Goal: Task Accomplishment & Management: Manage account settings

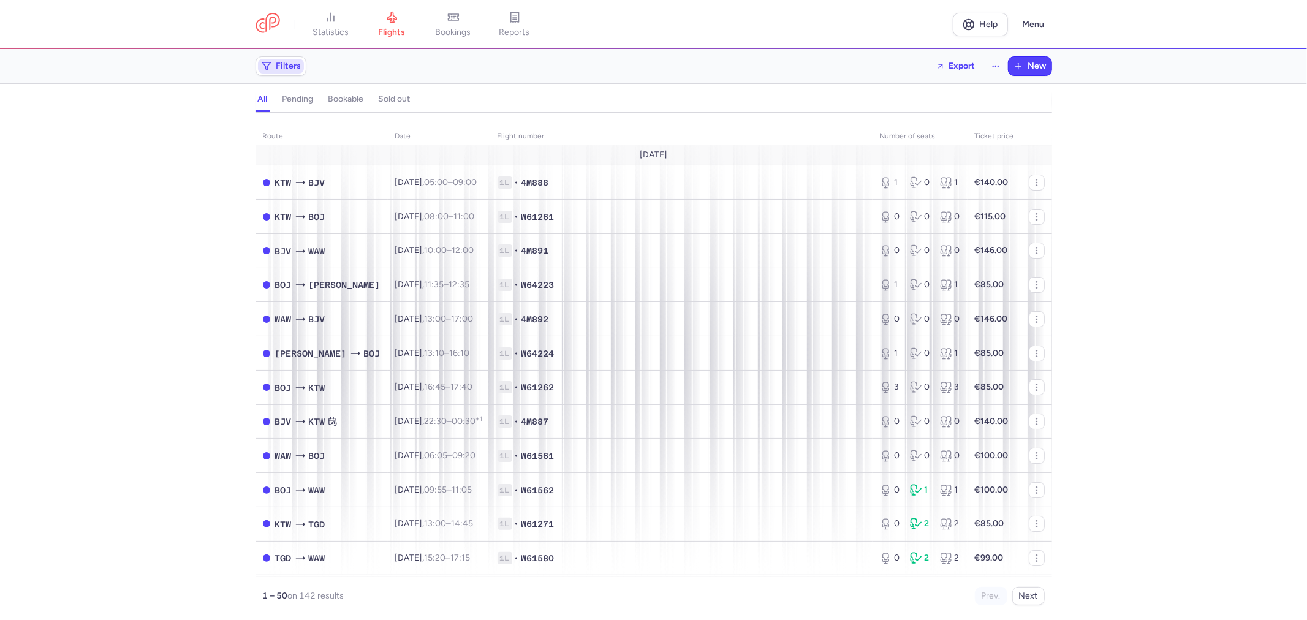
click at [283, 57] on button "Filters" at bounding box center [281, 66] width 50 height 18
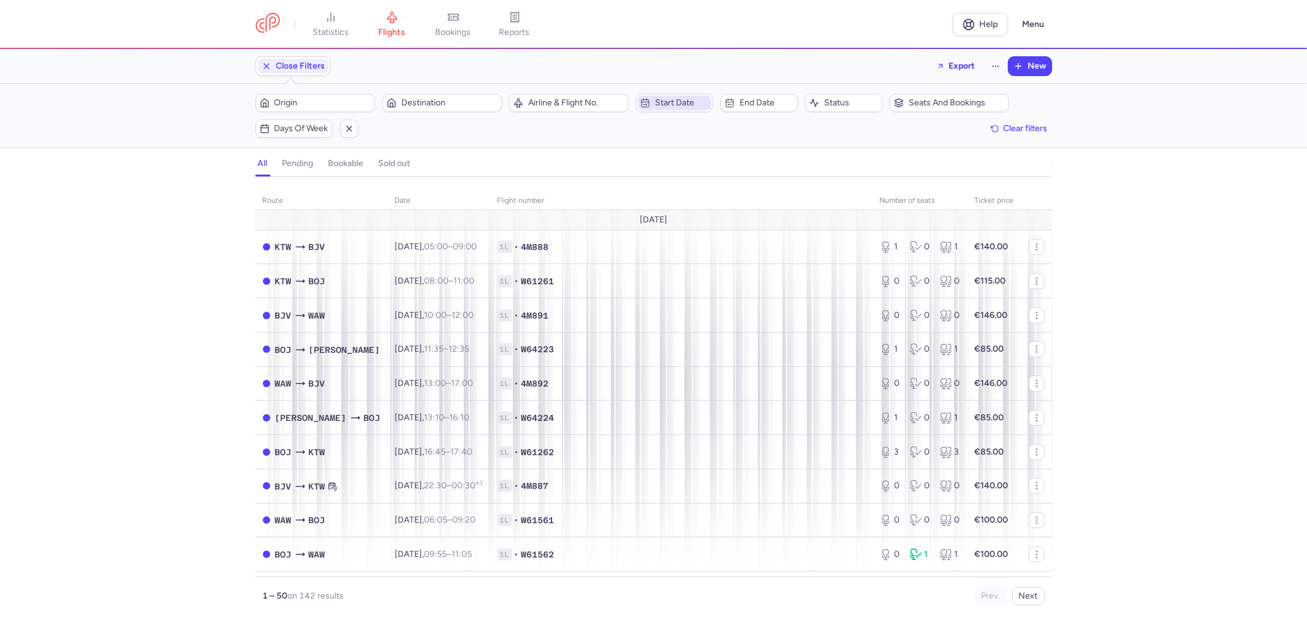
click at [658, 103] on span "Start date" at bounding box center [682, 103] width 54 height 10
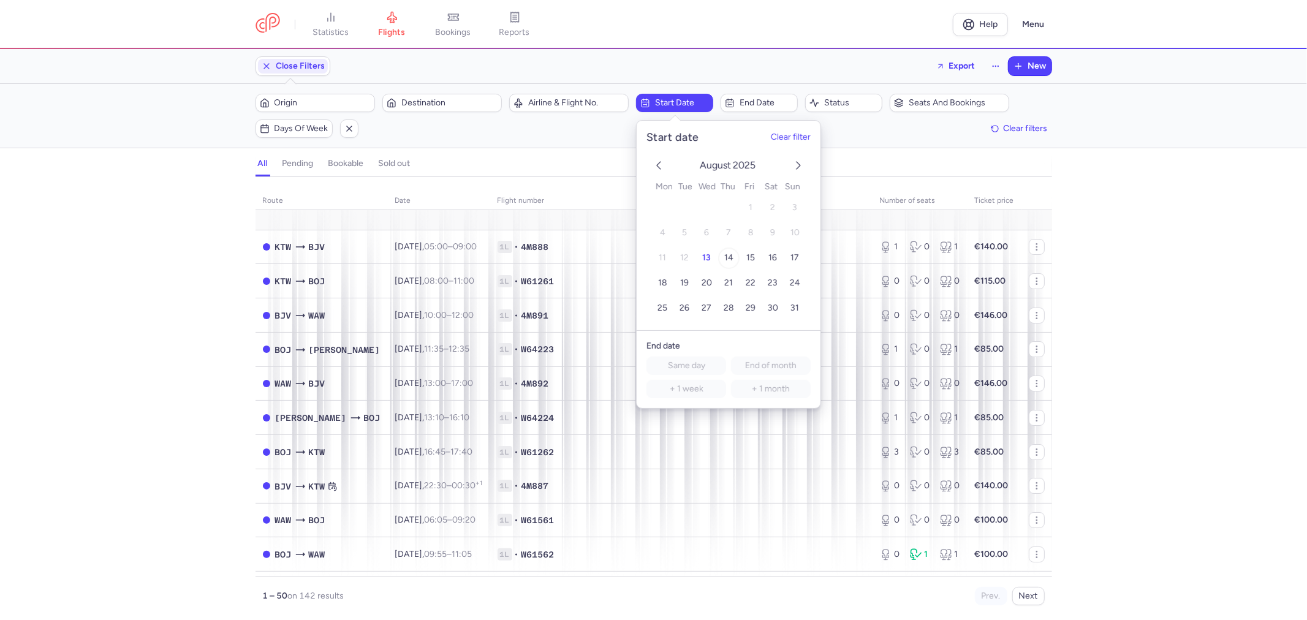
click at [732, 260] on button "14" at bounding box center [728, 258] width 21 height 21
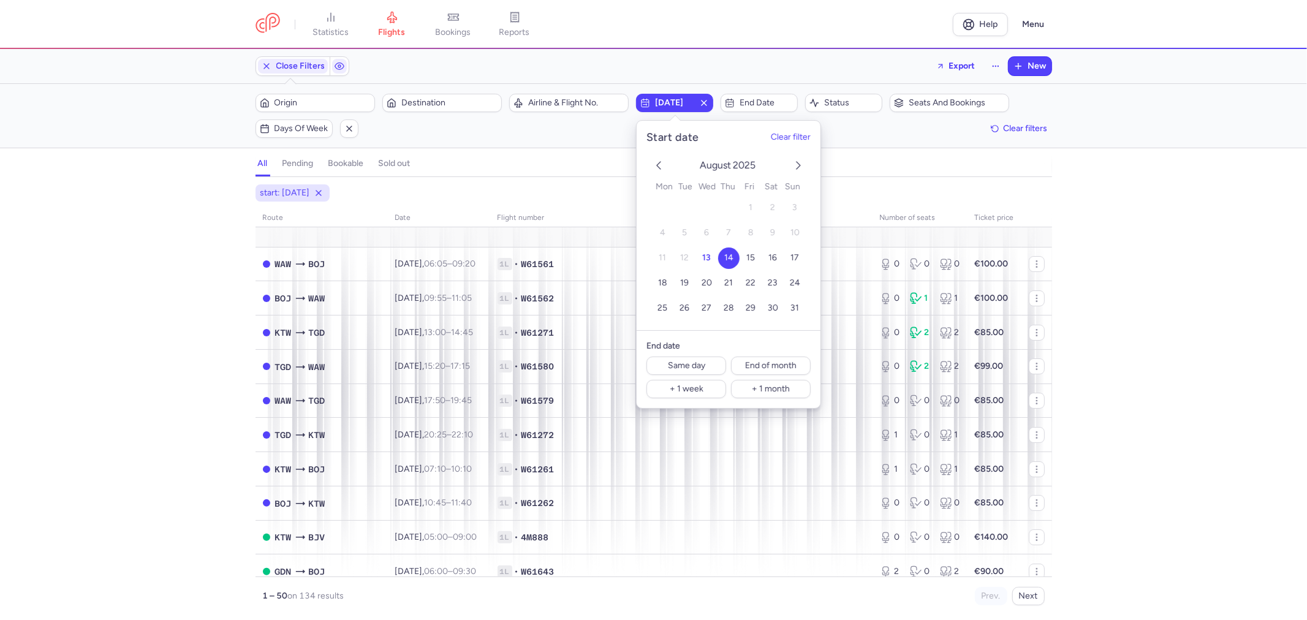
click at [730, 256] on span "14" at bounding box center [728, 257] width 9 height 10
click at [748, 101] on span "End date" at bounding box center [767, 103] width 54 height 10
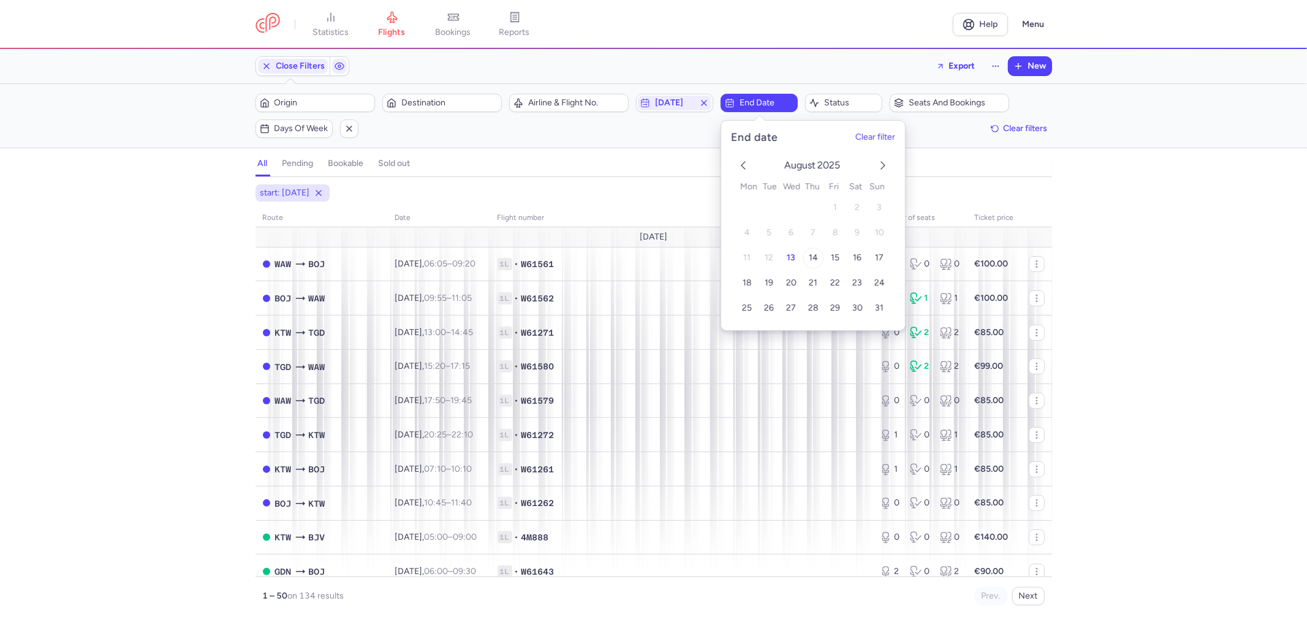
click at [810, 256] on span "14" at bounding box center [813, 257] width 9 height 10
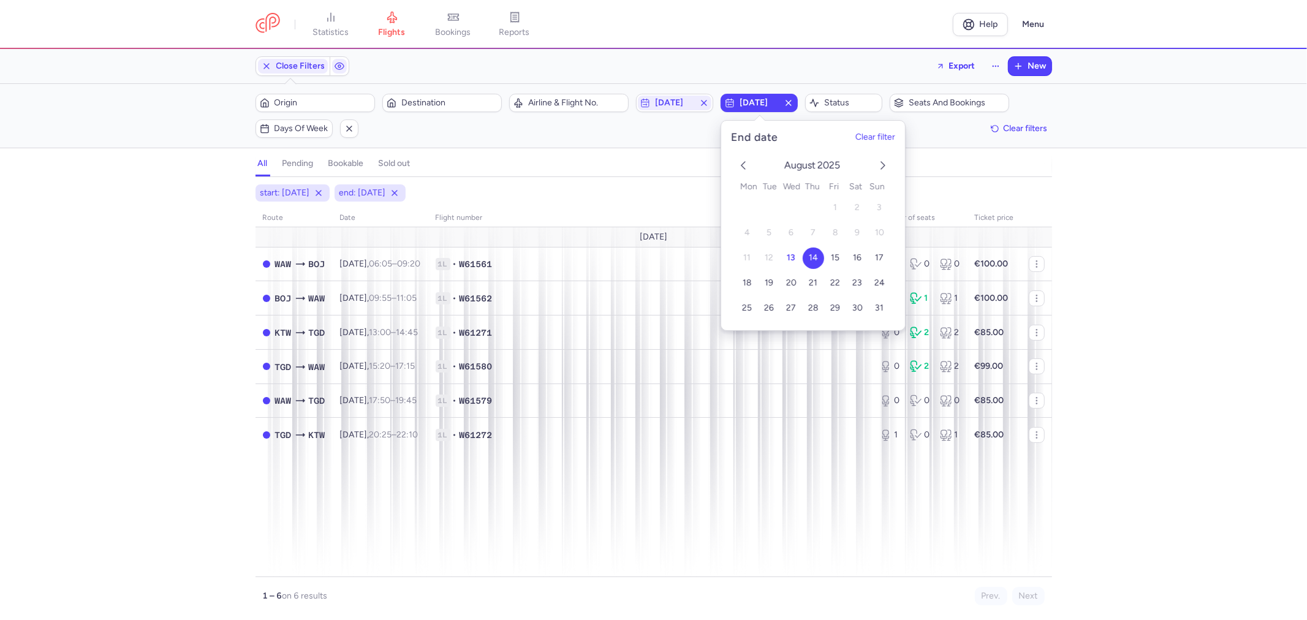
click at [74, 175] on section "all pending bookable sold out 2" at bounding box center [653, 164] width 1307 height 26
click at [400, 191] on icon at bounding box center [395, 193] width 10 height 10
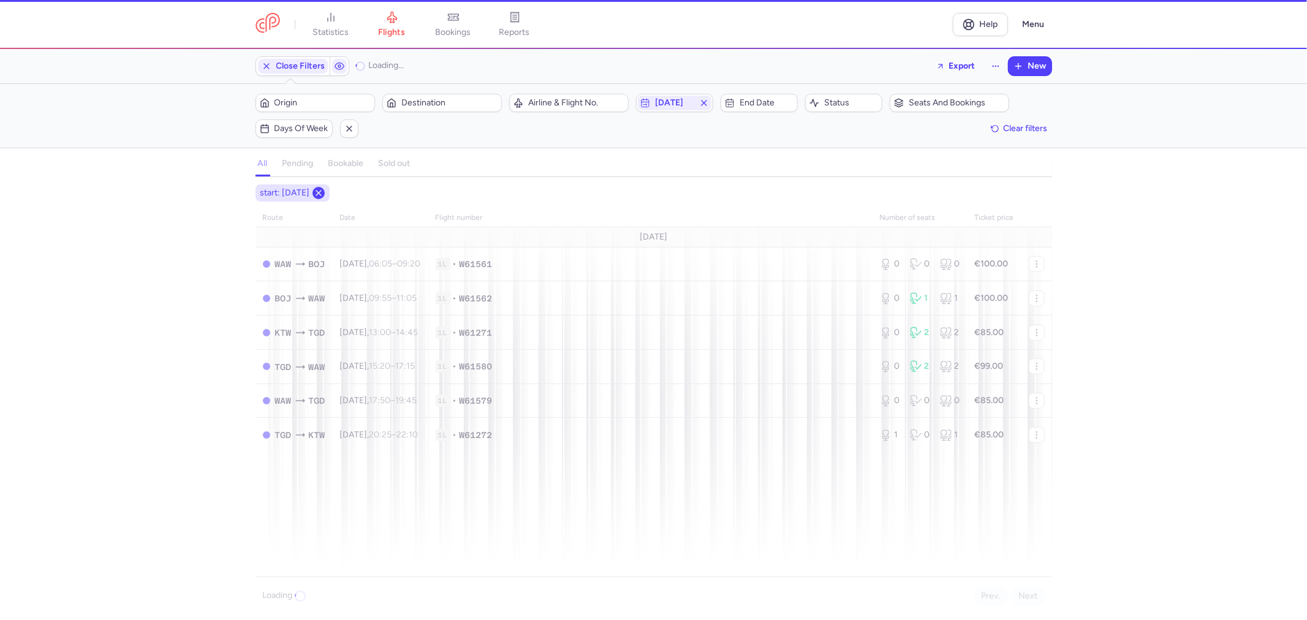
click at [324, 192] on icon at bounding box center [319, 193] width 10 height 10
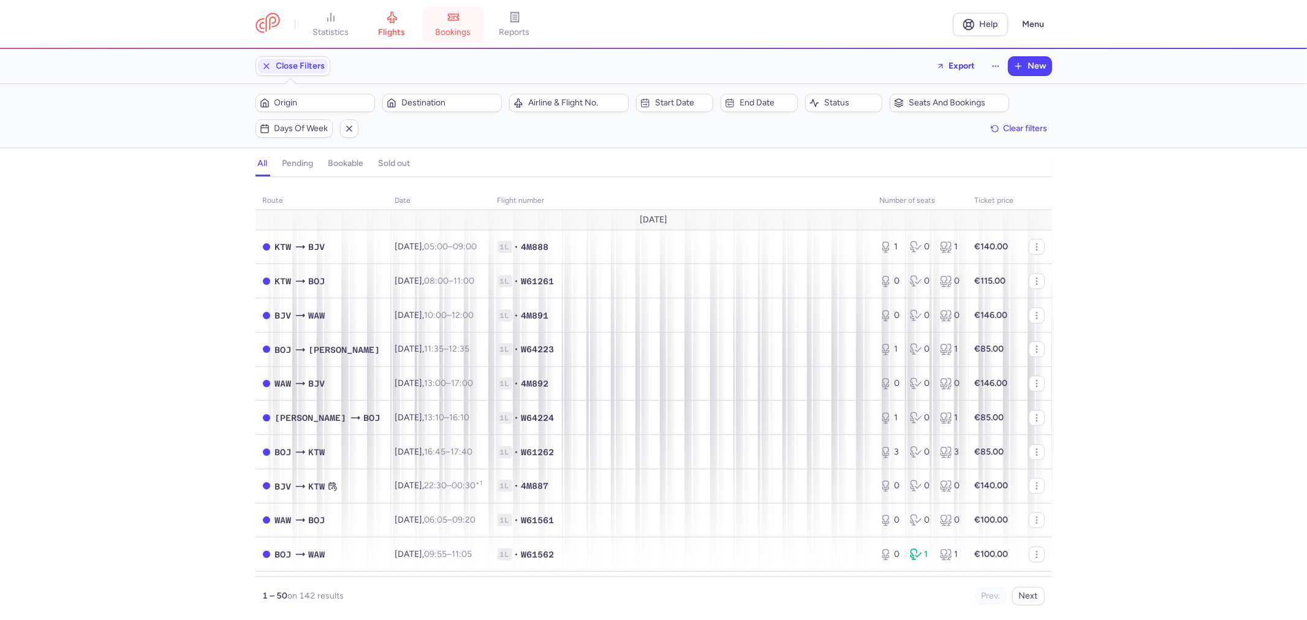
click at [442, 20] on link "bookings" at bounding box center [453, 24] width 61 height 27
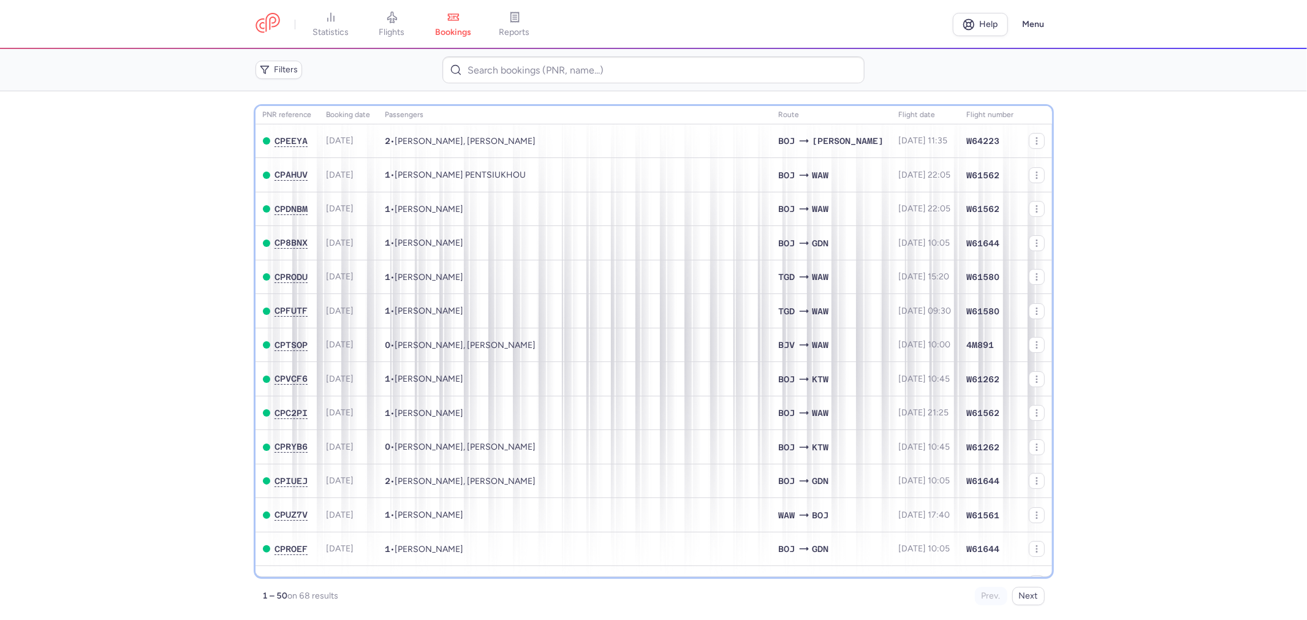
click at [378, 121] on th "Booking date" at bounding box center [574, 115] width 393 height 18
click at [378, 115] on th "Booking date" at bounding box center [574, 115] width 393 height 18
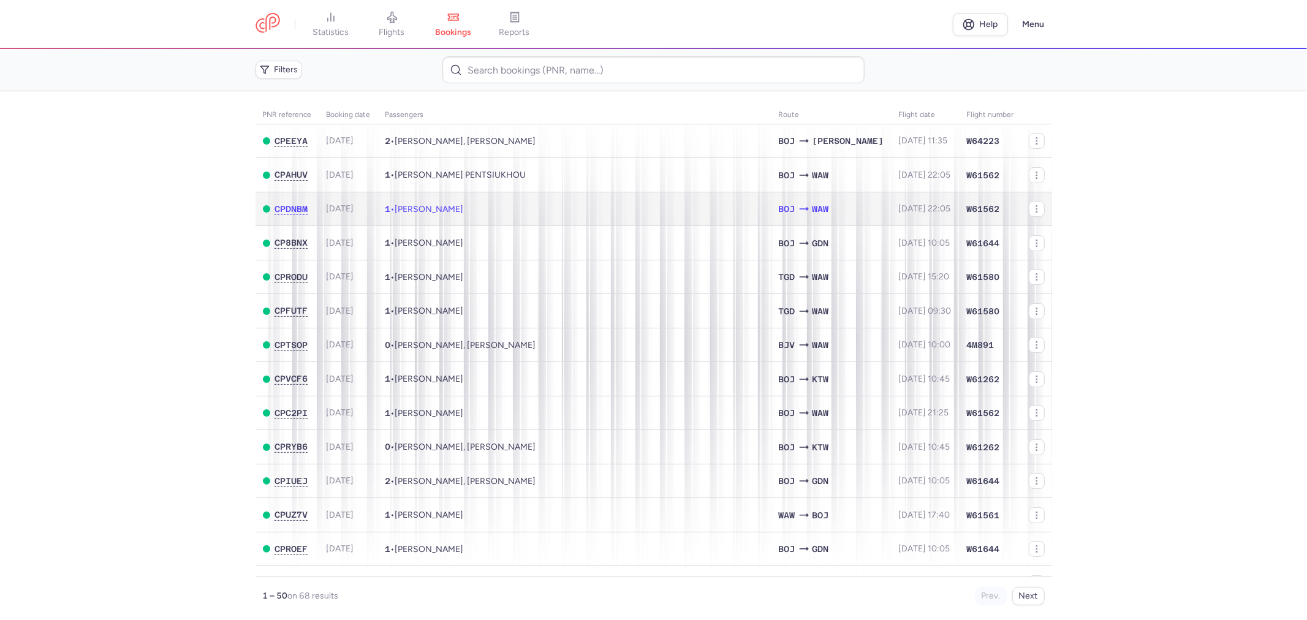
click at [615, 213] on td "1 • [PERSON_NAME]" at bounding box center [574, 209] width 393 height 34
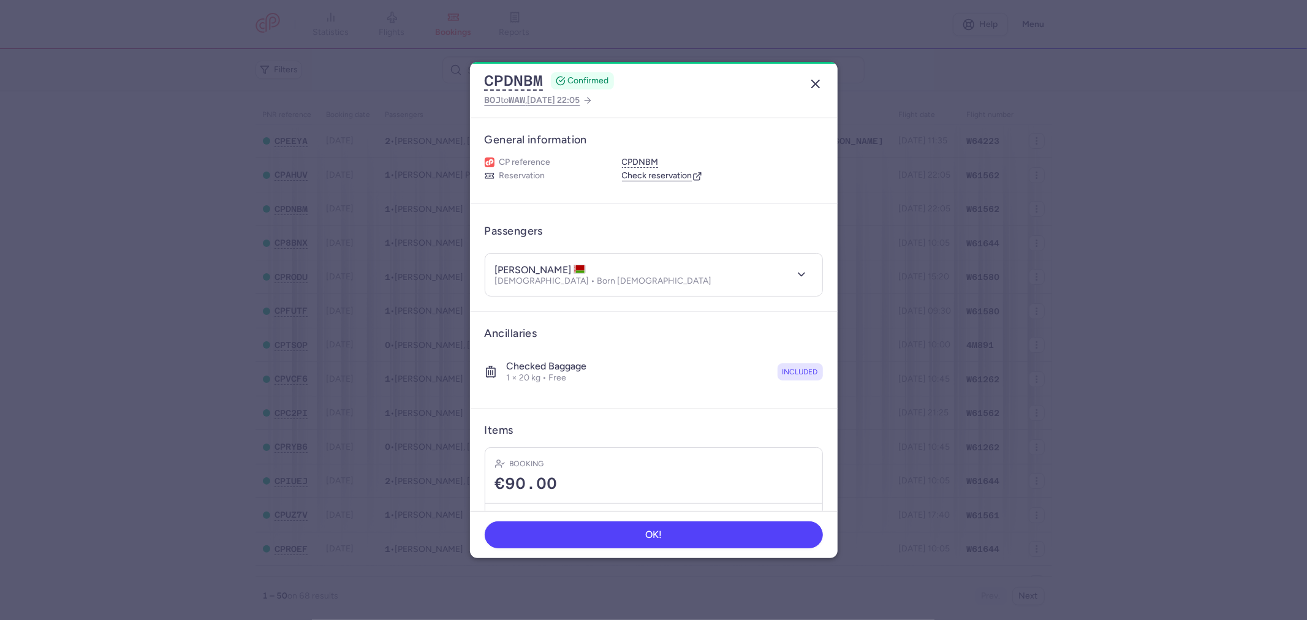
click at [815, 83] on line "button" at bounding box center [815, 83] width 7 height 7
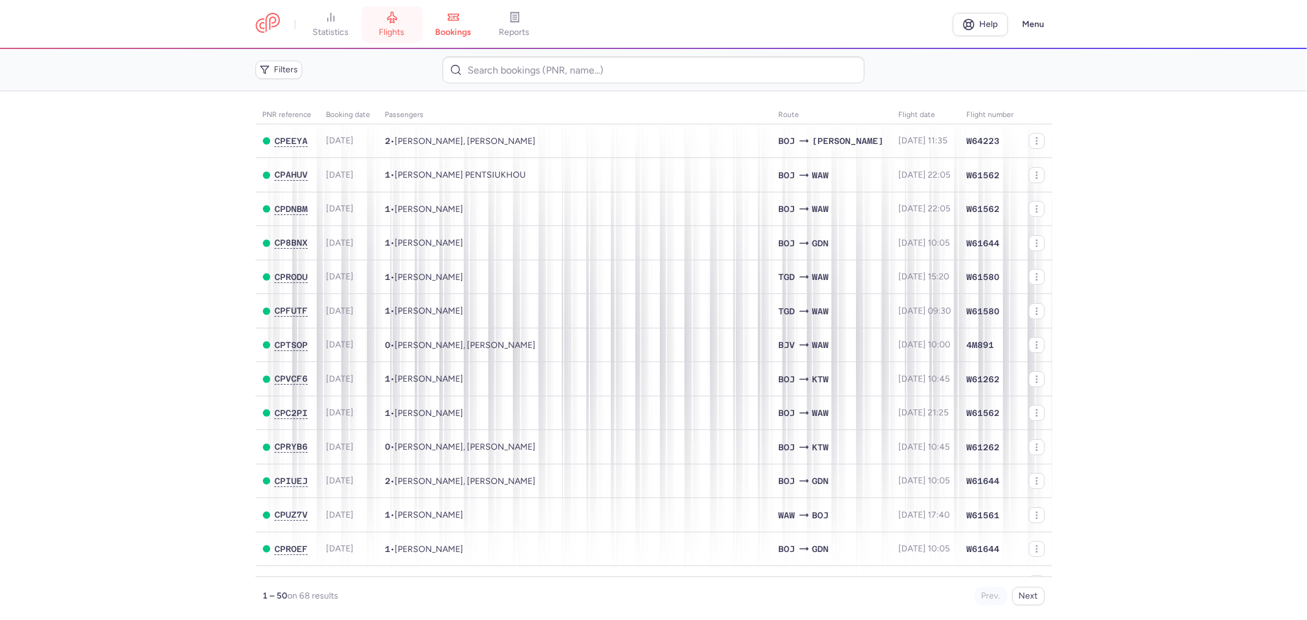
drag, startPoint x: 450, startPoint y: 26, endPoint x: 423, endPoint y: 37, distance: 29.1
click at [448, 26] on link "bookings" at bounding box center [453, 24] width 61 height 27
click at [333, 28] on span "statistics" at bounding box center [331, 32] width 36 height 11
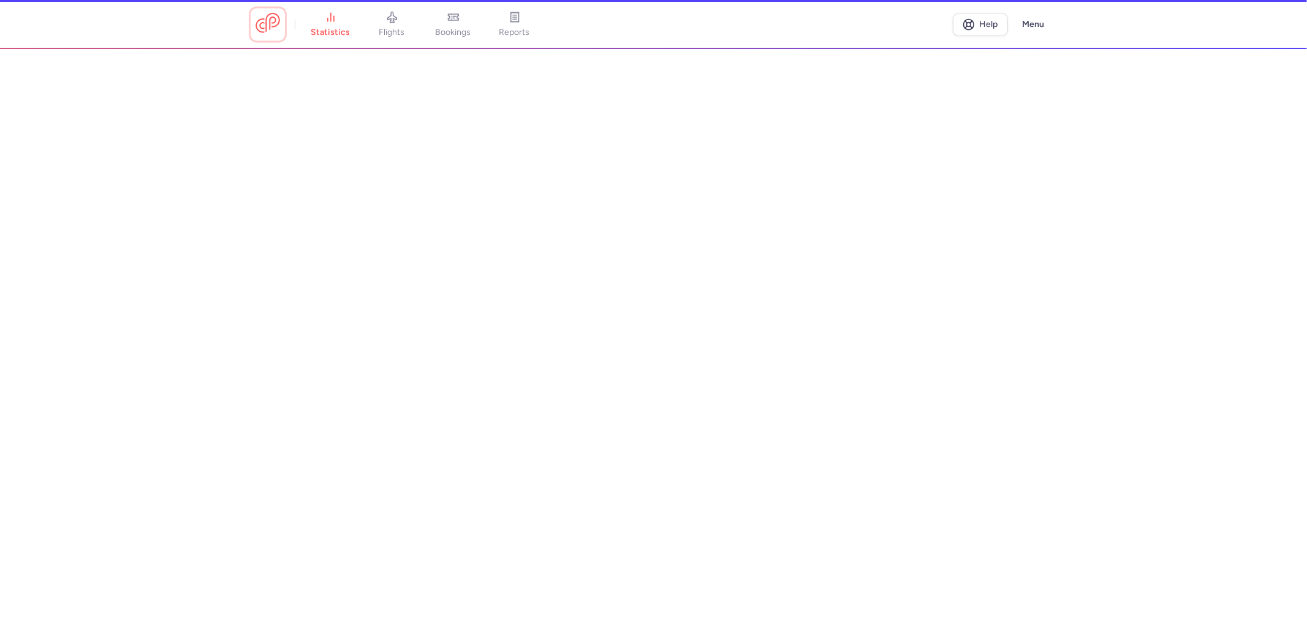
click at [257, 21] on link at bounding box center [268, 24] width 25 height 23
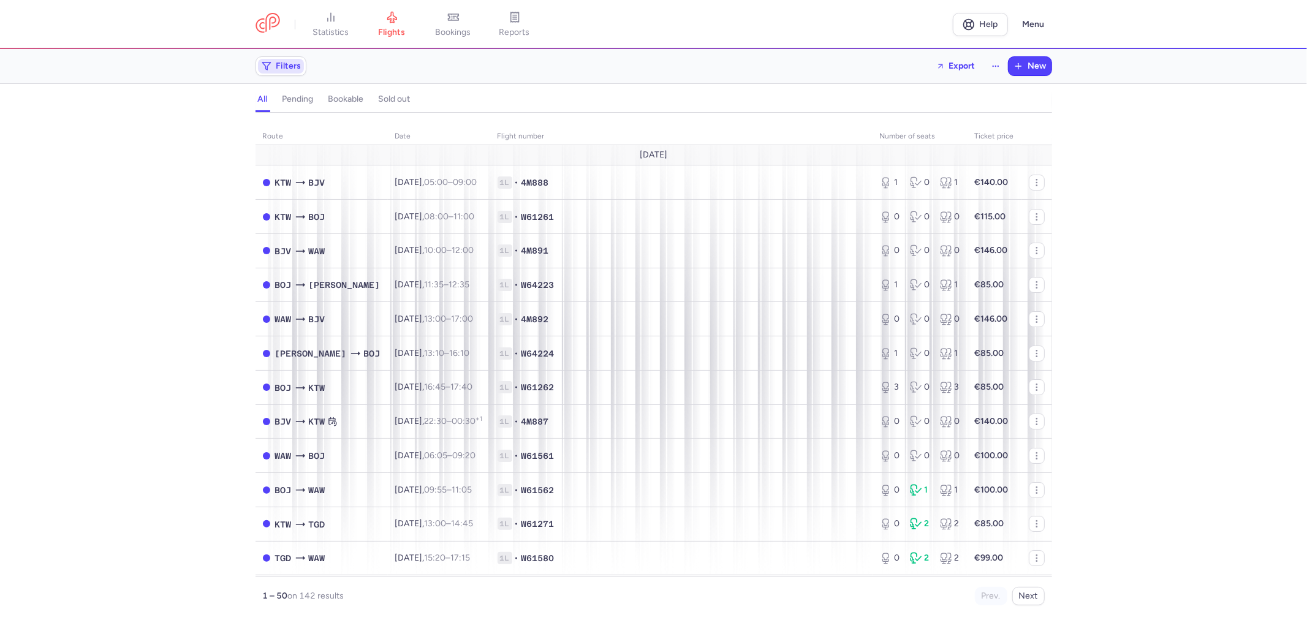
click at [284, 68] on span "Filters" at bounding box center [288, 66] width 25 height 10
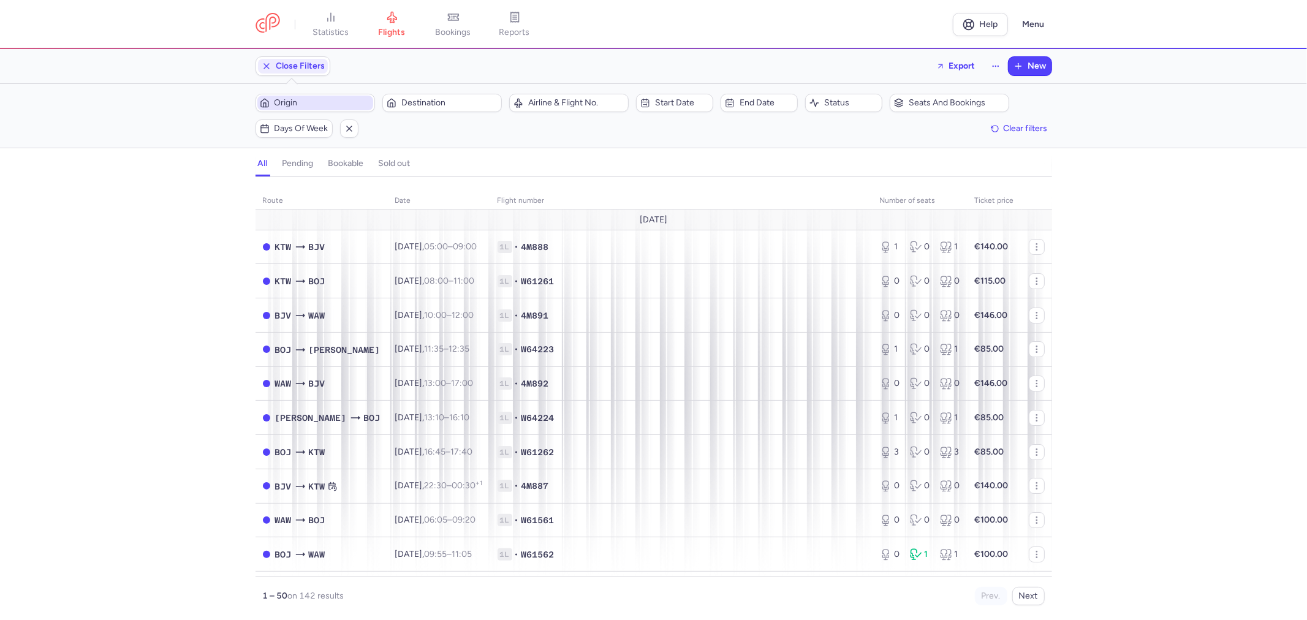
click at [338, 104] on span "Origin" at bounding box center [323, 103] width 96 height 10
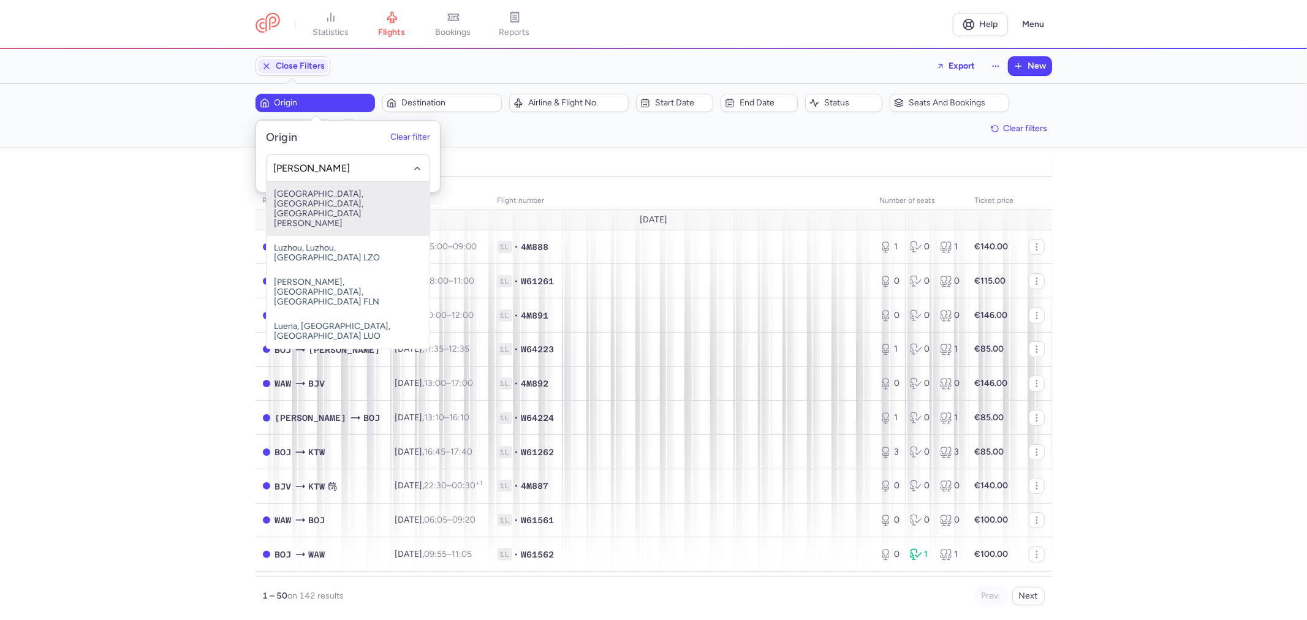
click at [323, 199] on span "[GEOGRAPHIC_DATA], [GEOGRAPHIC_DATA], [GEOGRAPHIC_DATA][PERSON_NAME]" at bounding box center [348, 209] width 163 height 54
type input "[PERSON_NAME]"
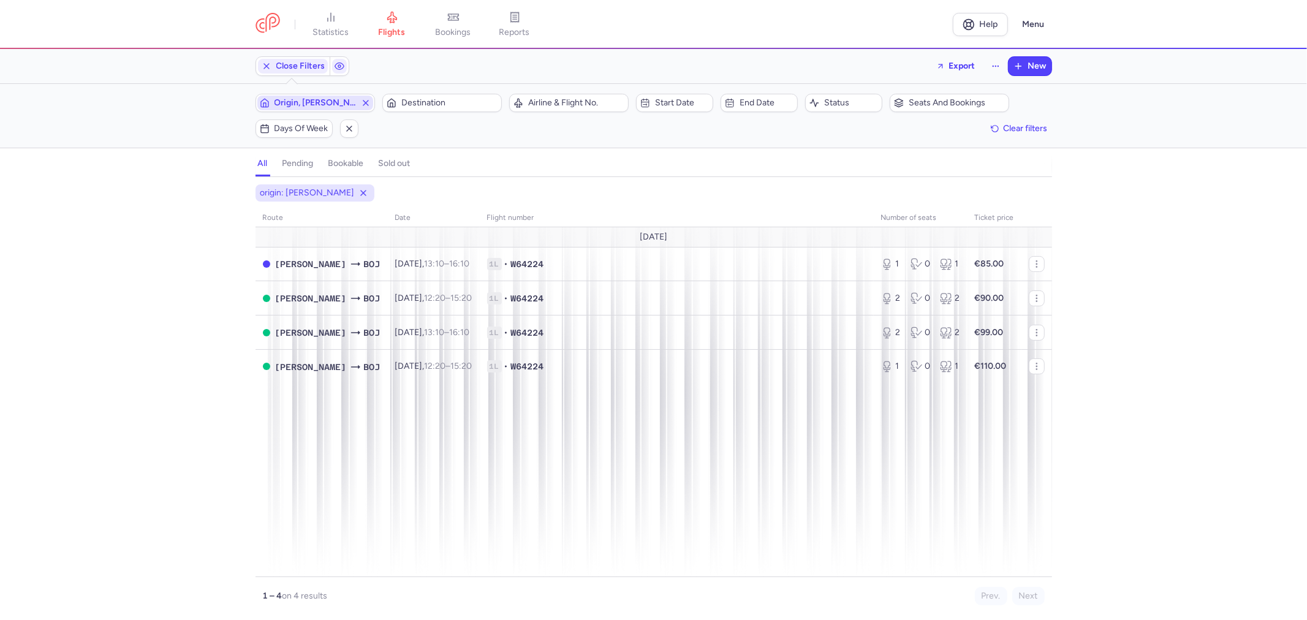
click at [368, 107] on icon "button" at bounding box center [366, 103] width 10 height 10
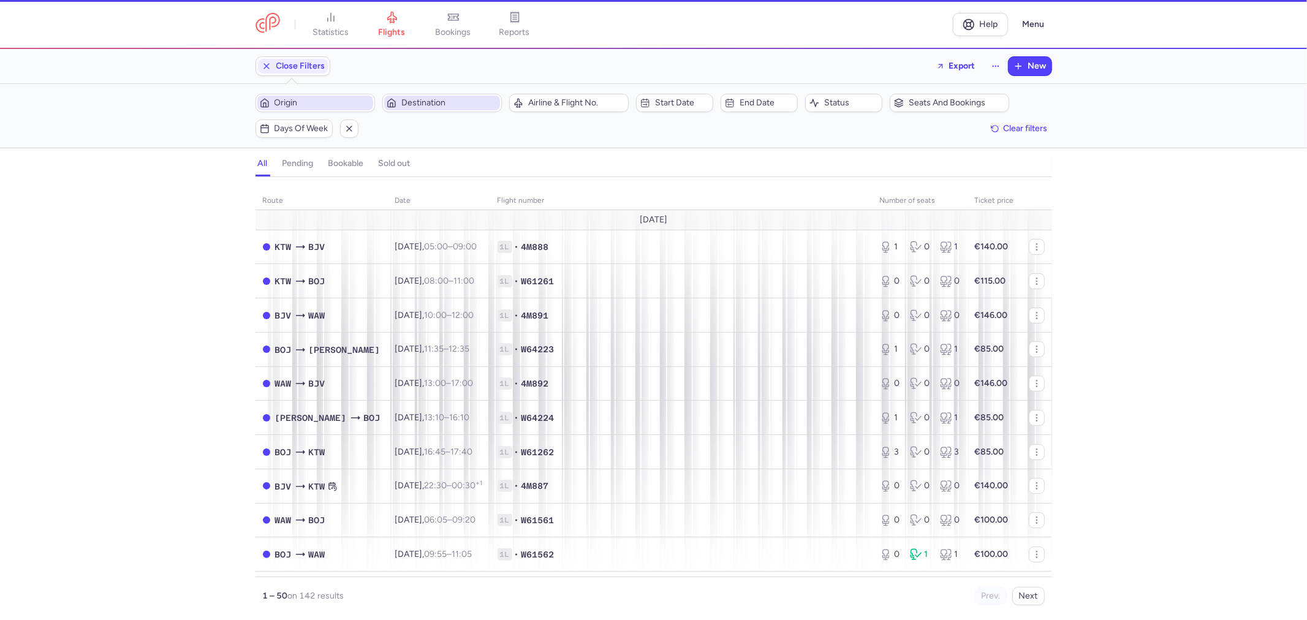
click at [412, 100] on span "Destination" at bounding box center [449, 103] width 96 height 10
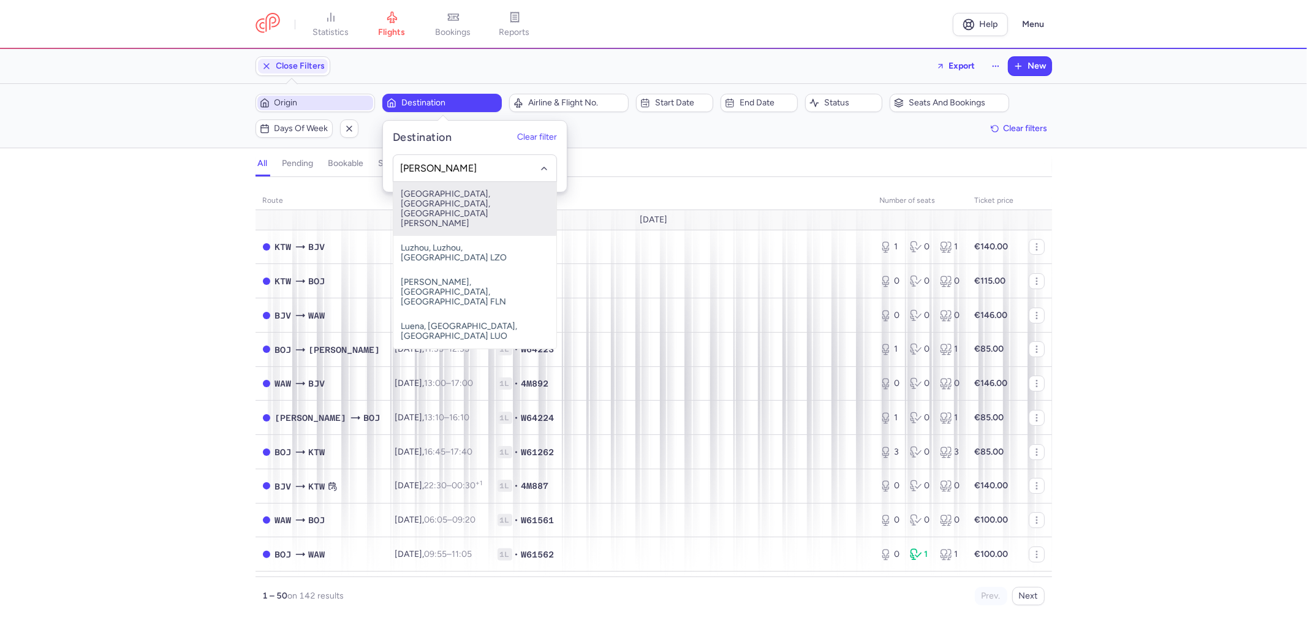
click at [480, 200] on span "[GEOGRAPHIC_DATA], [GEOGRAPHIC_DATA], [GEOGRAPHIC_DATA][PERSON_NAME]" at bounding box center [474, 209] width 163 height 54
type input "[PERSON_NAME]"
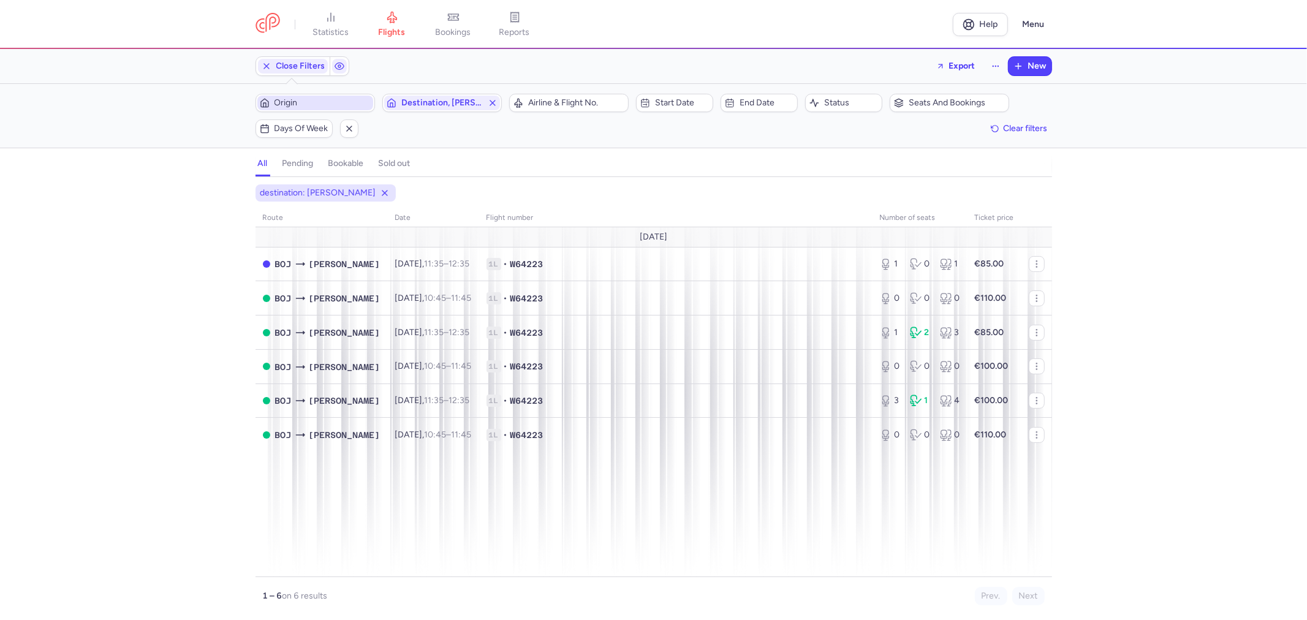
drag, startPoint x: 345, startPoint y: 107, endPoint x: 360, endPoint y: 104, distance: 15.5
click at [345, 107] on span "Origin" at bounding box center [323, 103] width 96 height 10
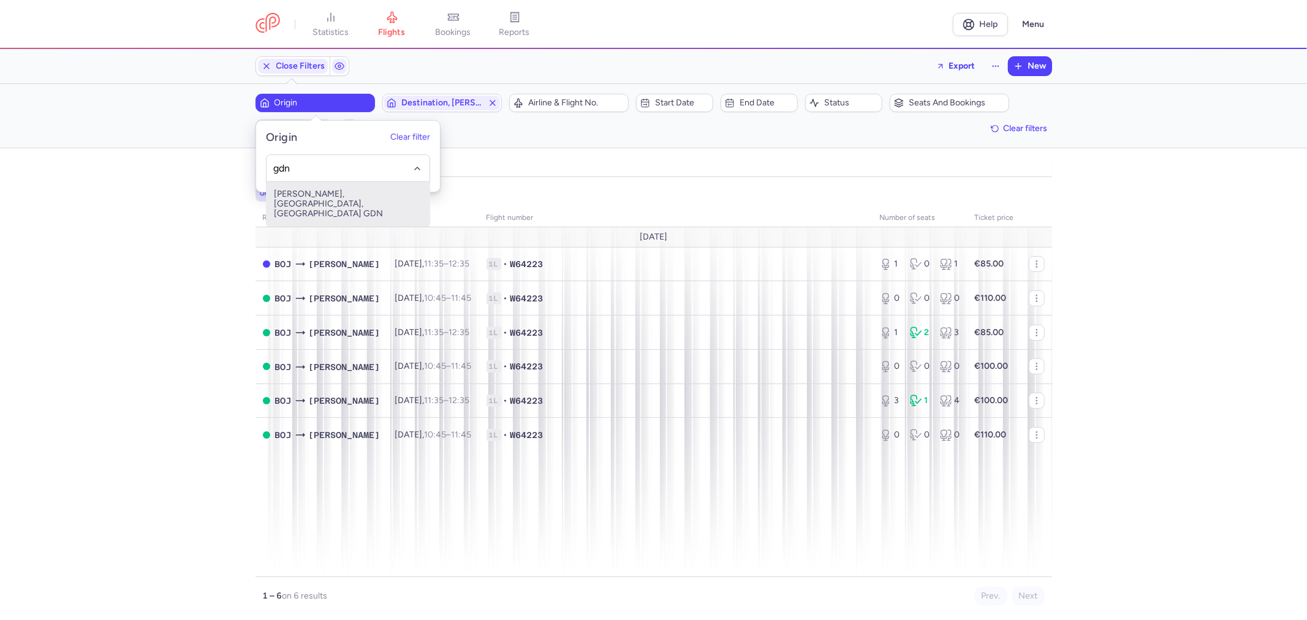
click at [331, 192] on span "[PERSON_NAME], [GEOGRAPHIC_DATA], [GEOGRAPHIC_DATA] GDN" at bounding box center [348, 204] width 163 height 44
type input "gdn"
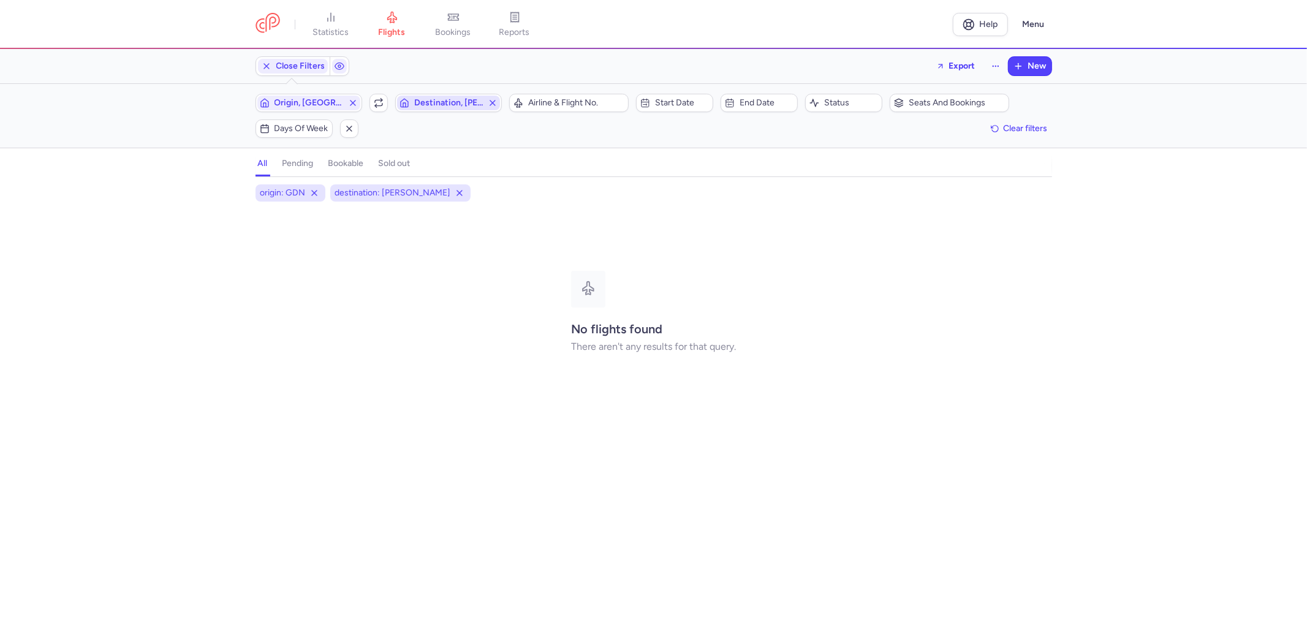
click at [493, 105] on icon "button" at bounding box center [493, 103] width 10 height 10
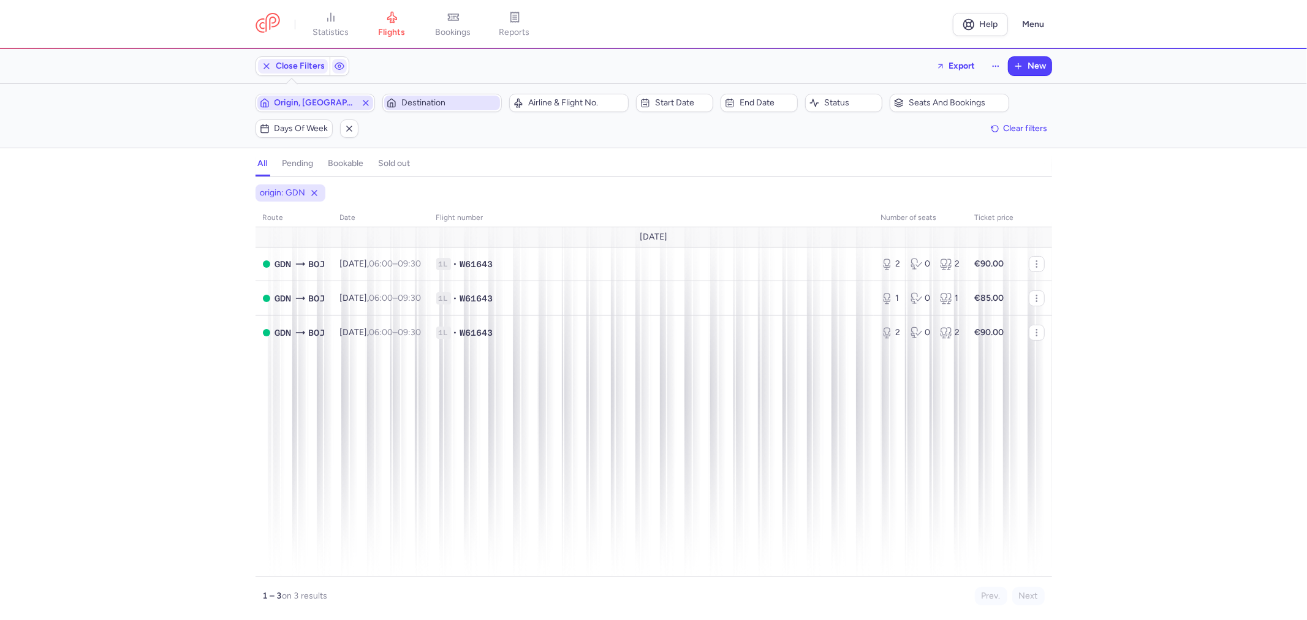
click at [363, 107] on icon "button" at bounding box center [366, 103] width 10 height 10
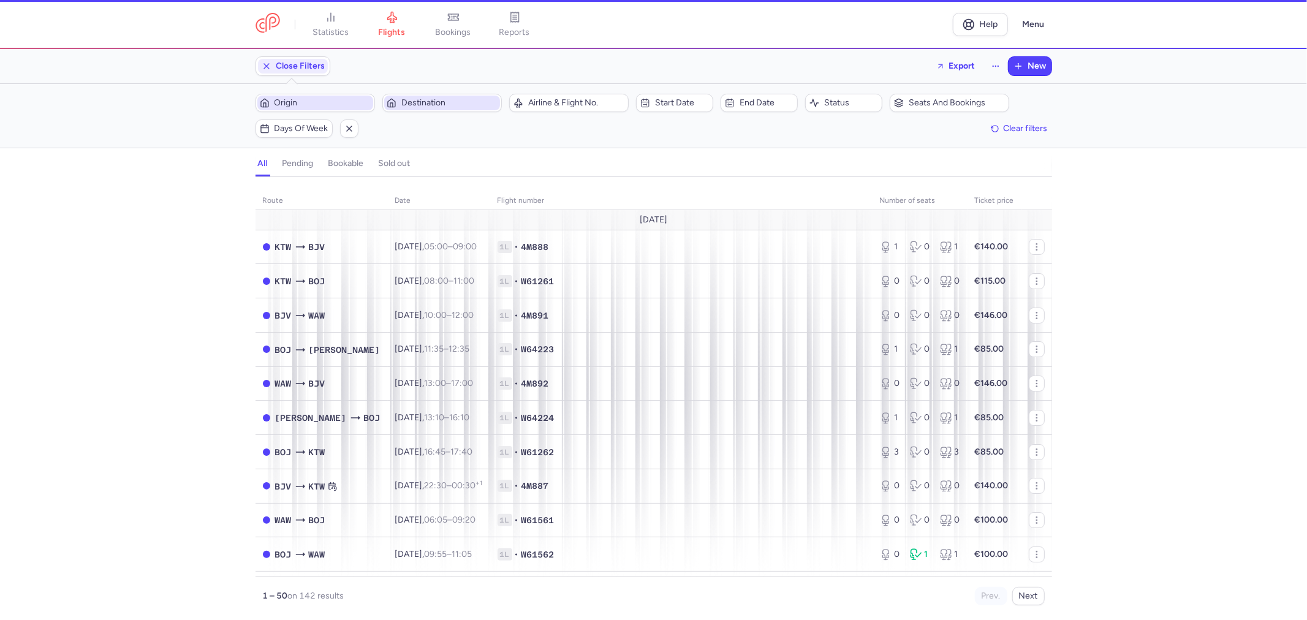
click at [438, 102] on span "Destination" at bounding box center [449, 103] width 96 height 10
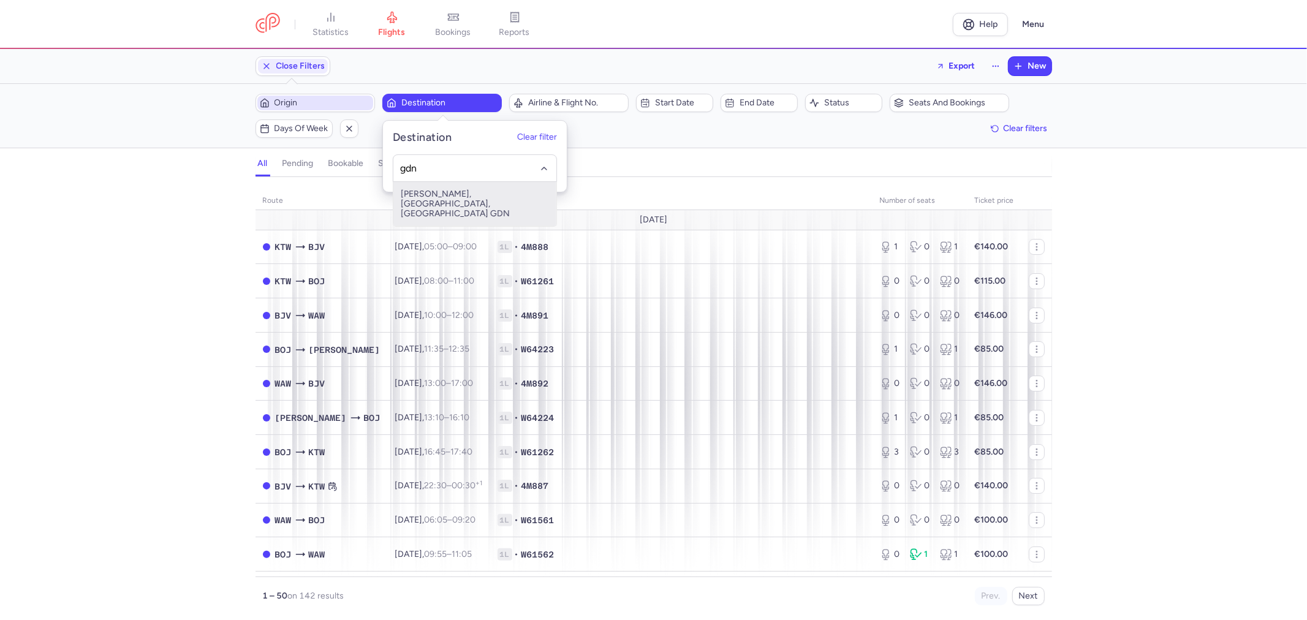
click at [423, 192] on span "[PERSON_NAME], [GEOGRAPHIC_DATA], [GEOGRAPHIC_DATA] GDN" at bounding box center [474, 204] width 163 height 44
type input "gdn"
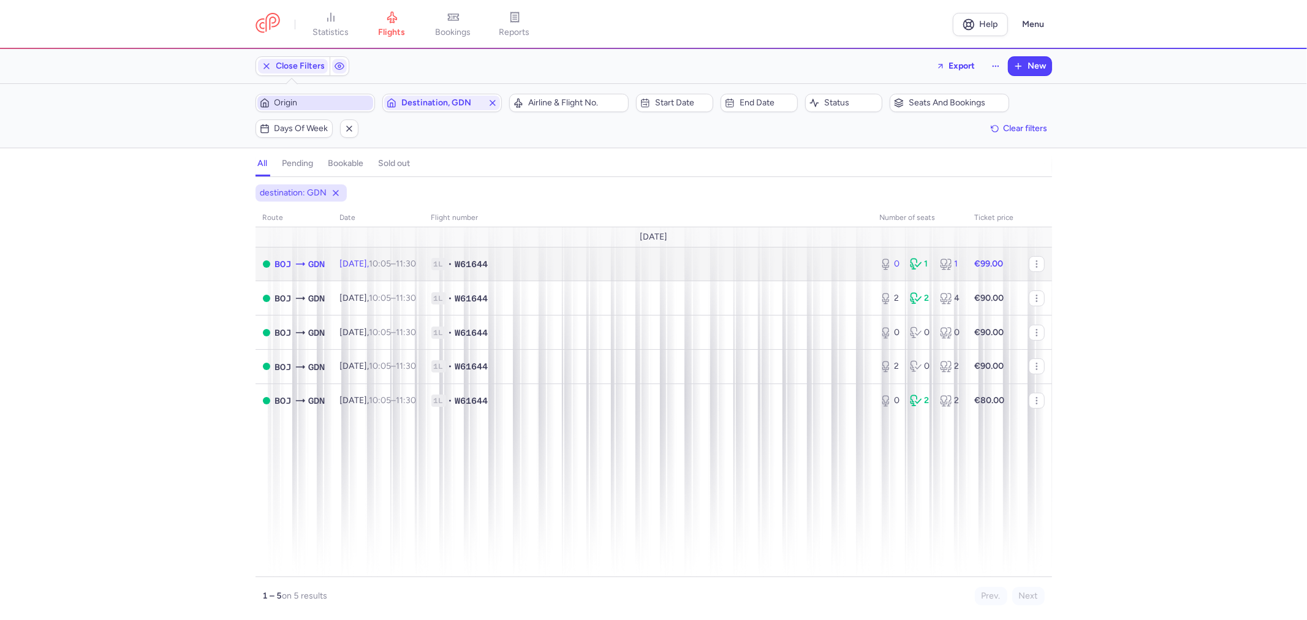
click at [571, 262] on span "1L • W61644" at bounding box center [648, 264] width 434 height 12
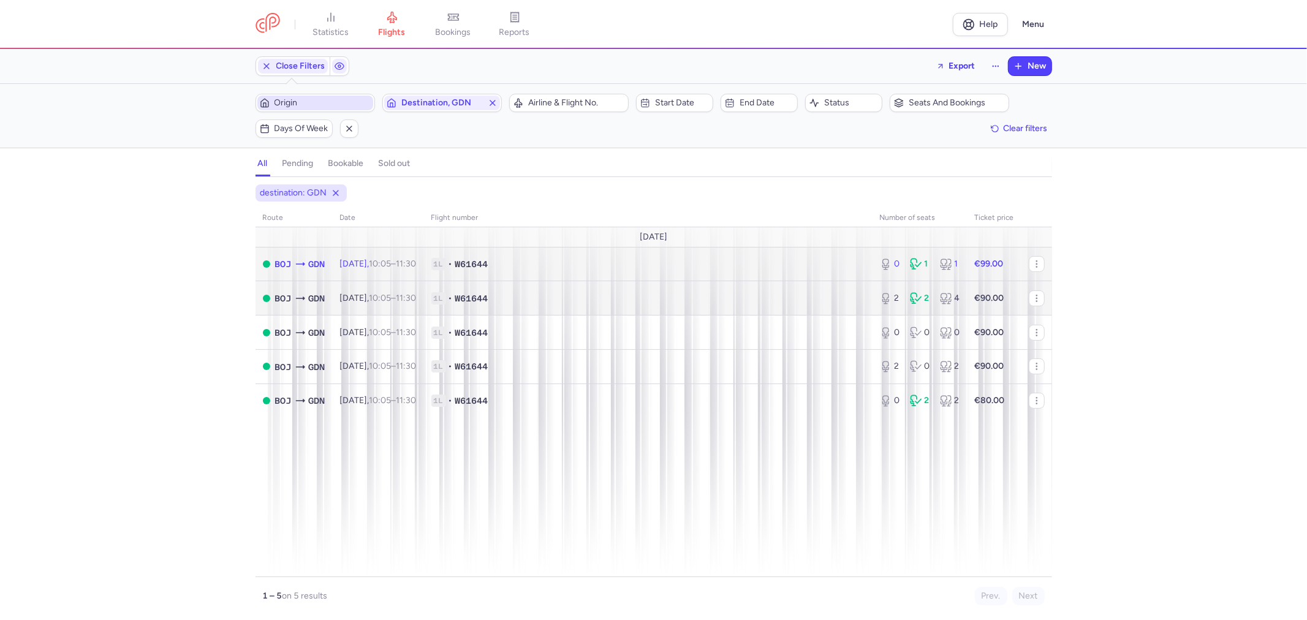
select select "days"
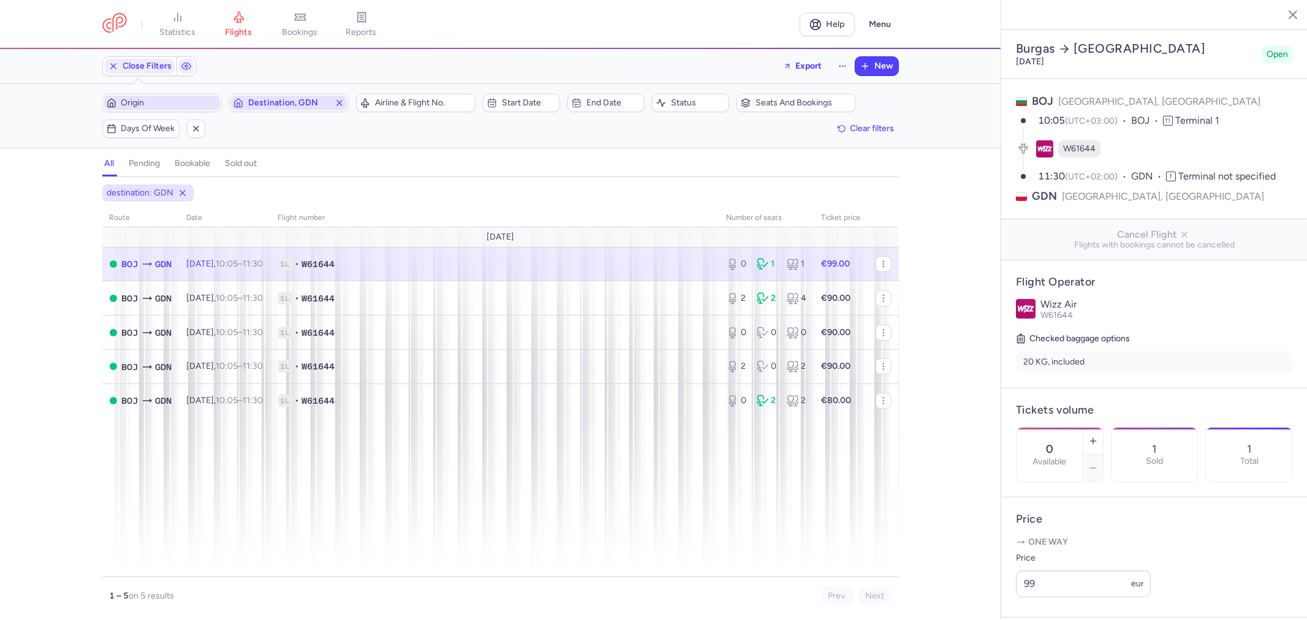
click at [337, 104] on icon "button" at bounding box center [340, 103] width 10 height 10
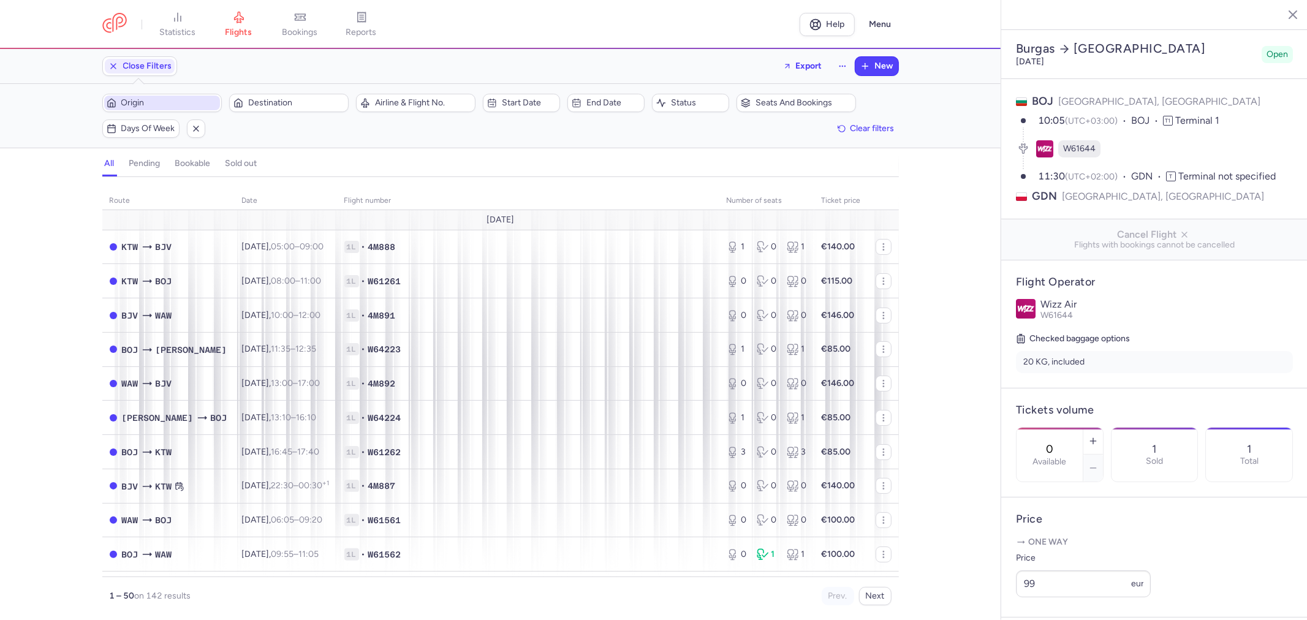
click at [201, 98] on span "Origin" at bounding box center [169, 103] width 96 height 10
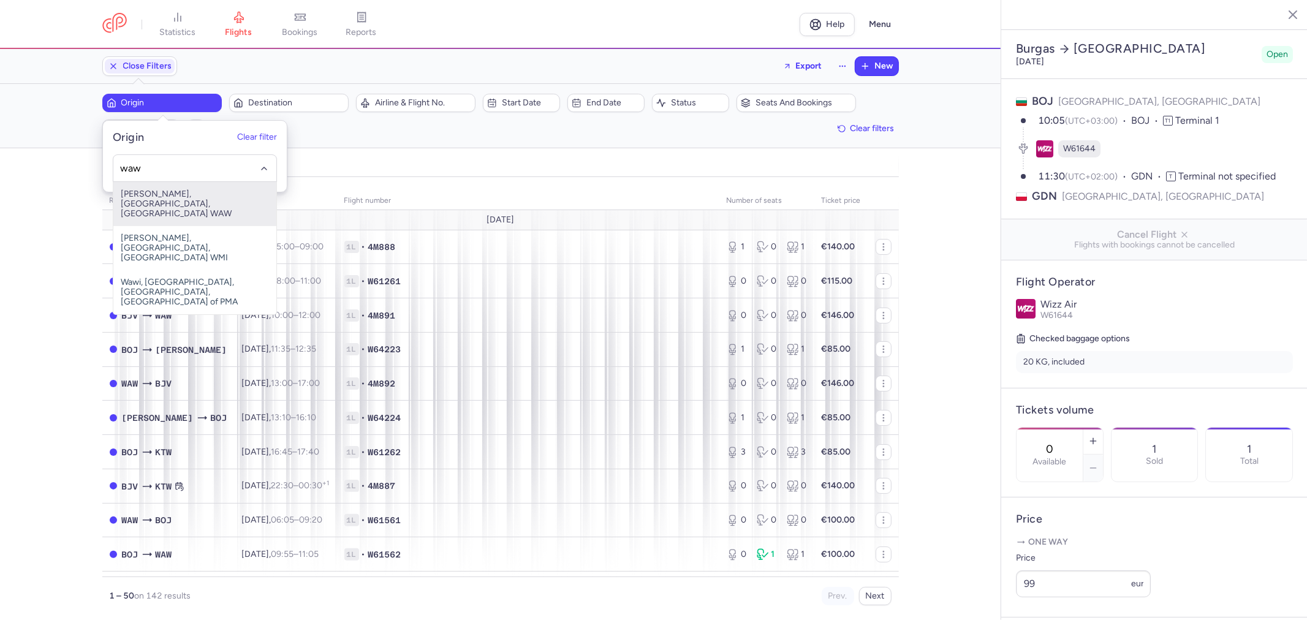
drag, startPoint x: 172, startPoint y: 189, endPoint x: 184, endPoint y: 174, distance: 19.1
click at [172, 188] on span "[PERSON_NAME], [GEOGRAPHIC_DATA], [GEOGRAPHIC_DATA] WAW" at bounding box center [194, 204] width 163 height 44
type input "waw"
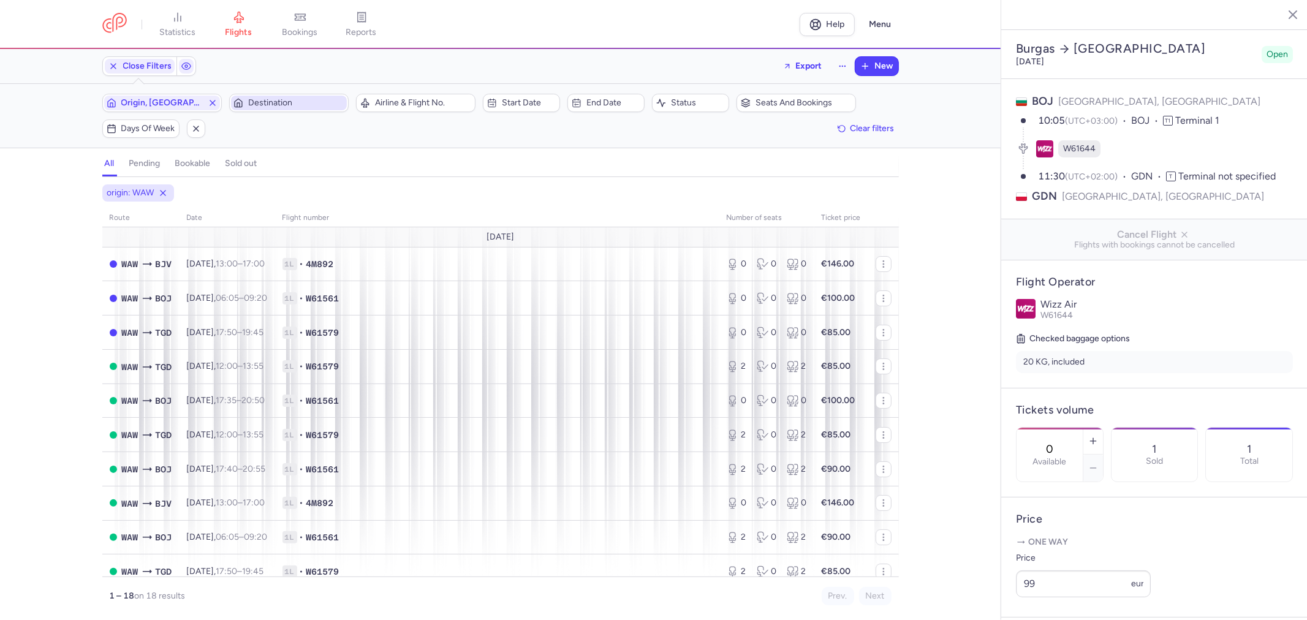
click at [259, 108] on span "Destination" at bounding box center [289, 103] width 116 height 15
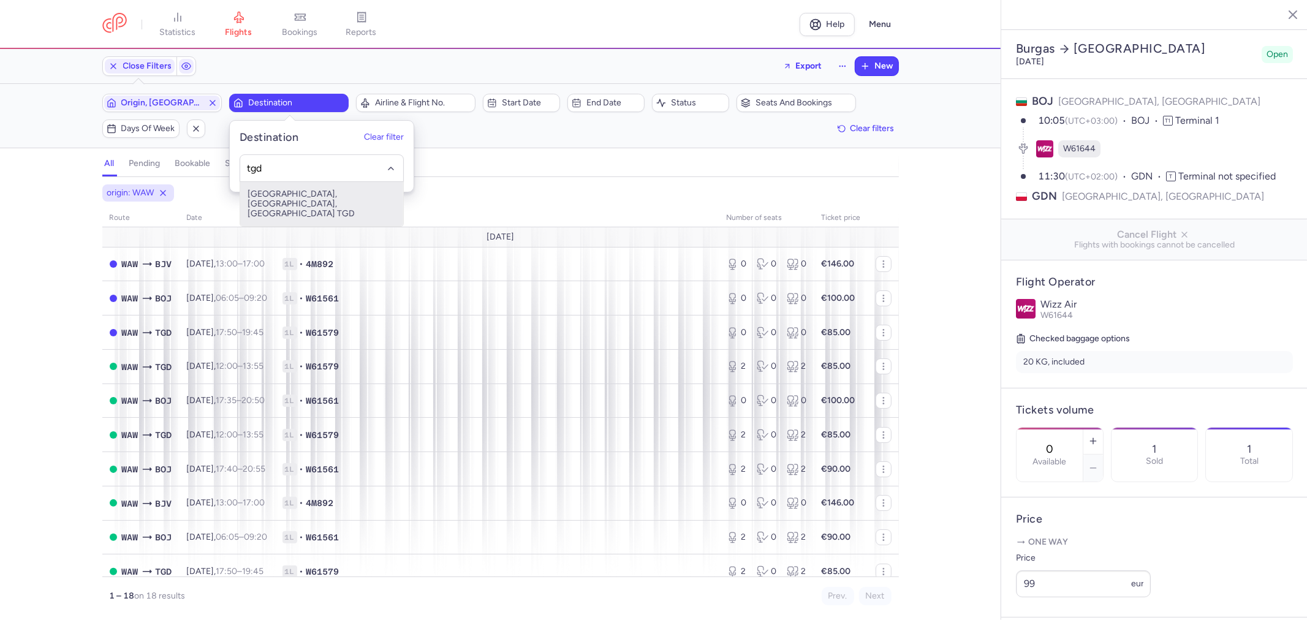
type input "tgd"
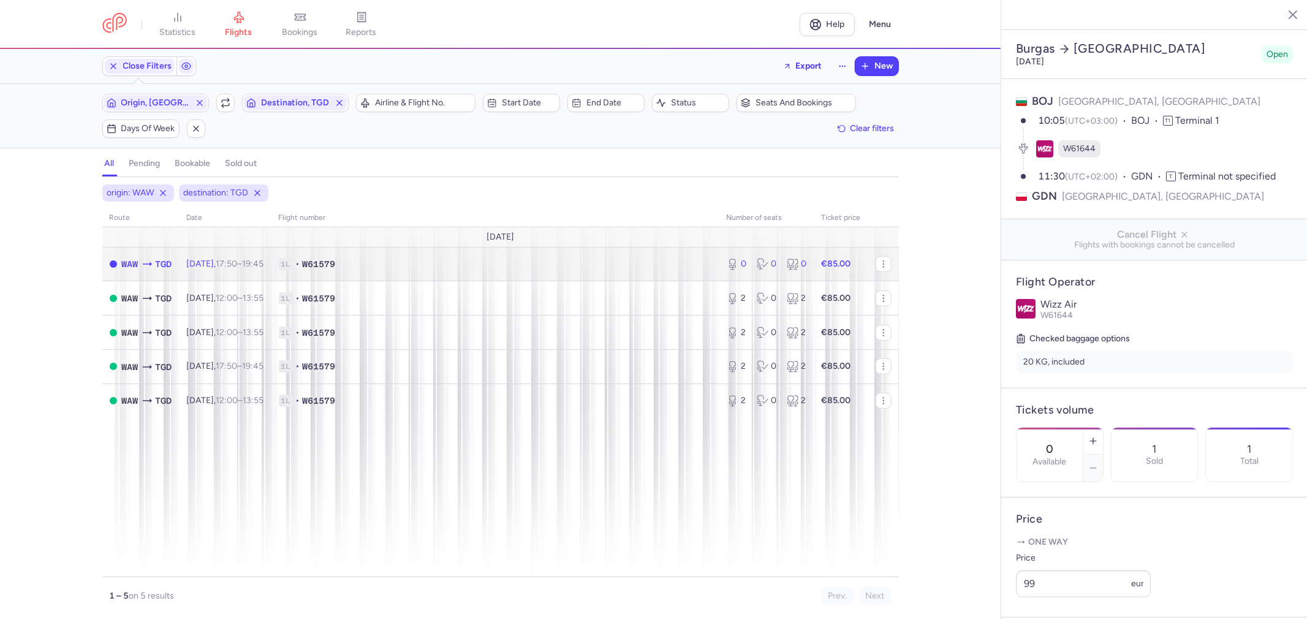
click at [438, 270] on span "1L • W61579" at bounding box center [495, 264] width 433 height 12
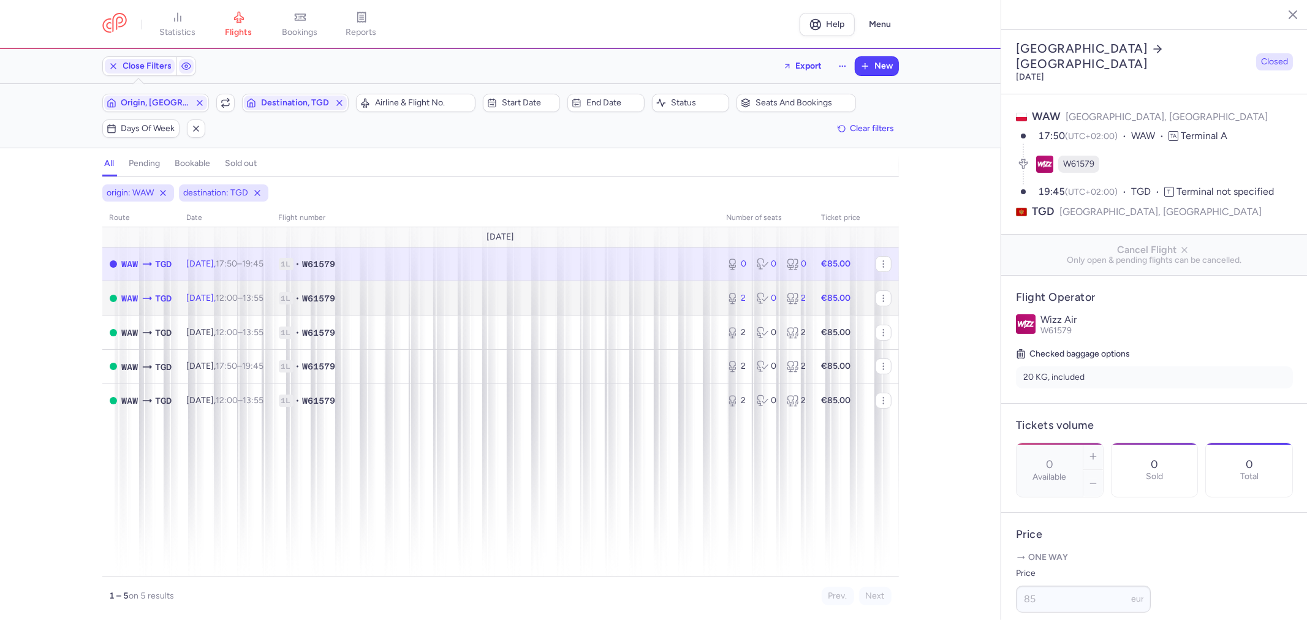
click at [444, 298] on span "1L • W61579" at bounding box center [495, 298] width 433 height 12
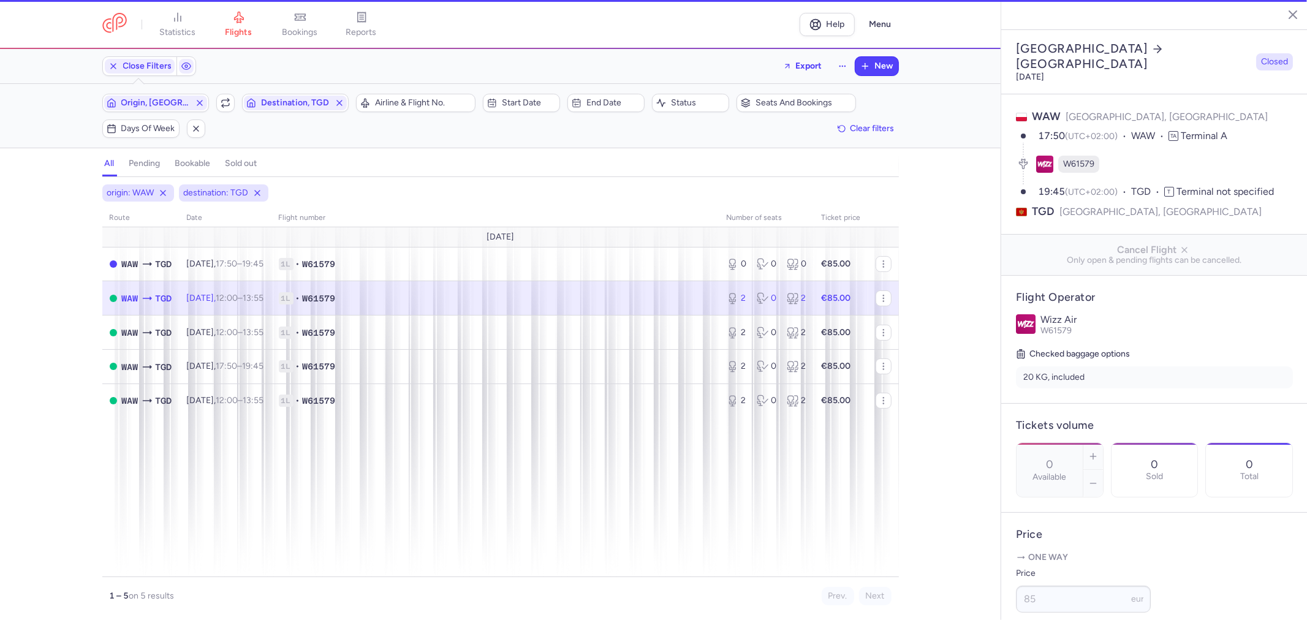
type input "2"
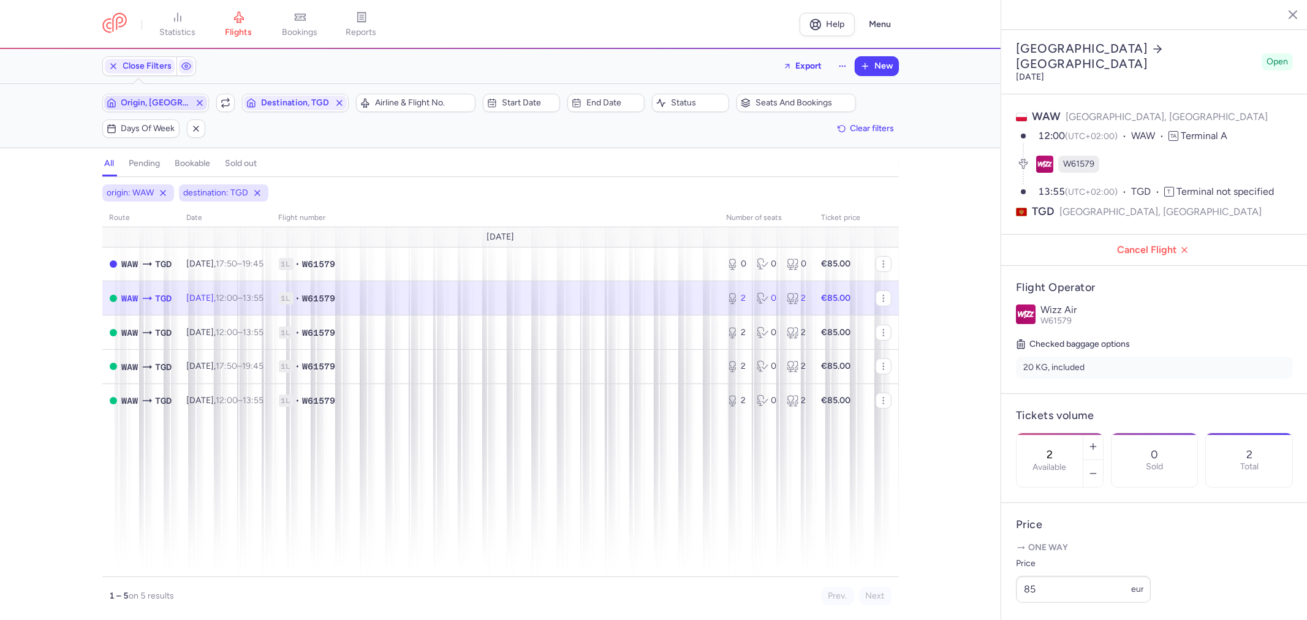
click at [200, 105] on line "button" at bounding box center [199, 102] width 5 height 5
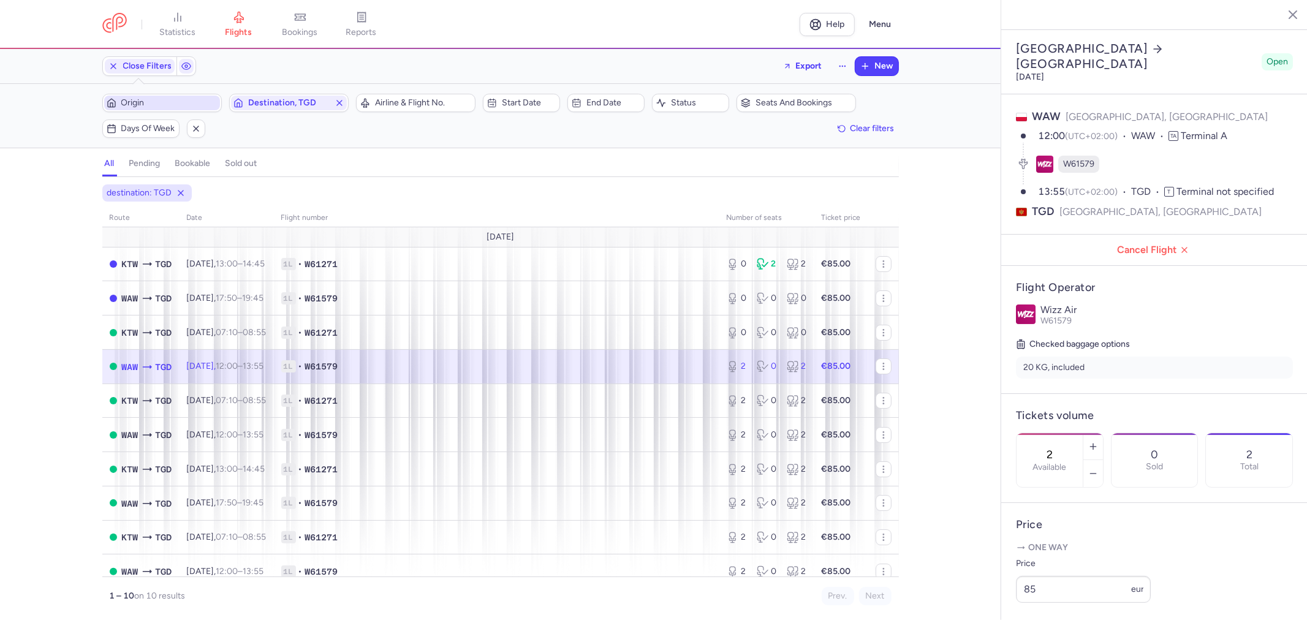
click at [182, 99] on span "Origin" at bounding box center [169, 103] width 96 height 10
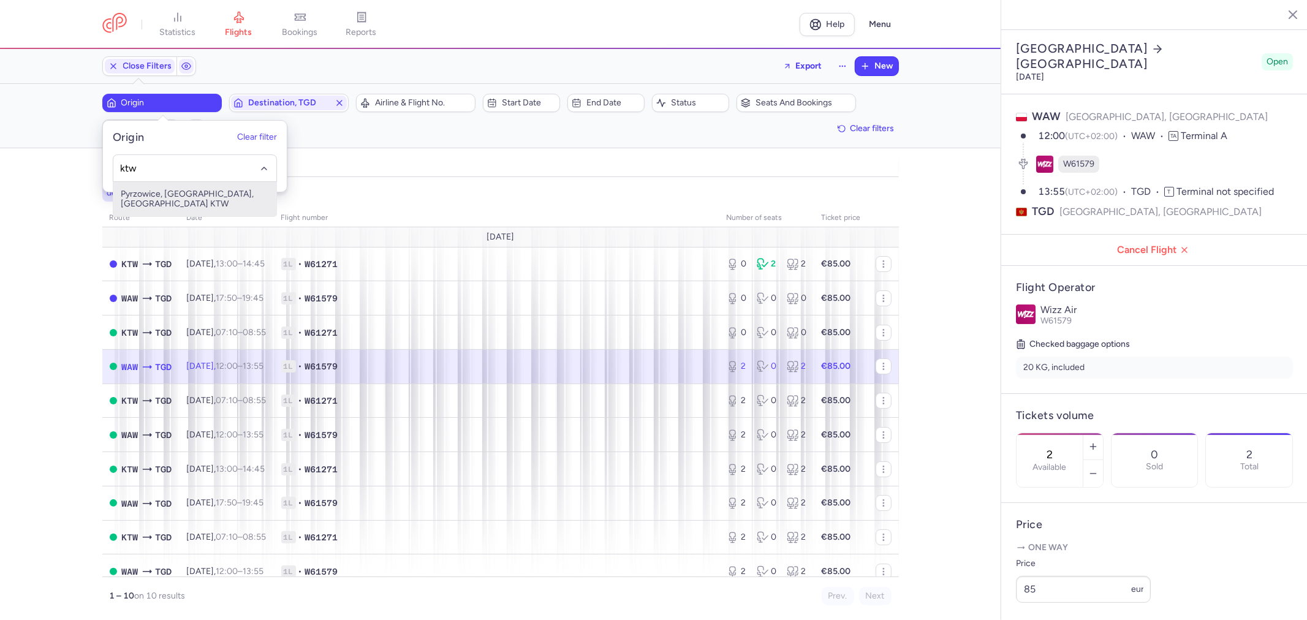
click at [193, 192] on span "Pyrzowice, [GEOGRAPHIC_DATA], [GEOGRAPHIC_DATA] KTW" at bounding box center [194, 199] width 163 height 34
type input "ktw"
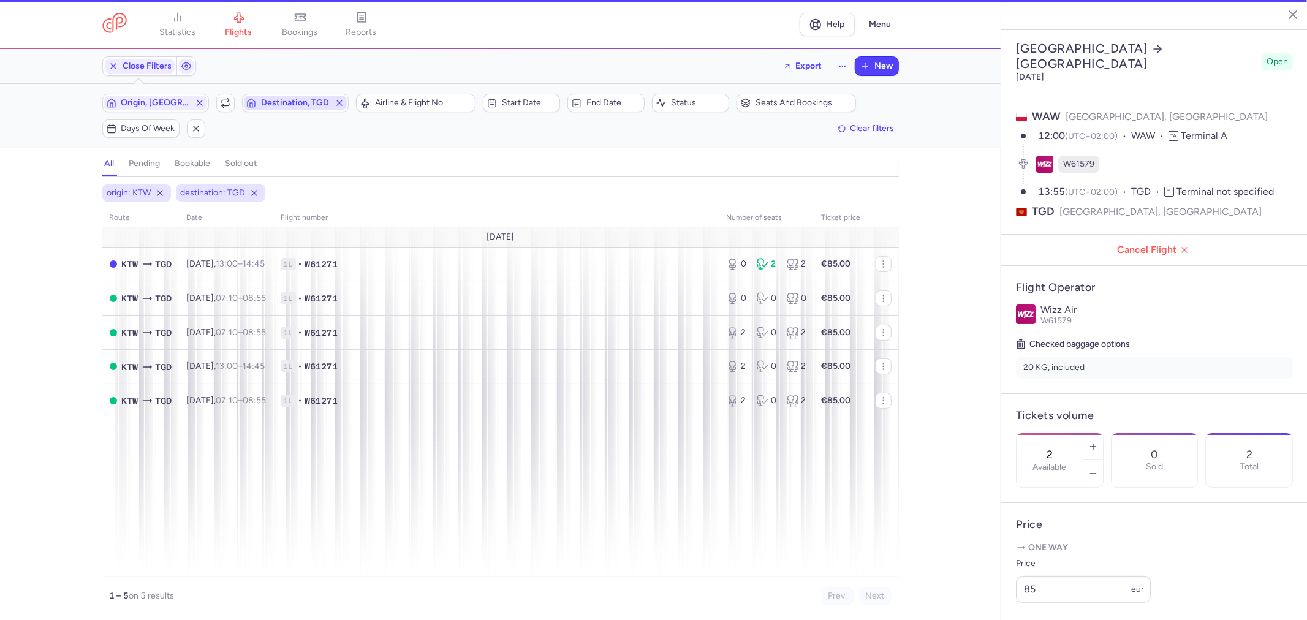
click at [294, 102] on span "Destination, TGD" at bounding box center [295, 103] width 69 height 10
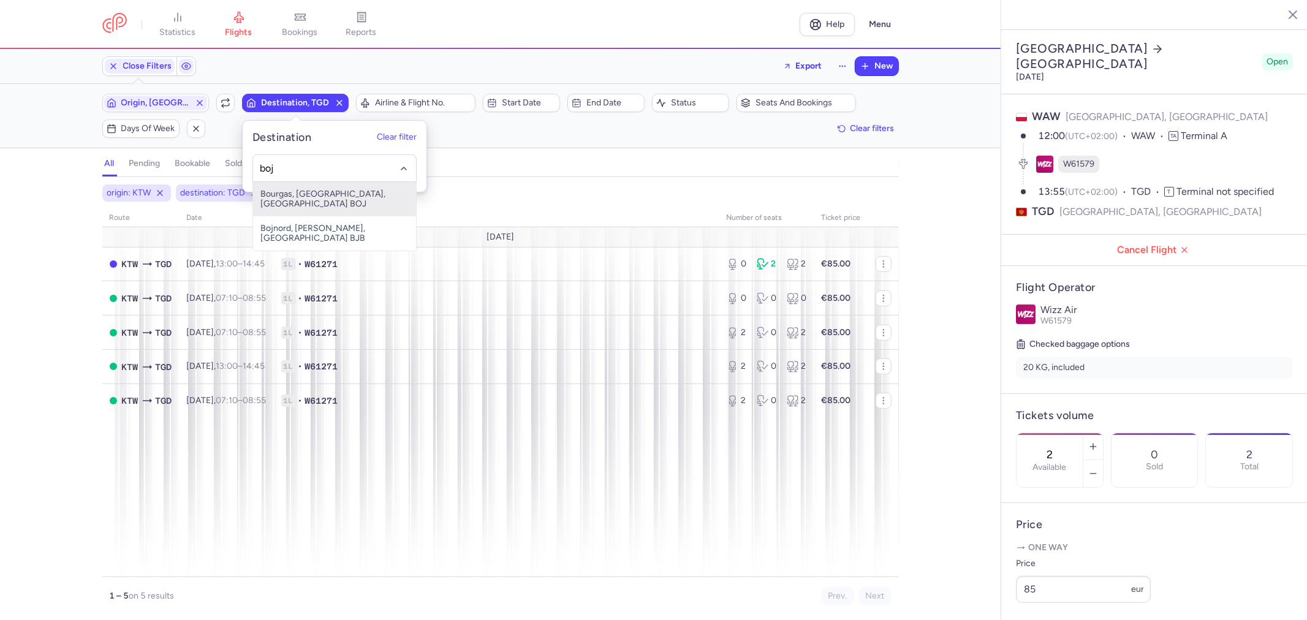
click at [294, 192] on span "Bourgas, [GEOGRAPHIC_DATA], [GEOGRAPHIC_DATA] BOJ" at bounding box center [334, 199] width 163 height 34
type input "boj"
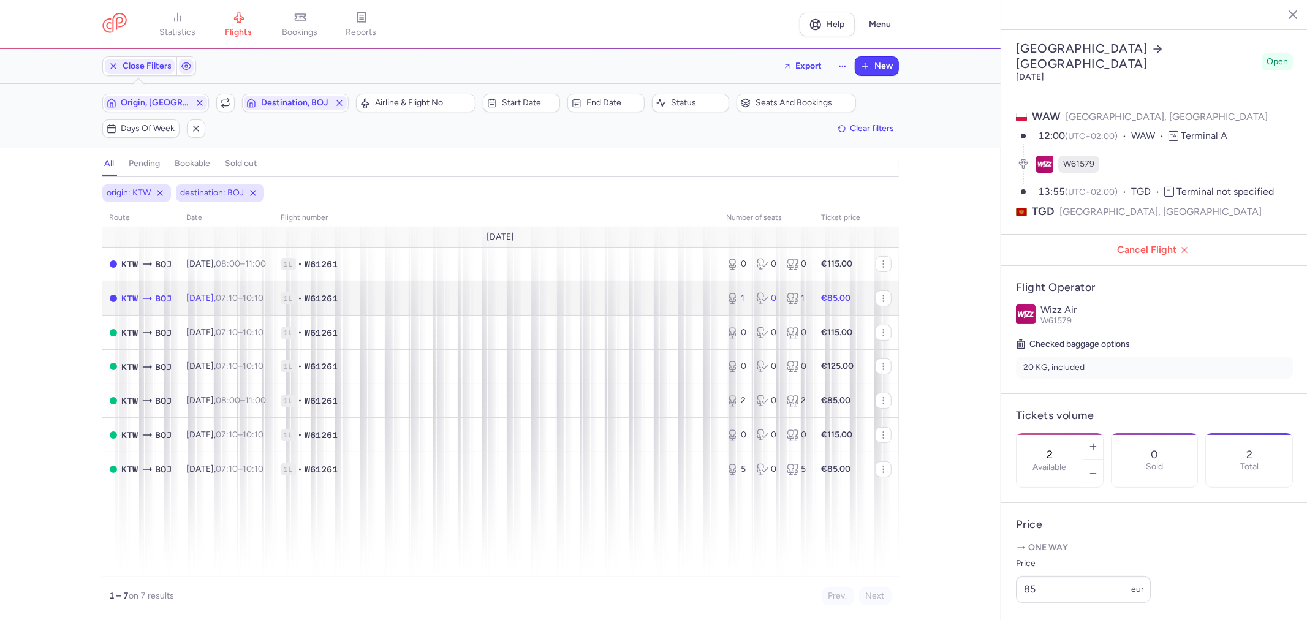
click at [461, 296] on span "1L • W61261" at bounding box center [496, 298] width 431 height 12
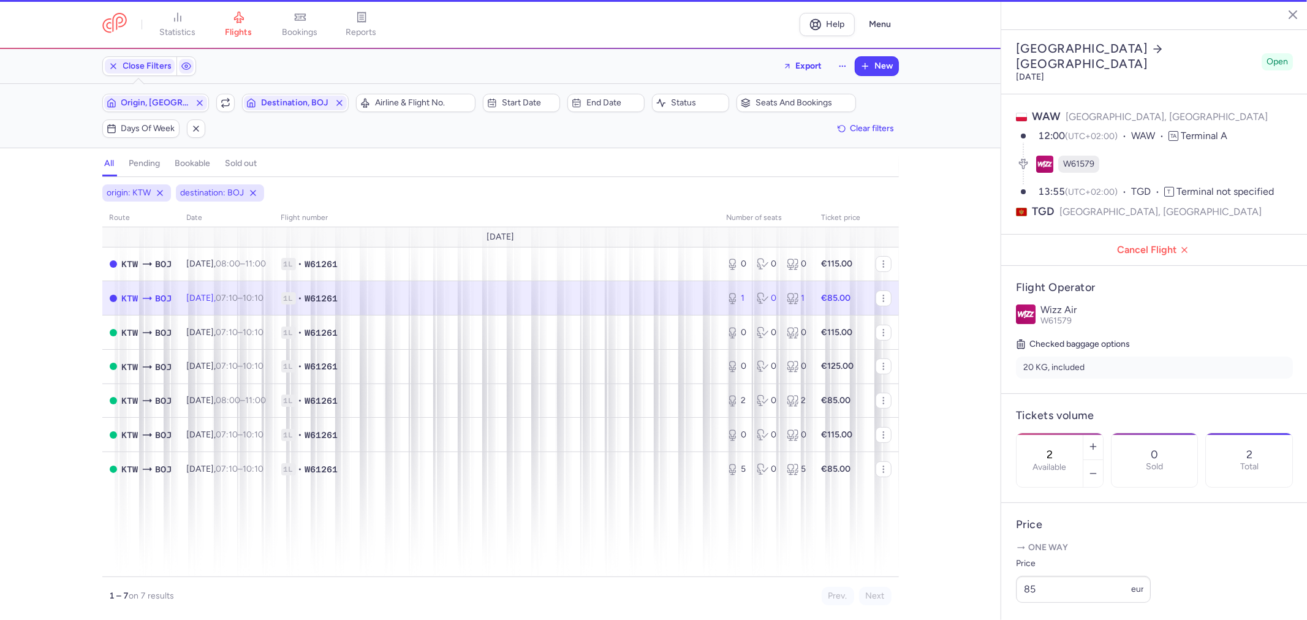
type input "1"
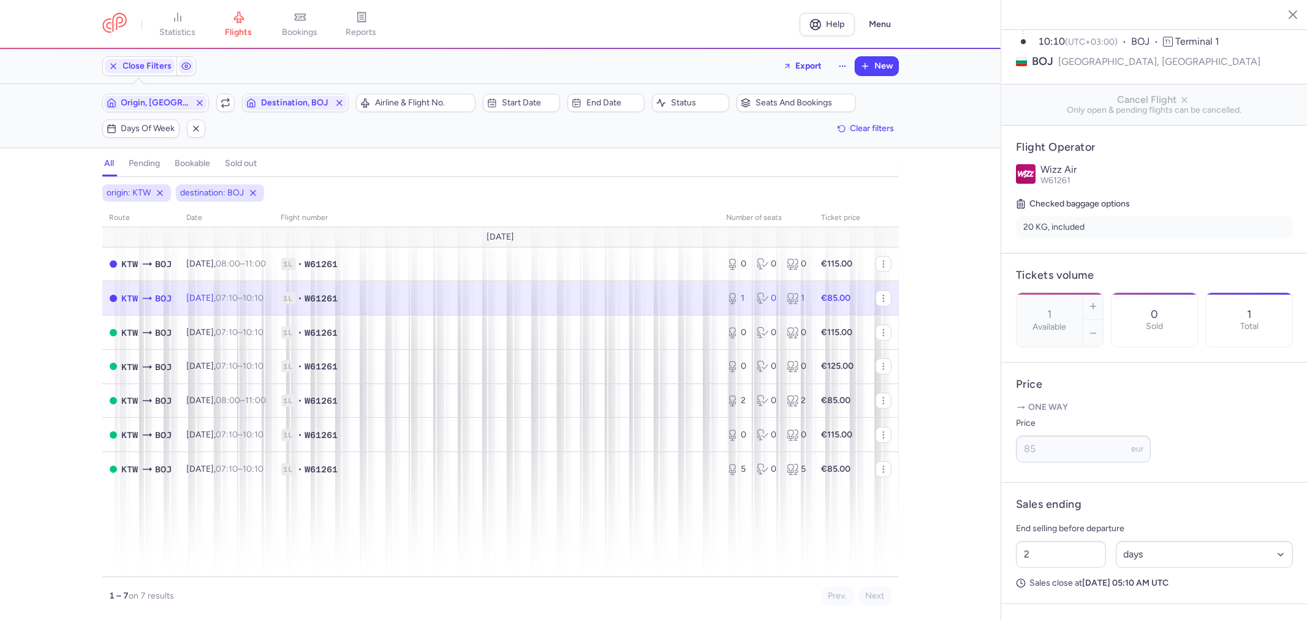
scroll to position [136, 0]
drag, startPoint x: 1031, startPoint y: 579, endPoint x: 965, endPoint y: 580, distance: 66.2
click at [965, 580] on div "statistics flights bookings reports Help Menu Close Filters Export New Filters …" at bounding box center [653, 310] width 1307 height 620
type input "1"
click at [1033, 589] on button "Save changes" at bounding box center [1057, 596] width 82 height 27
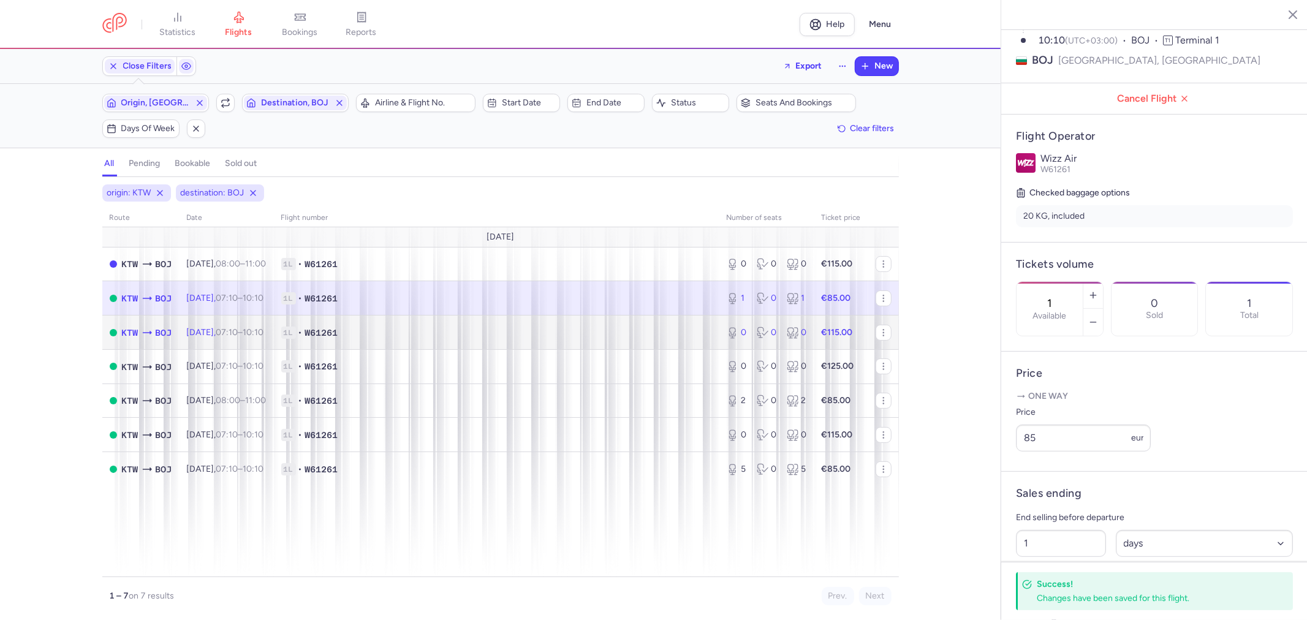
click at [611, 340] on td "1L • W61261" at bounding box center [496, 333] width 445 height 34
type input "0"
type input "2"
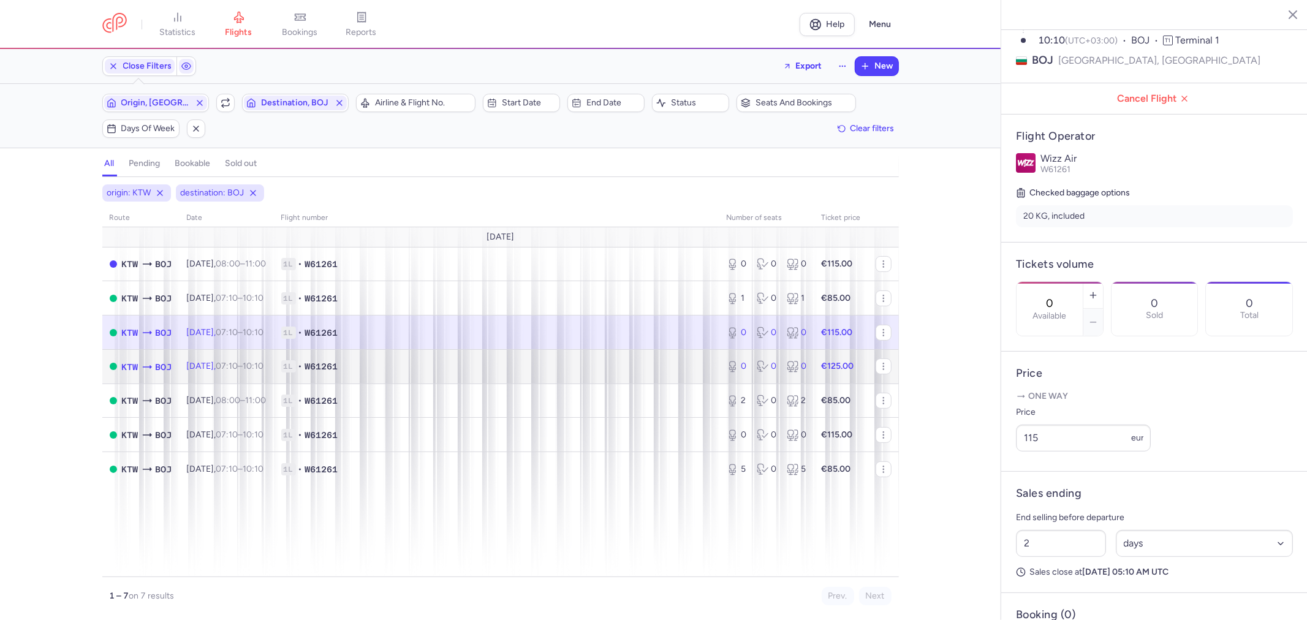
click at [584, 365] on span "1L • W61261" at bounding box center [496, 366] width 431 height 12
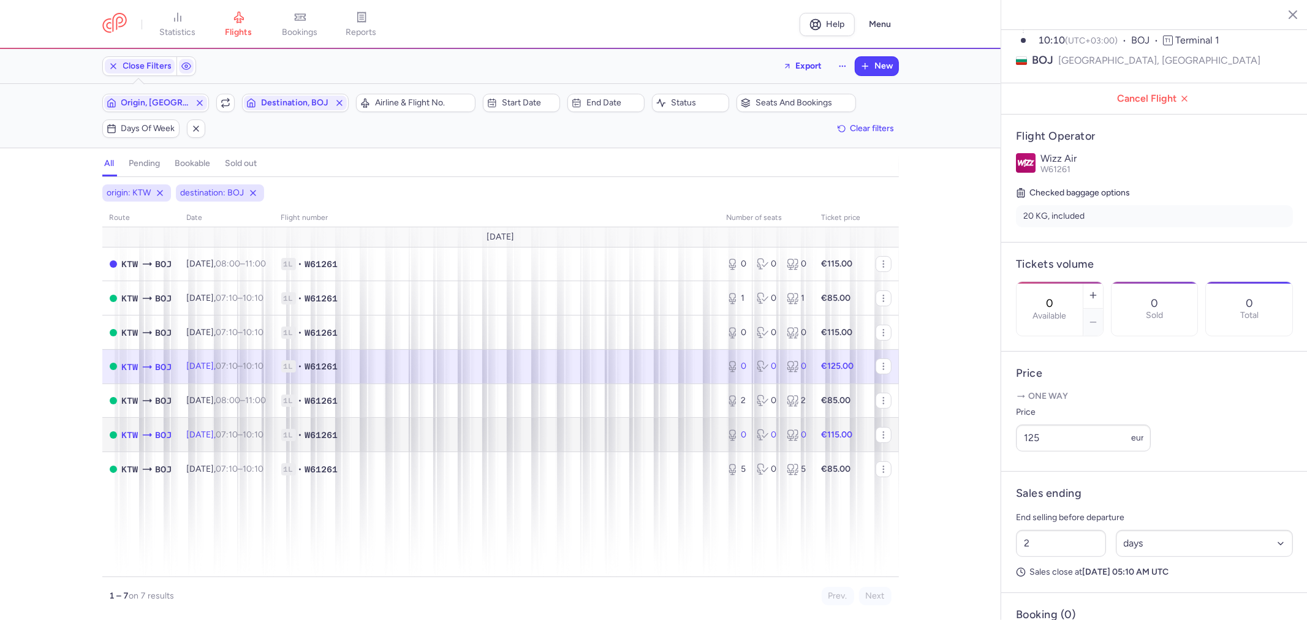
click at [426, 433] on span "1L • W61261" at bounding box center [496, 435] width 431 height 12
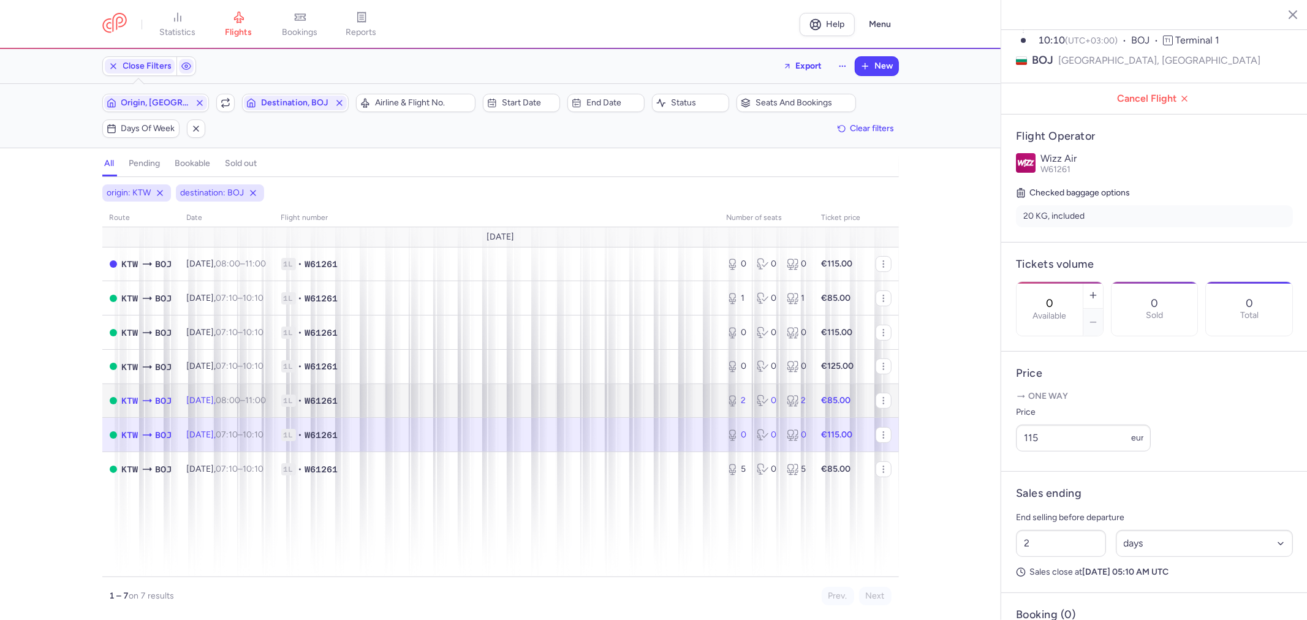
click at [398, 417] on td "1L • W61261" at bounding box center [496, 401] width 445 height 34
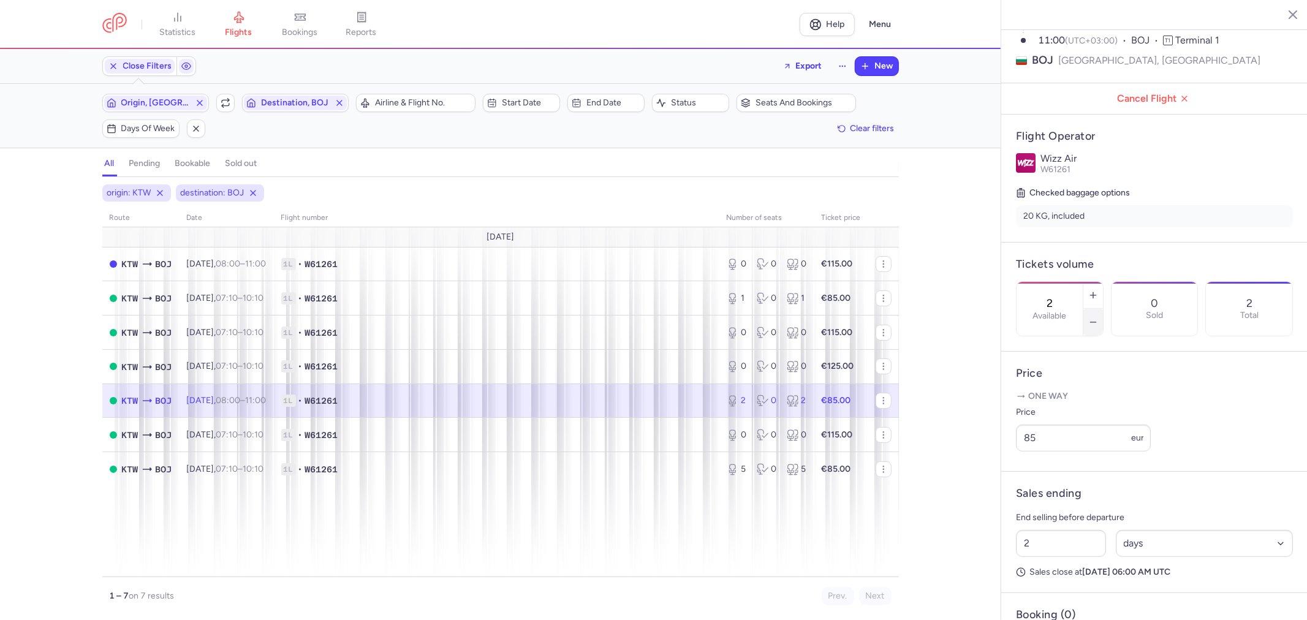
click at [1098, 317] on icon "button" at bounding box center [1093, 322] width 10 height 10
type input "0"
click at [1067, 601] on span "Save changes" at bounding box center [1056, 596] width 61 height 11
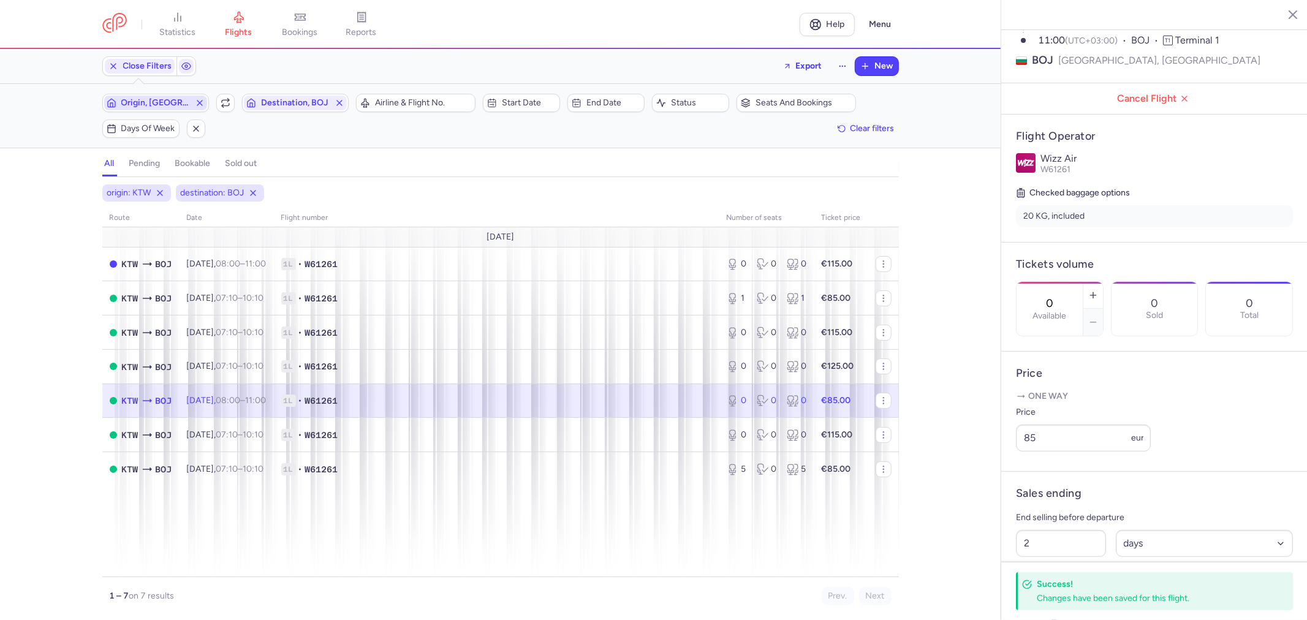
click at [202, 100] on line "button" at bounding box center [199, 102] width 5 height 5
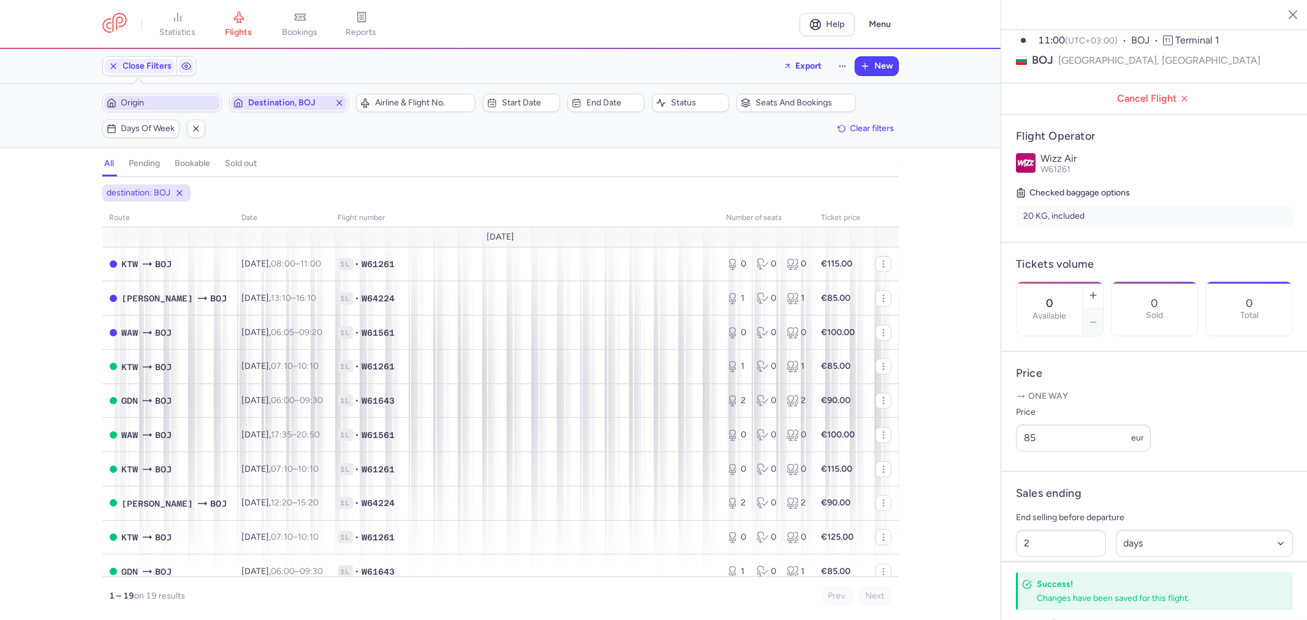
click at [344, 102] on span "Destination, BOJ" at bounding box center [289, 103] width 116 height 15
click at [338, 101] on line "button" at bounding box center [339, 102] width 5 height 5
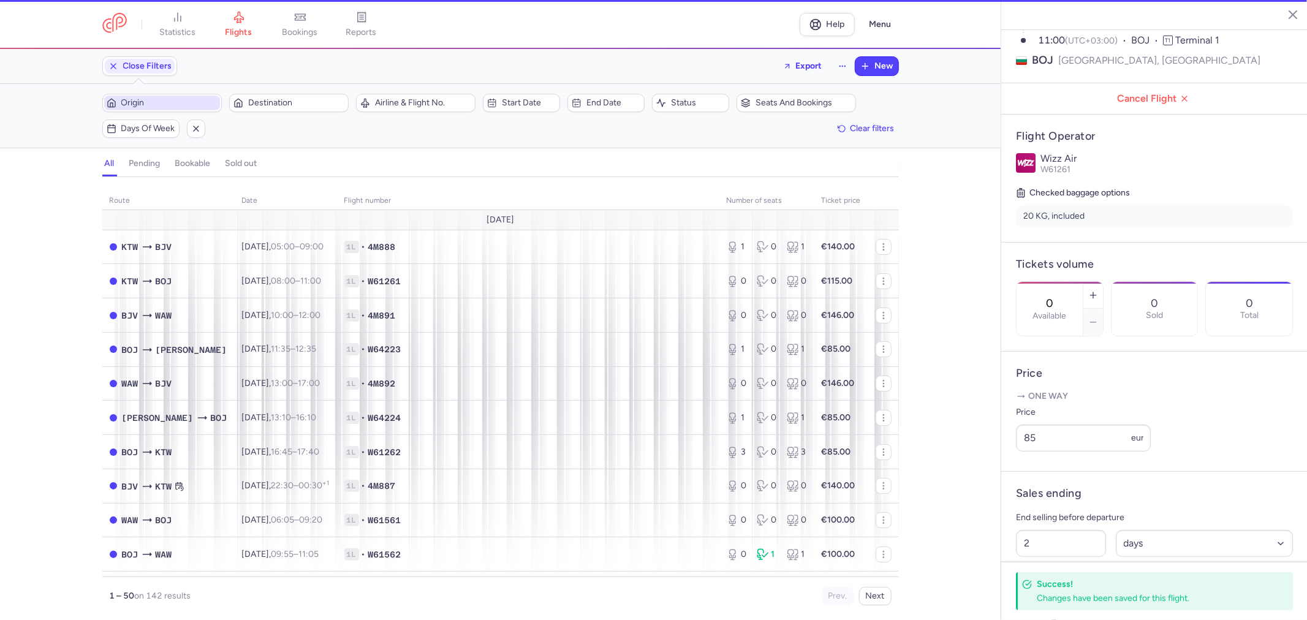
click at [154, 101] on span "Origin" at bounding box center [169, 103] width 96 height 10
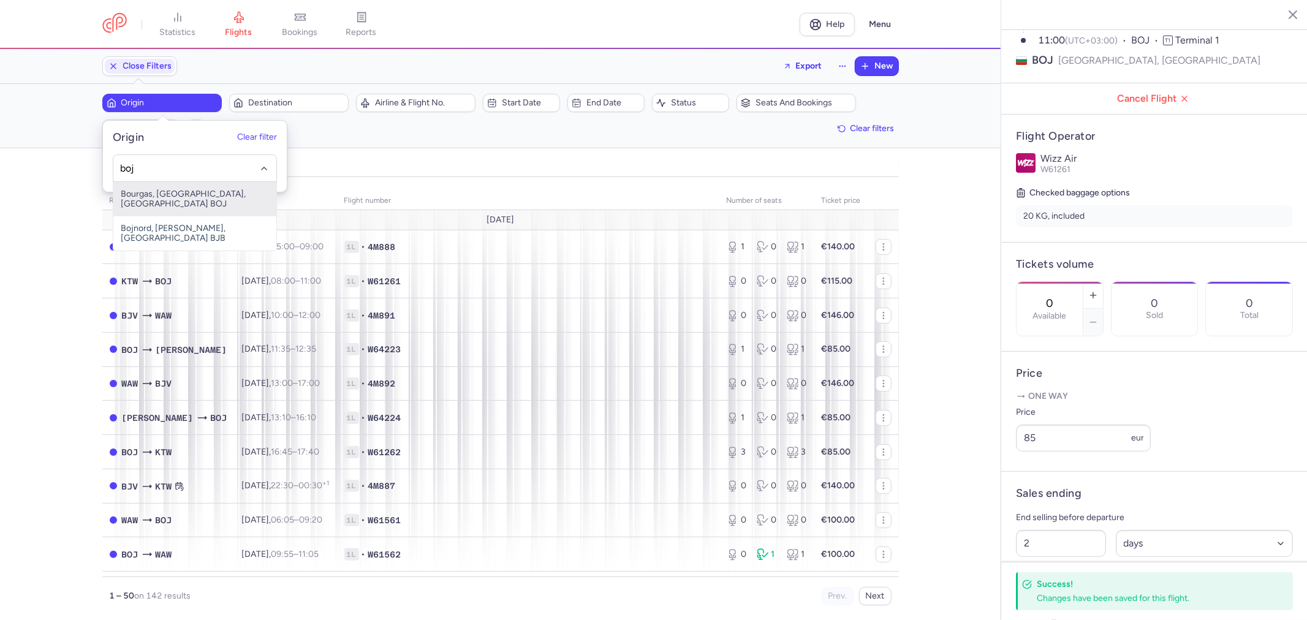
drag, startPoint x: 178, startPoint y: 197, endPoint x: 188, endPoint y: 185, distance: 14.8
click at [180, 195] on span "Bourgas, [GEOGRAPHIC_DATA], [GEOGRAPHIC_DATA] BOJ" at bounding box center [194, 199] width 163 height 34
type input "boj"
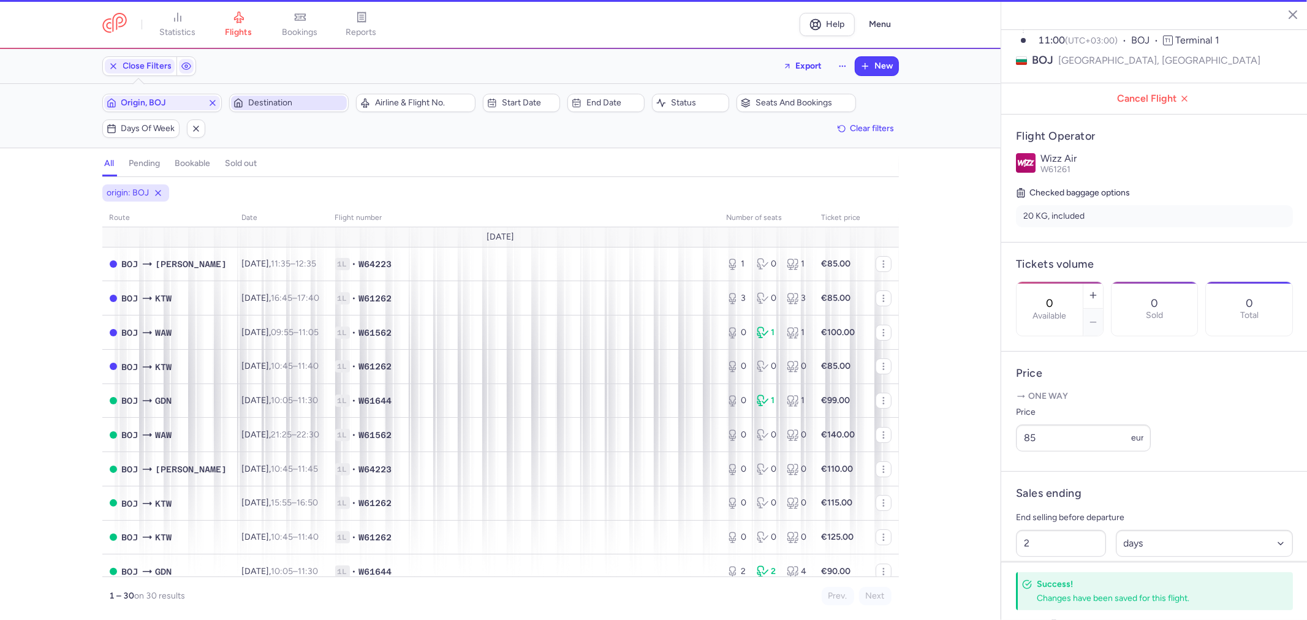
click at [264, 107] on span "Destination" at bounding box center [296, 103] width 96 height 10
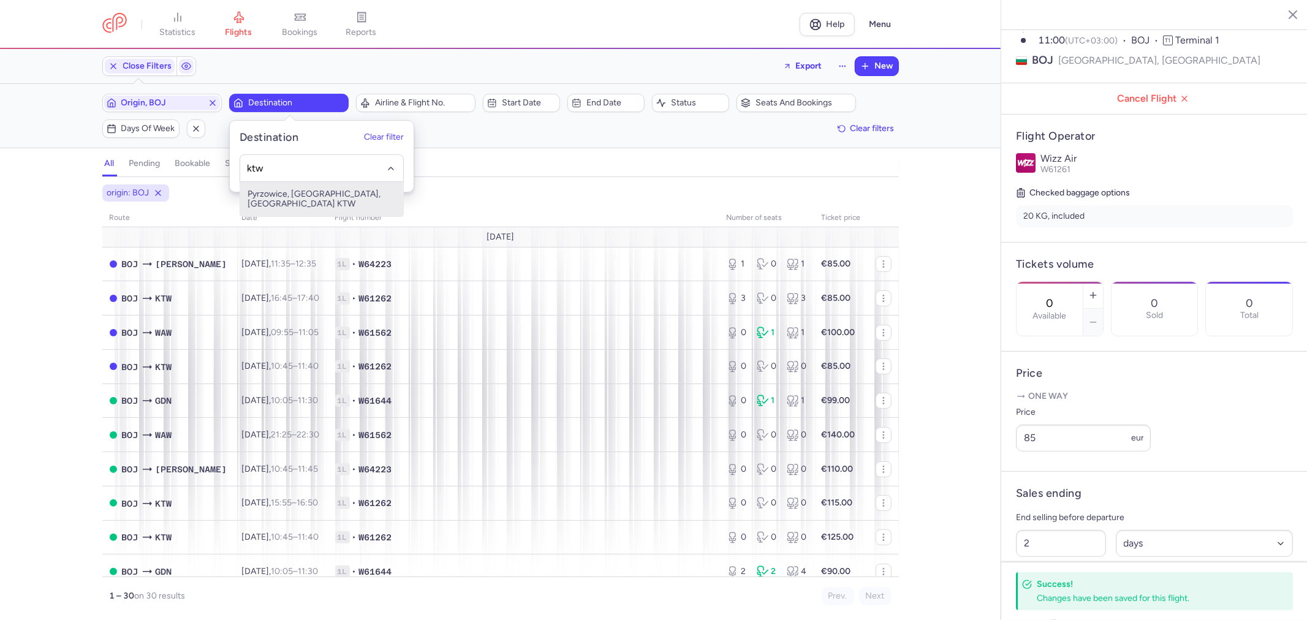
click at [303, 190] on span "Pyrzowice, [GEOGRAPHIC_DATA], [GEOGRAPHIC_DATA] KTW" at bounding box center [321, 199] width 163 height 34
type input "ktw"
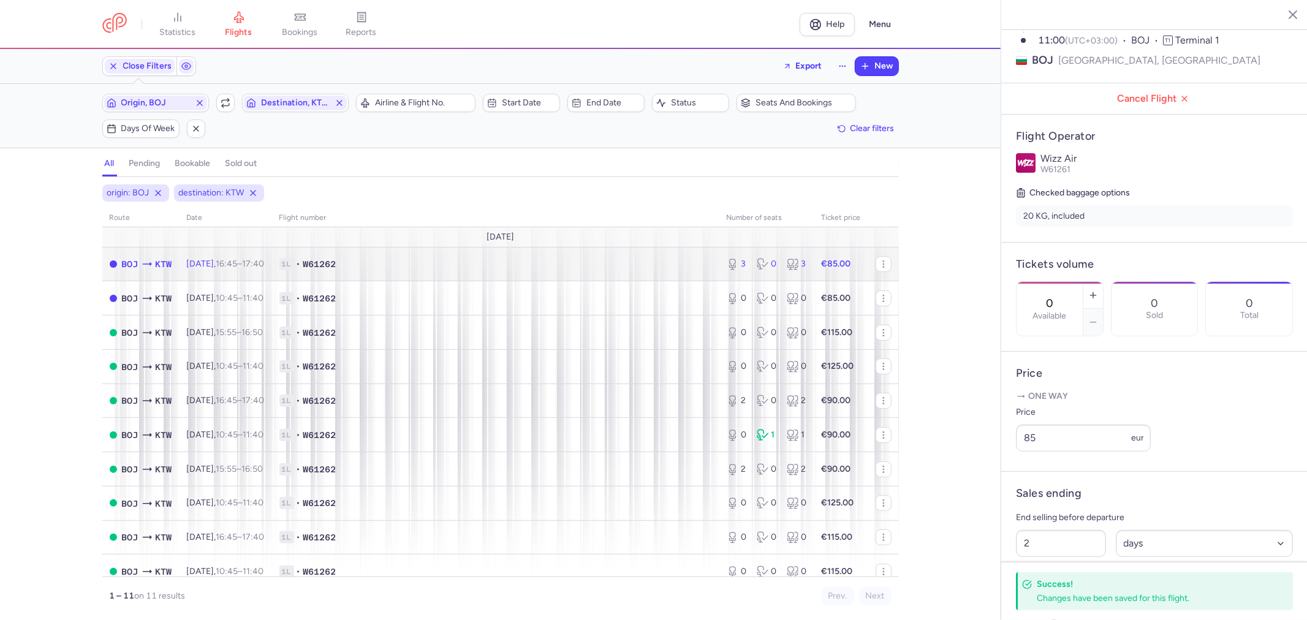
click at [525, 267] on span "1L • W61262" at bounding box center [495, 264] width 433 height 12
type input "3"
type input "1"
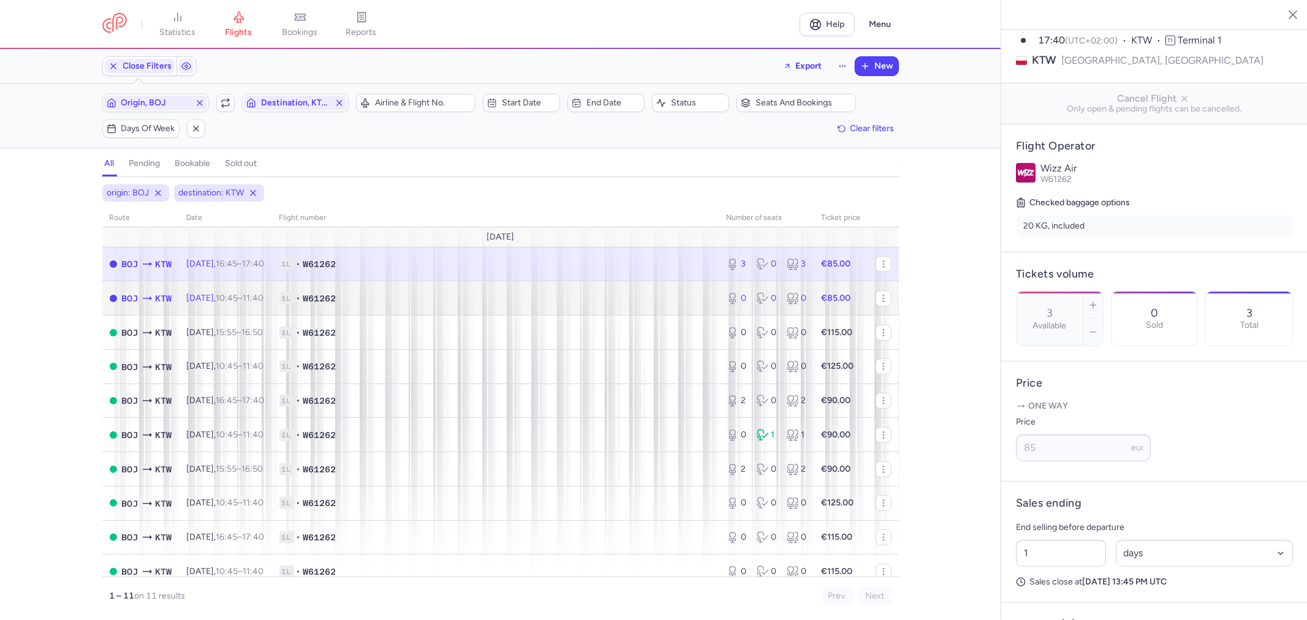
click at [463, 300] on span "1L • W61262" at bounding box center [495, 298] width 433 height 12
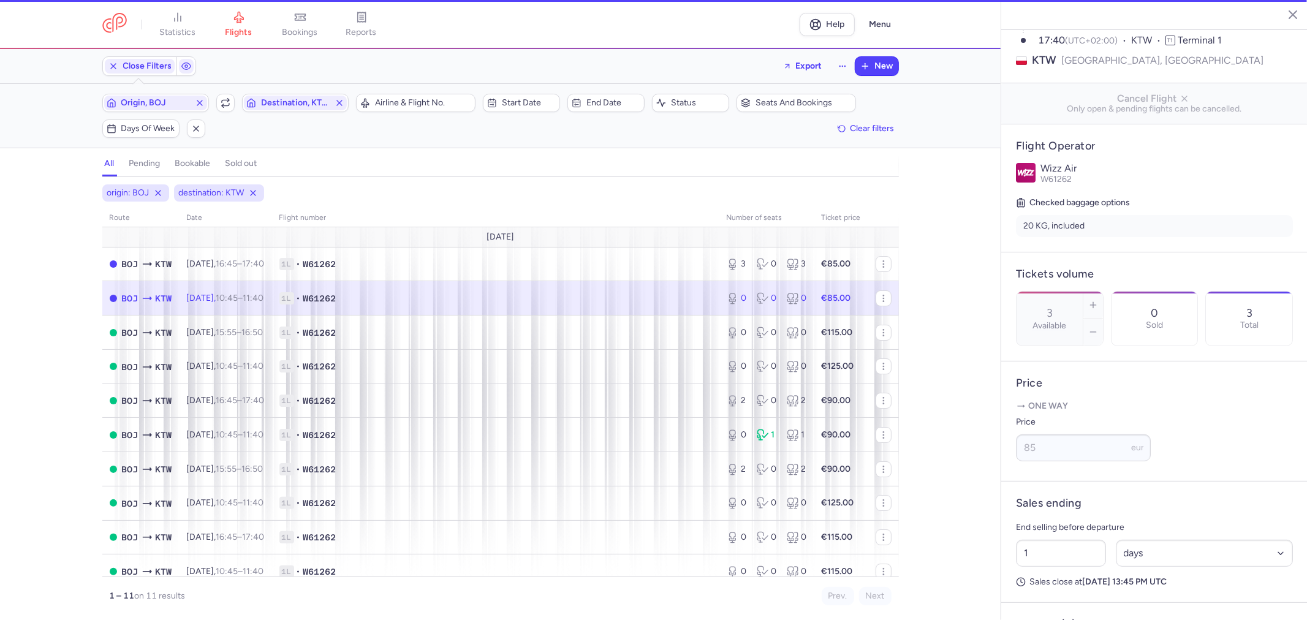
type input "0"
type input "2"
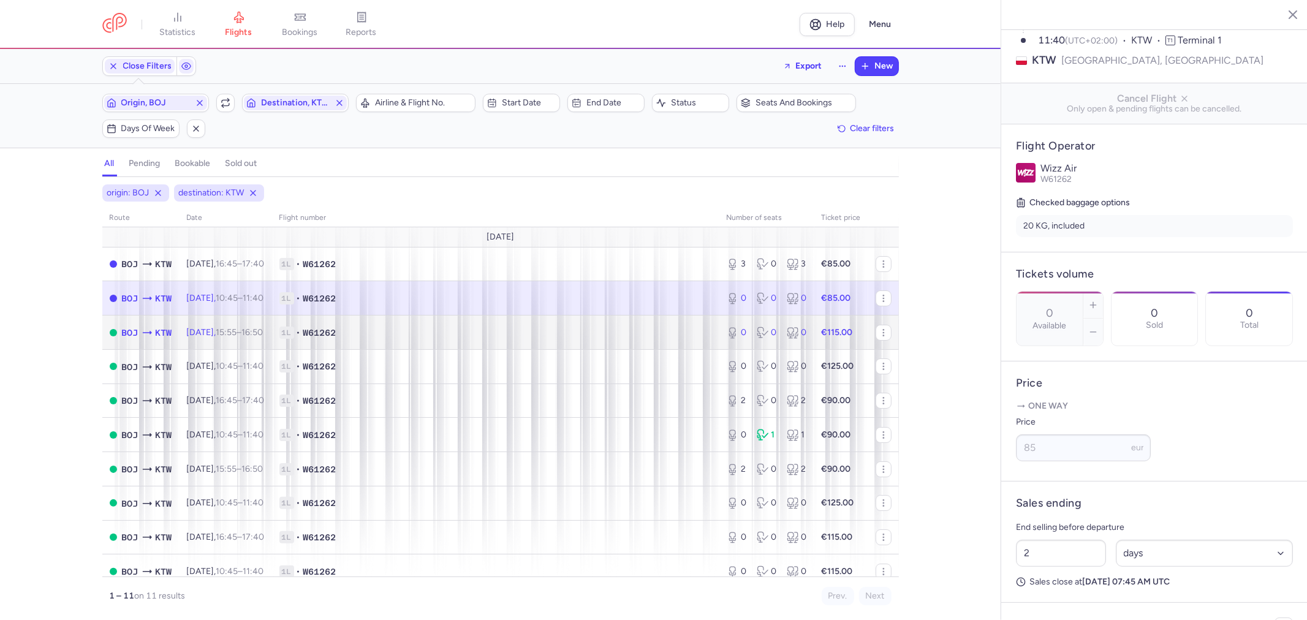
click at [473, 325] on td "1L • W61262" at bounding box center [495, 333] width 447 height 34
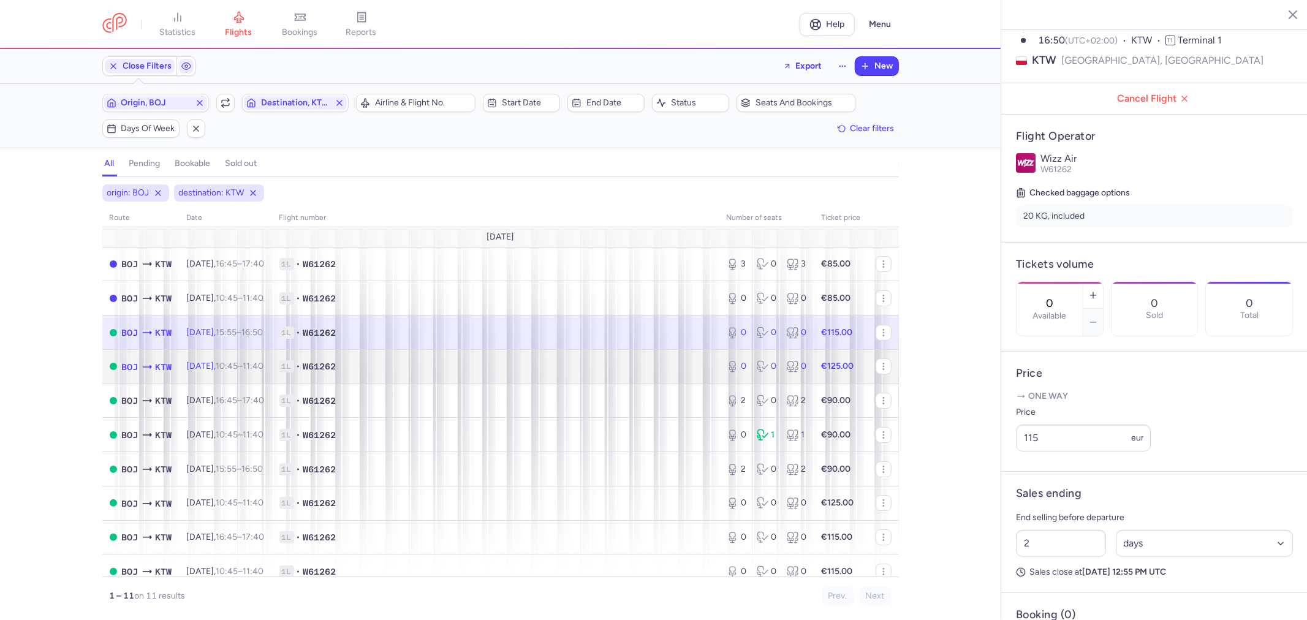
click at [471, 366] on span "1L • W61262" at bounding box center [495, 366] width 433 height 12
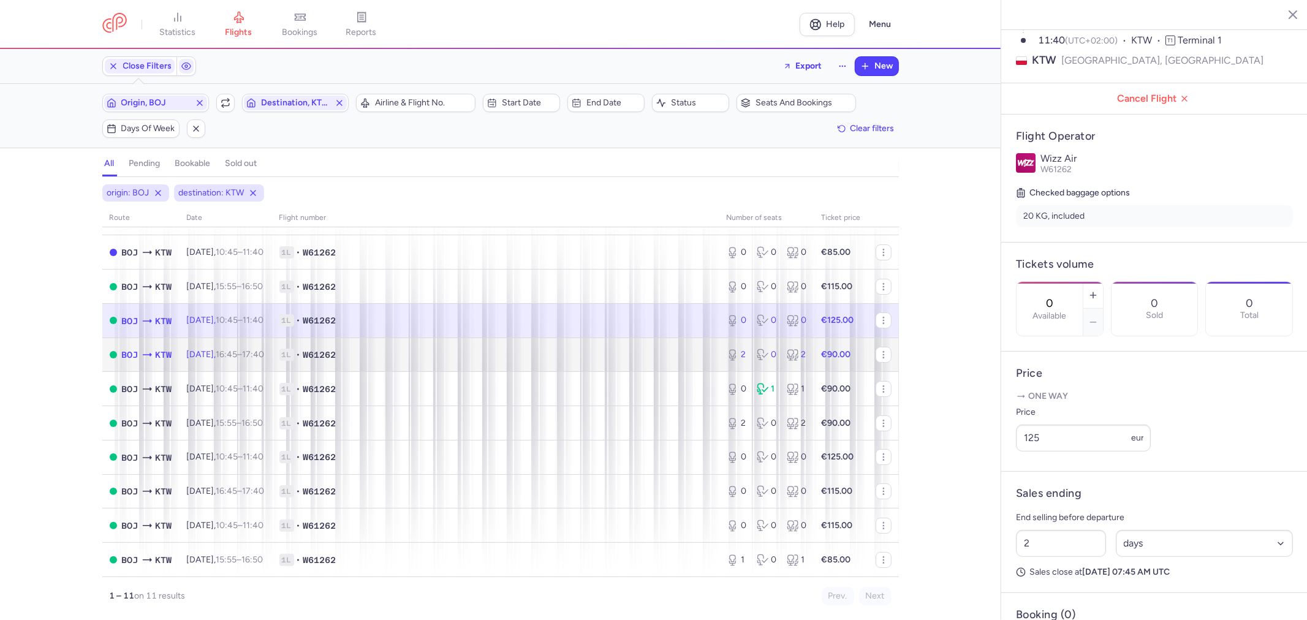
click at [408, 350] on span "1L • W61262" at bounding box center [495, 355] width 433 height 12
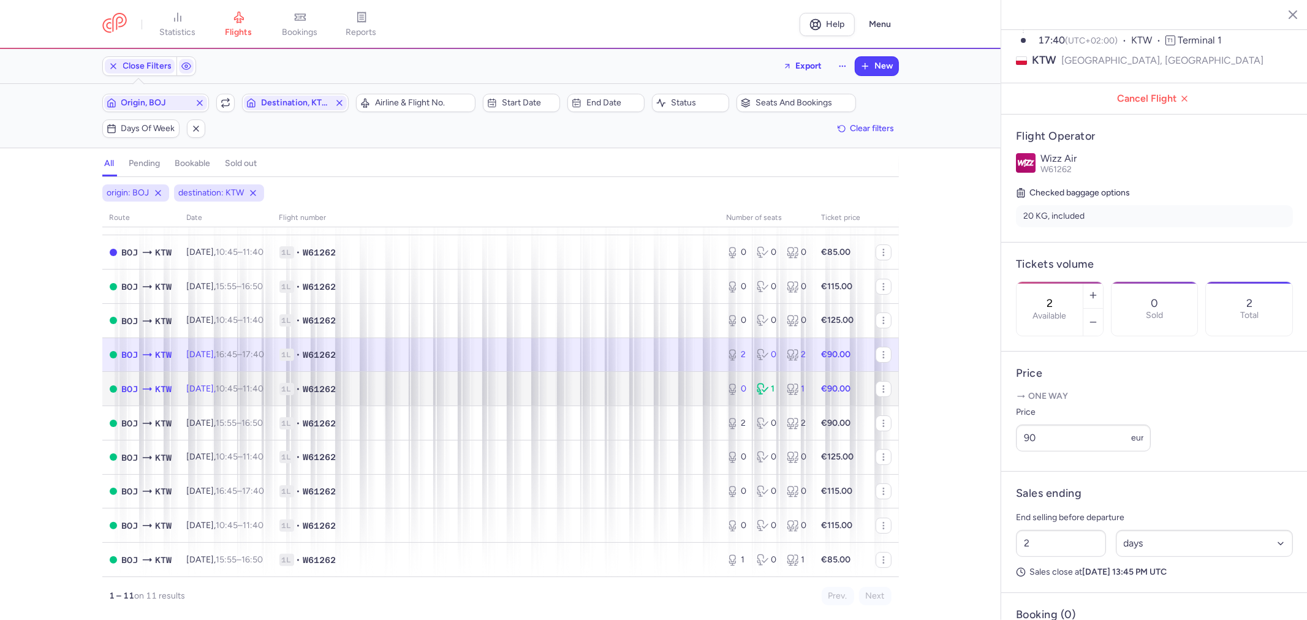
click at [407, 383] on span "1L • W61262" at bounding box center [495, 389] width 433 height 12
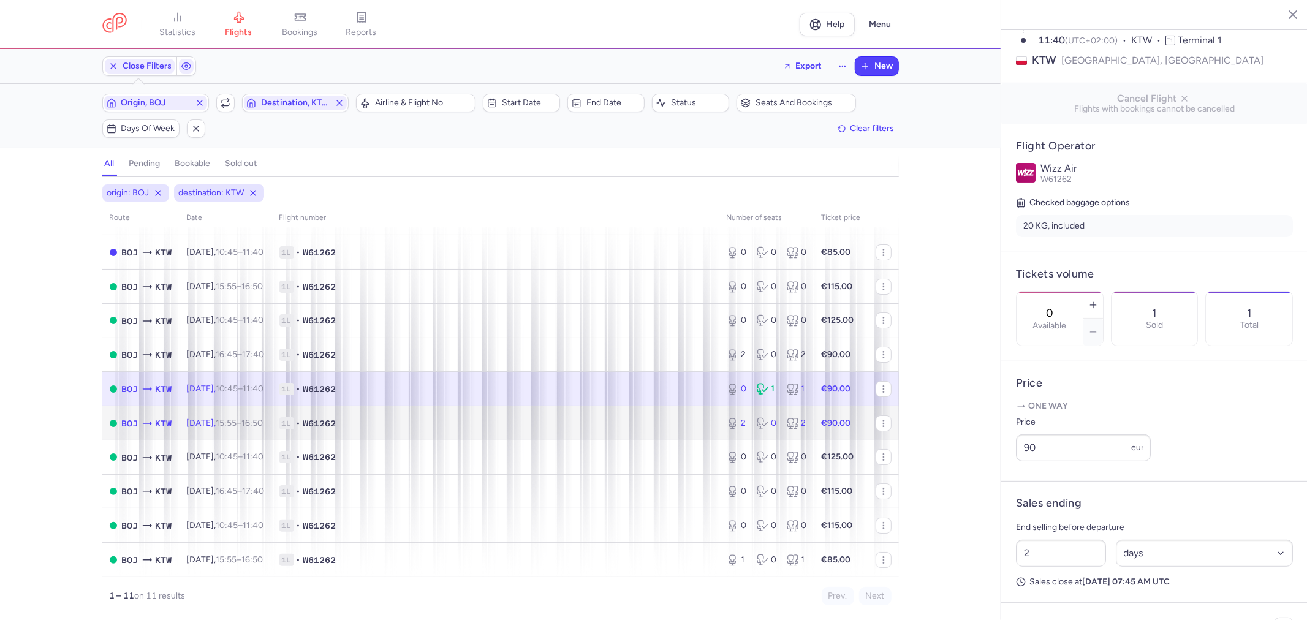
click at [412, 426] on span "1L • W61262" at bounding box center [495, 423] width 433 height 12
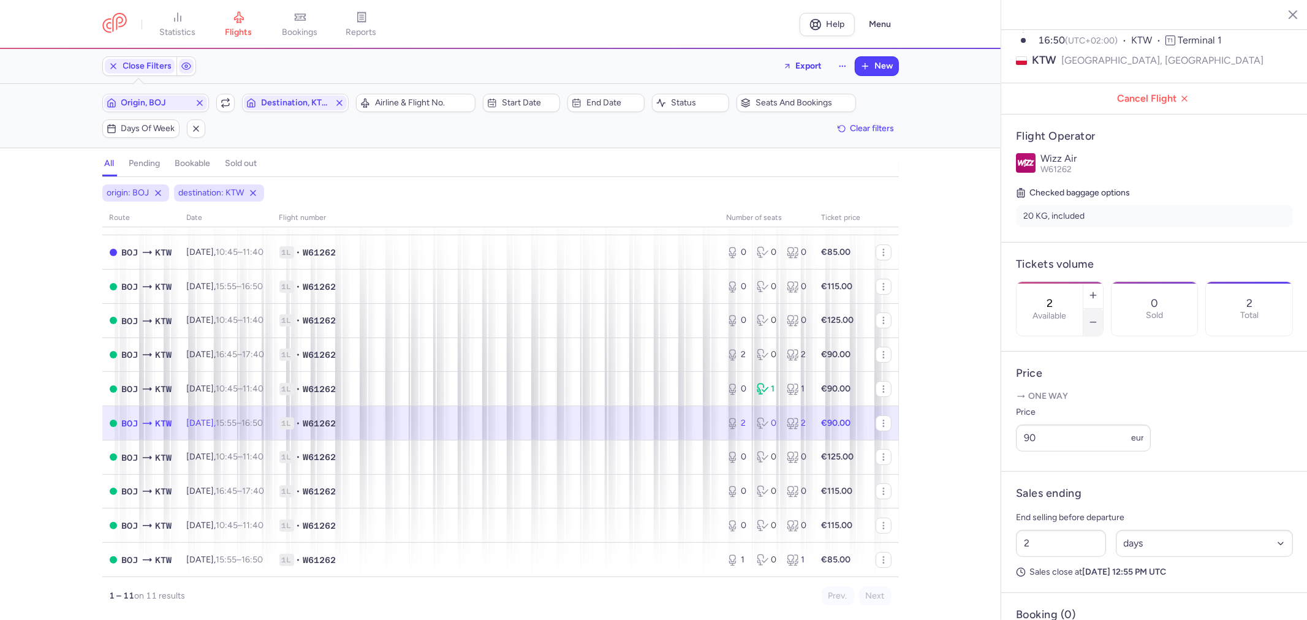
click at [1103, 309] on button "button" at bounding box center [1093, 322] width 20 height 27
click at [1098, 317] on icon "button" at bounding box center [1093, 322] width 10 height 10
click at [1056, 589] on button "Save changes" at bounding box center [1057, 596] width 82 height 27
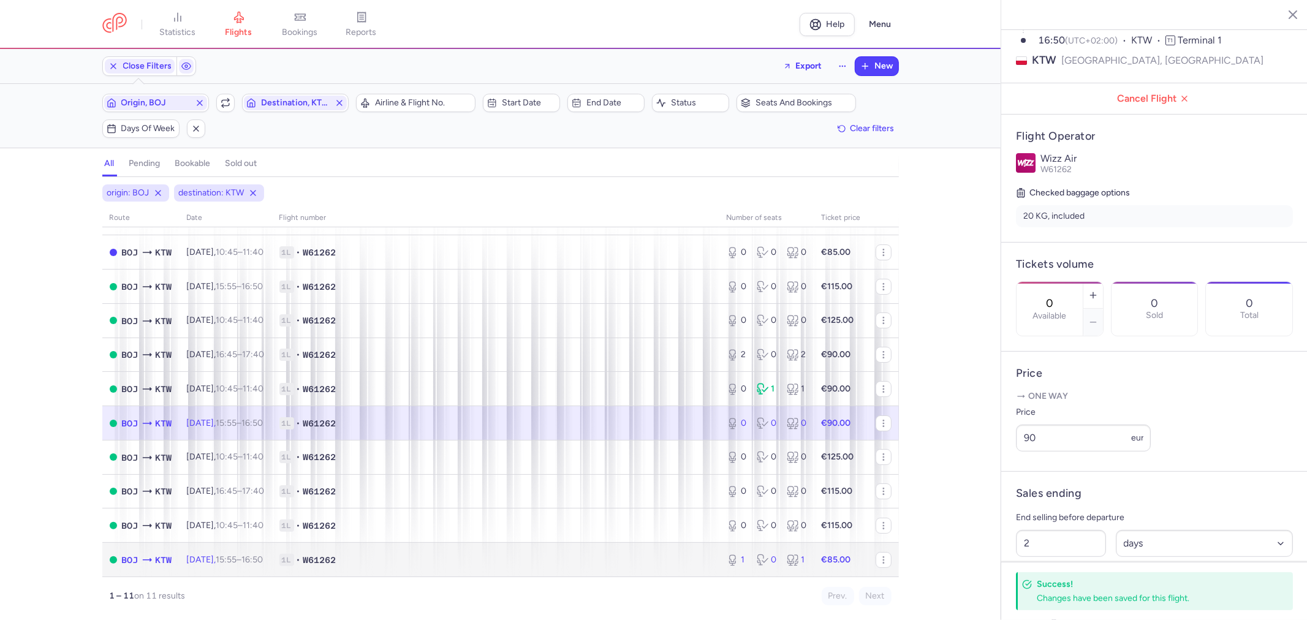
click at [458, 549] on td "1L • W61262" at bounding box center [495, 560] width 447 height 34
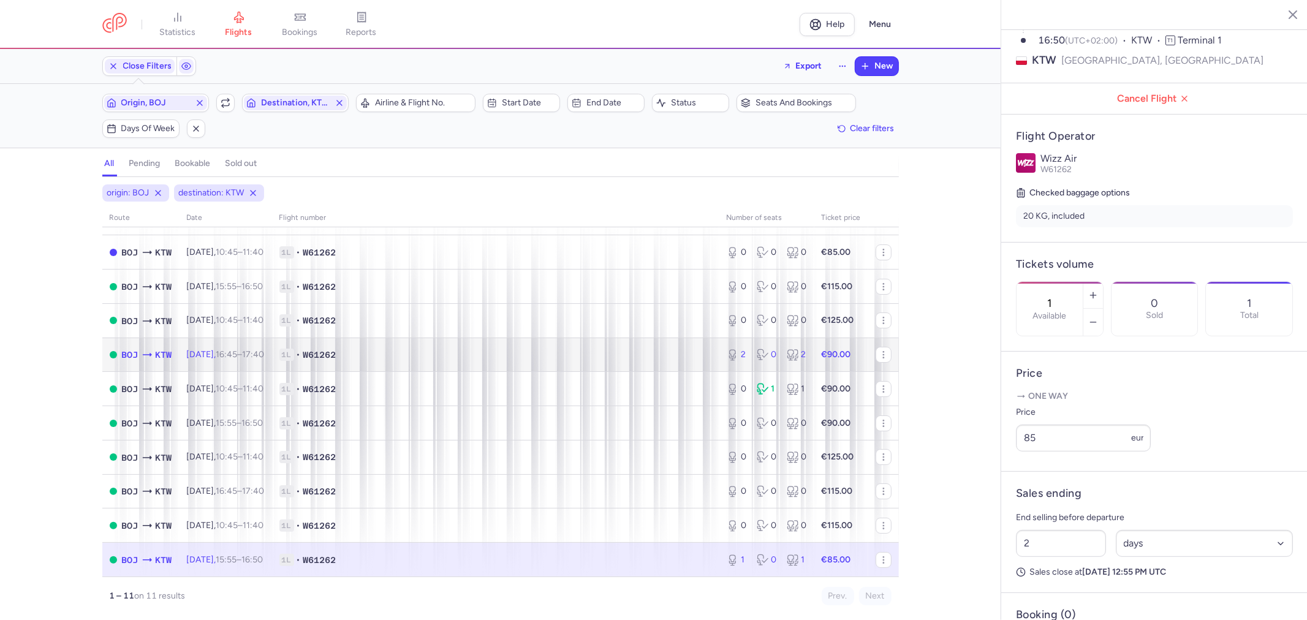
click at [417, 344] on td "1L • W61262" at bounding box center [495, 355] width 447 height 34
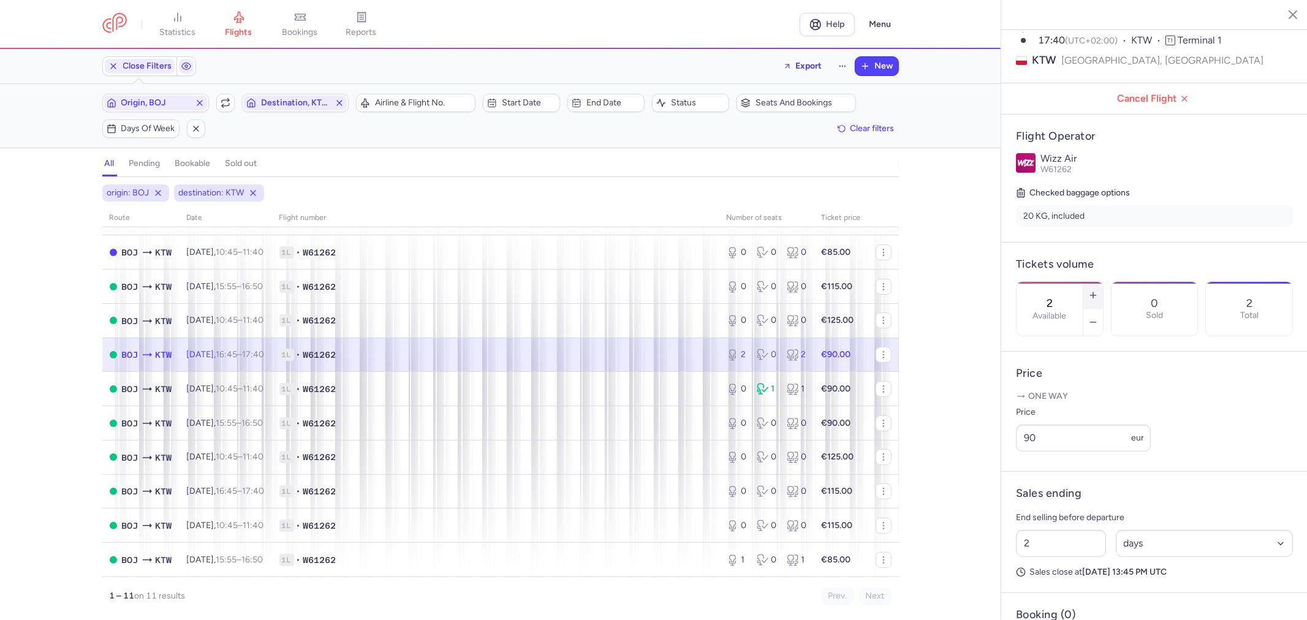
click at [1098, 290] on icon "button" at bounding box center [1093, 295] width 10 height 10
type input "4"
click at [1067, 591] on span "Save changes" at bounding box center [1056, 596] width 61 height 11
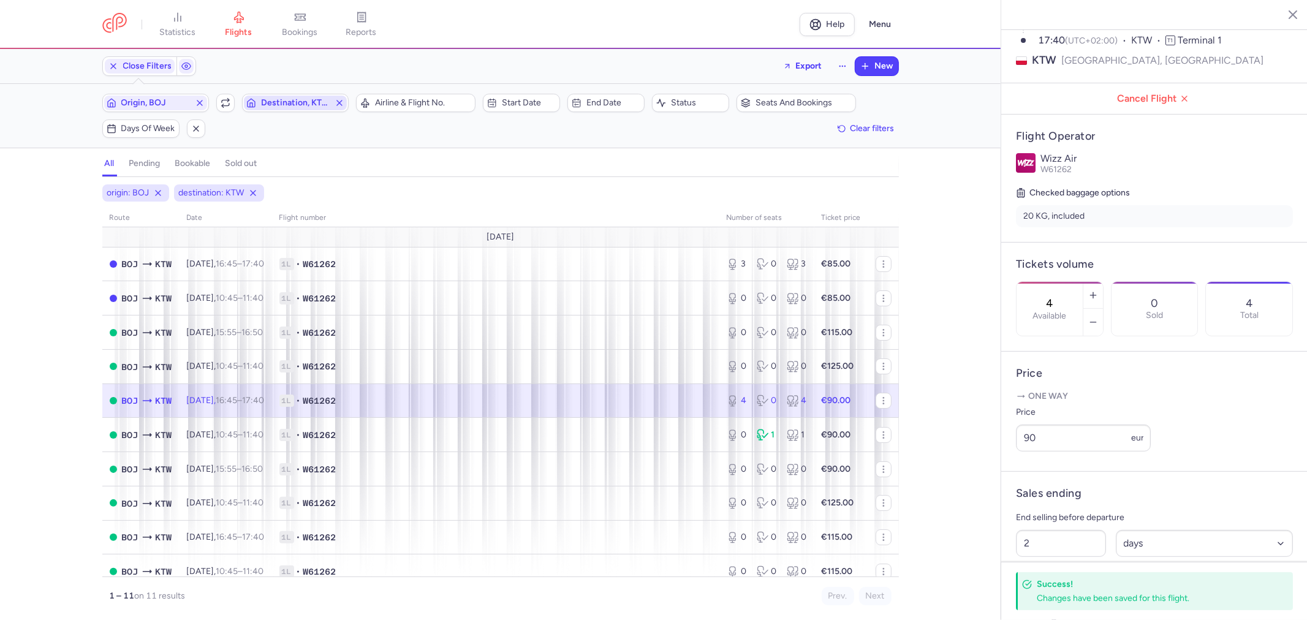
click at [335, 100] on icon "button" at bounding box center [340, 103] width 10 height 10
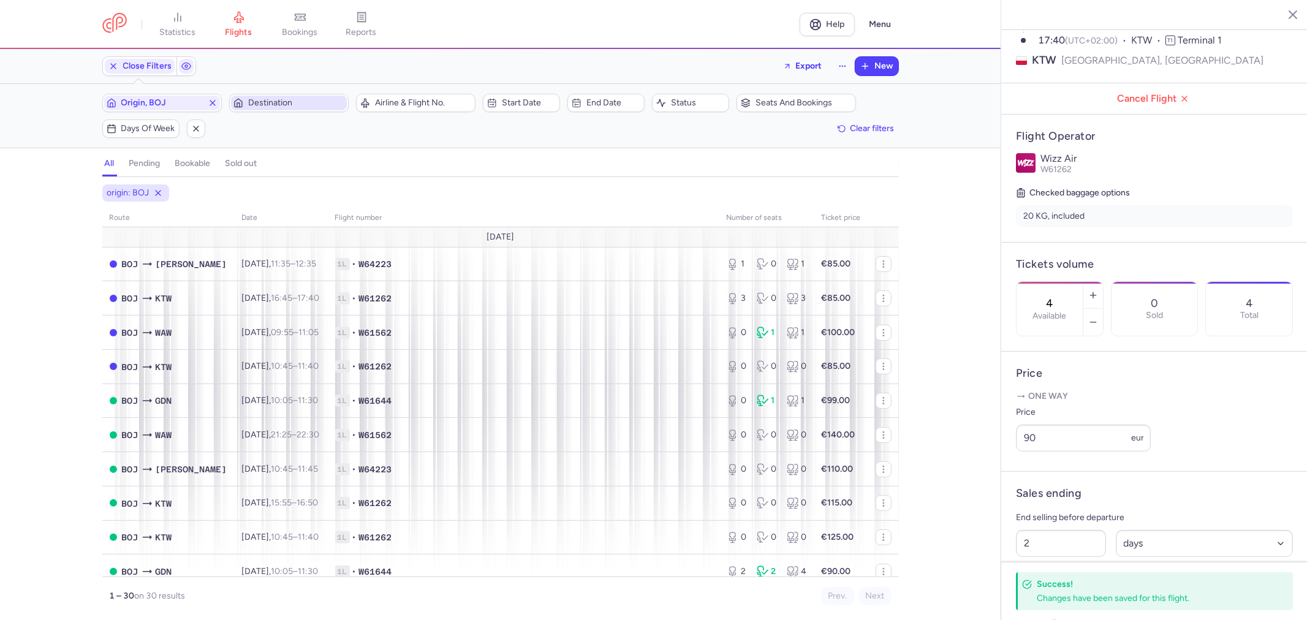
click at [310, 99] on span "Destination" at bounding box center [296, 103] width 96 height 10
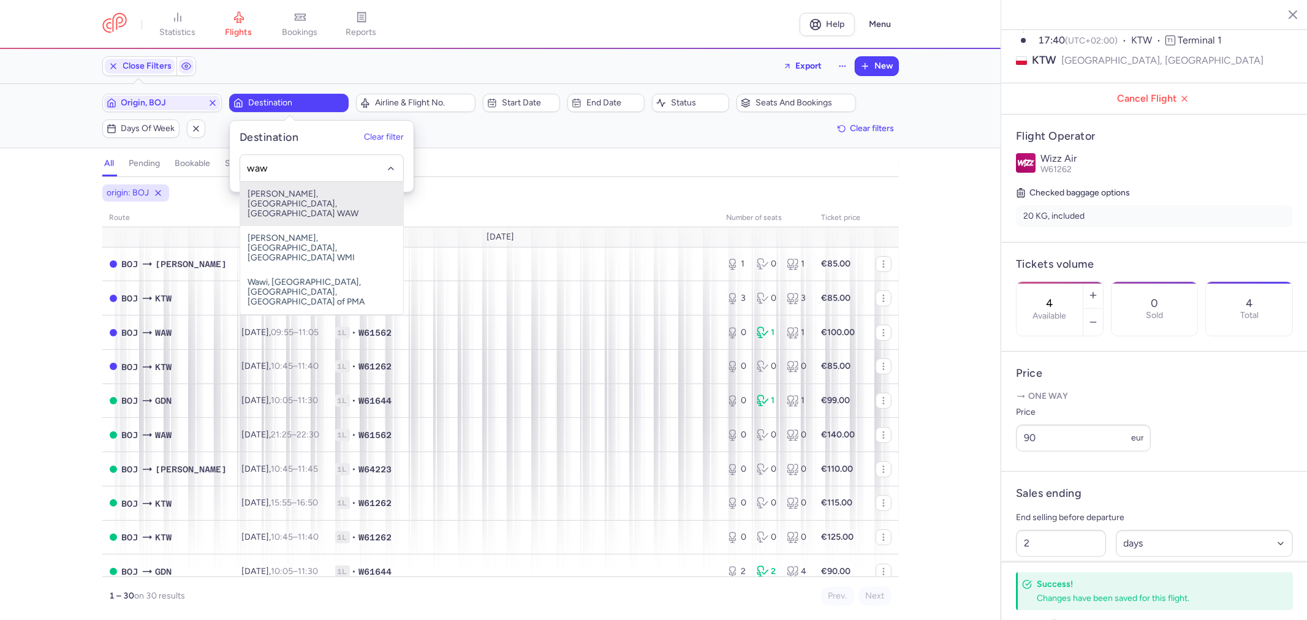
click at [279, 190] on span "[PERSON_NAME], [GEOGRAPHIC_DATA], [GEOGRAPHIC_DATA] WAW" at bounding box center [321, 204] width 163 height 44
type input "waw"
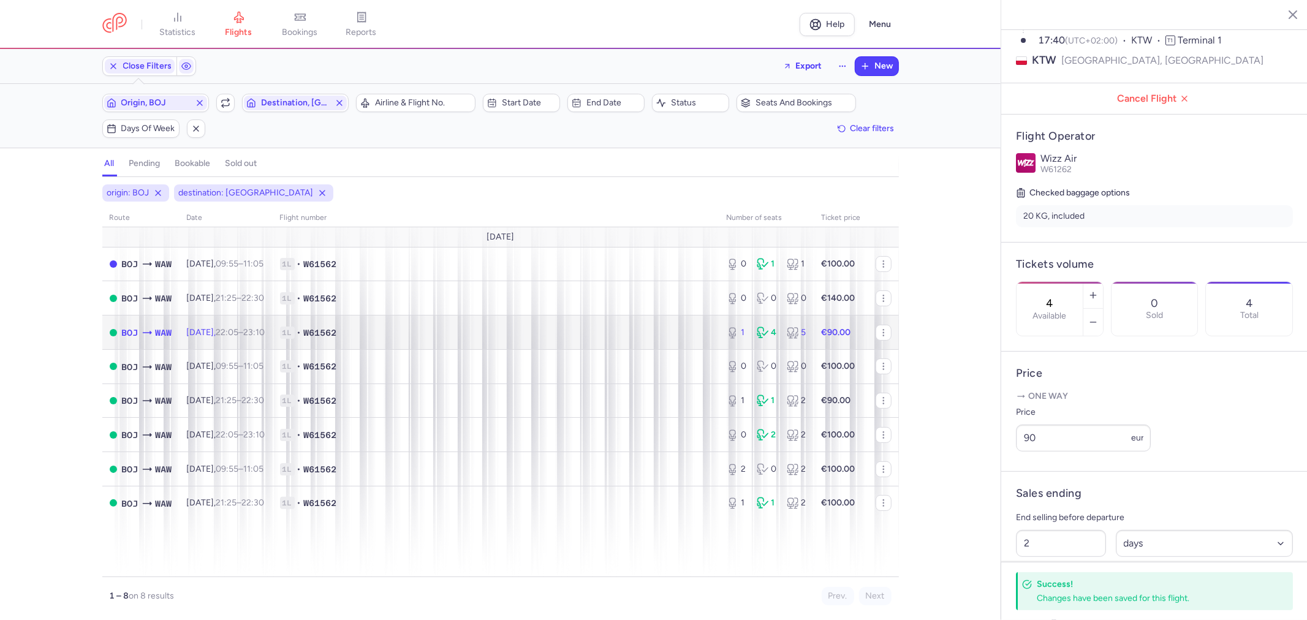
click at [415, 339] on span "1L • W61562" at bounding box center [496, 333] width 432 height 12
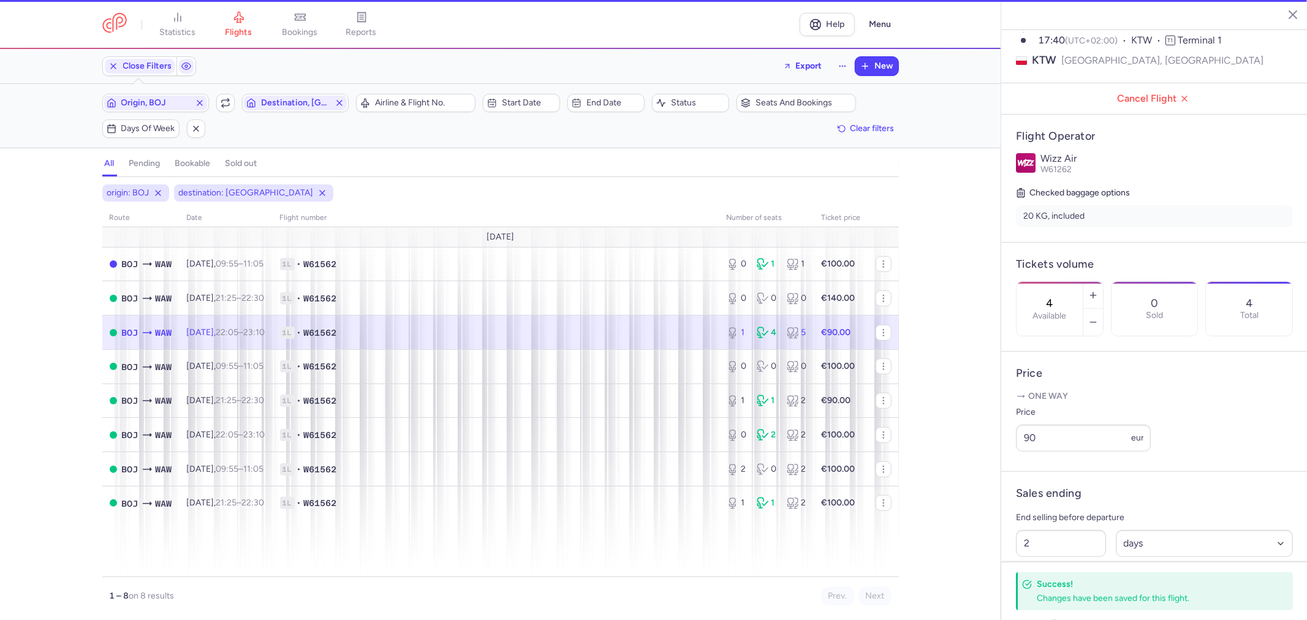
type input "1"
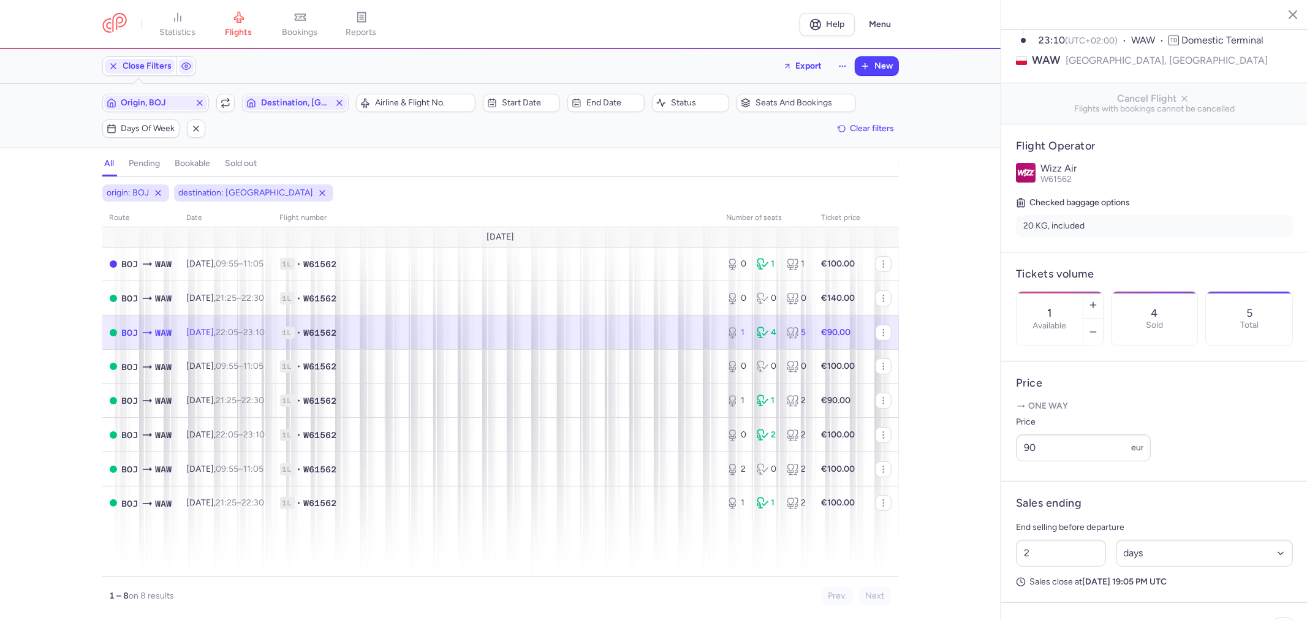
click at [814, 327] on td "1L • W61562" at bounding box center [841, 333] width 54 height 34
click at [339, 105] on icon "button" at bounding box center [340, 103] width 10 height 10
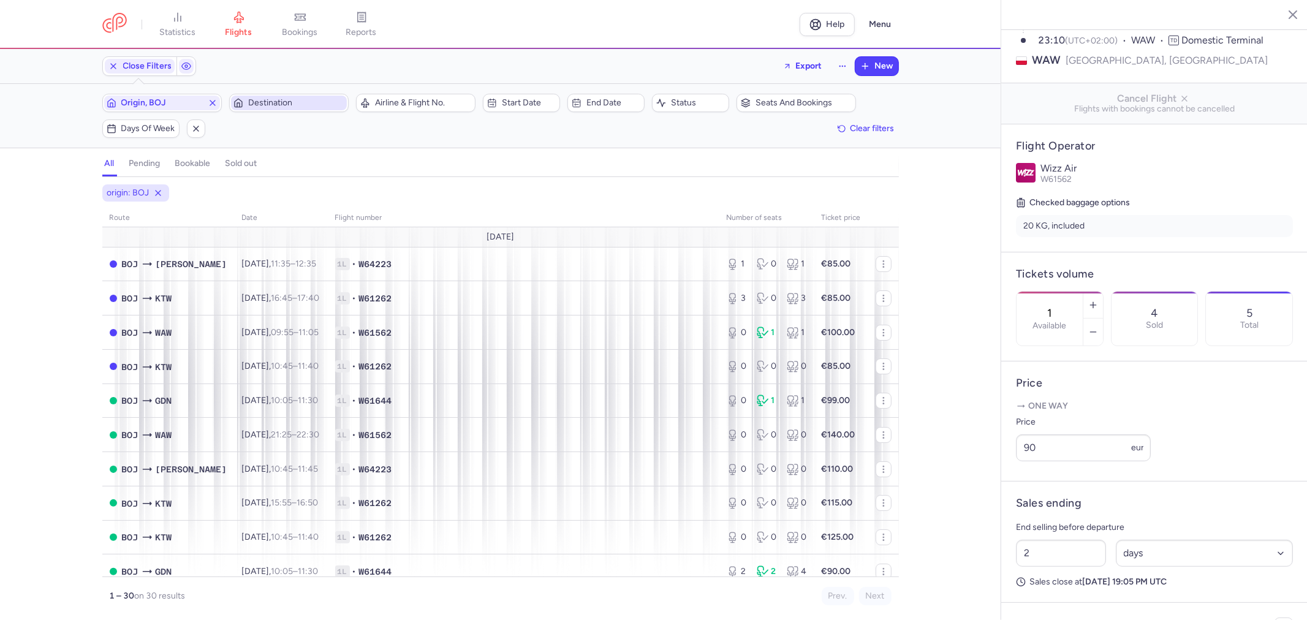
click at [282, 105] on span "Destination" at bounding box center [296, 103] width 96 height 10
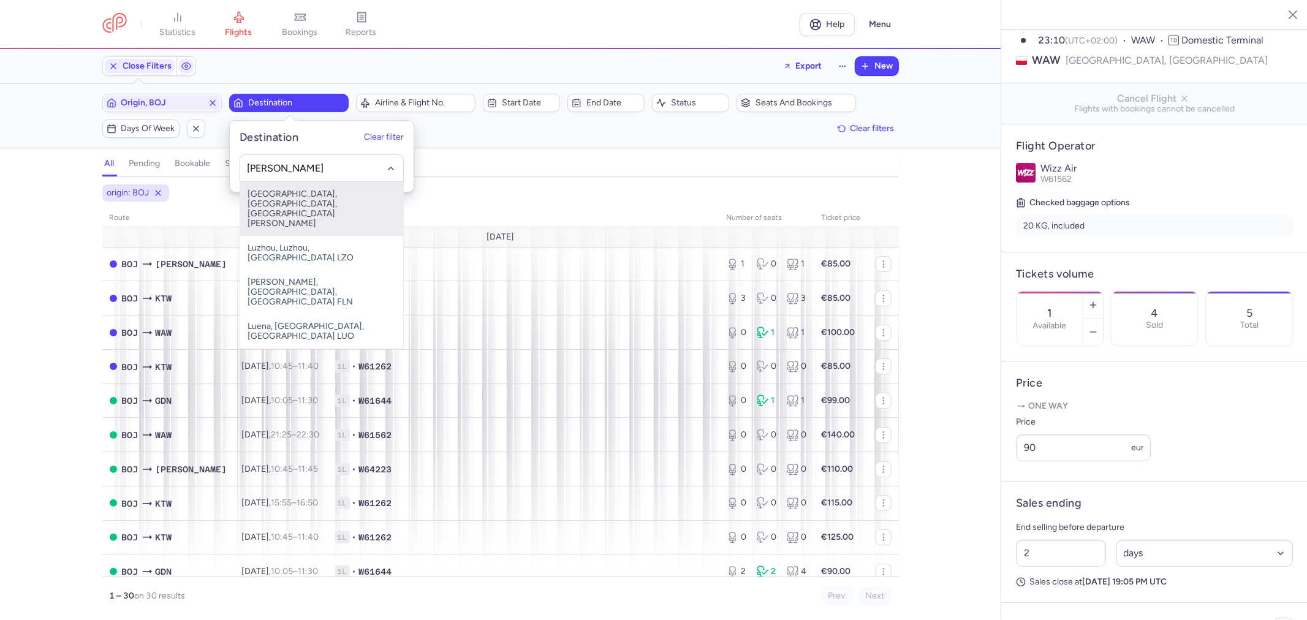
type input "[PERSON_NAME]"
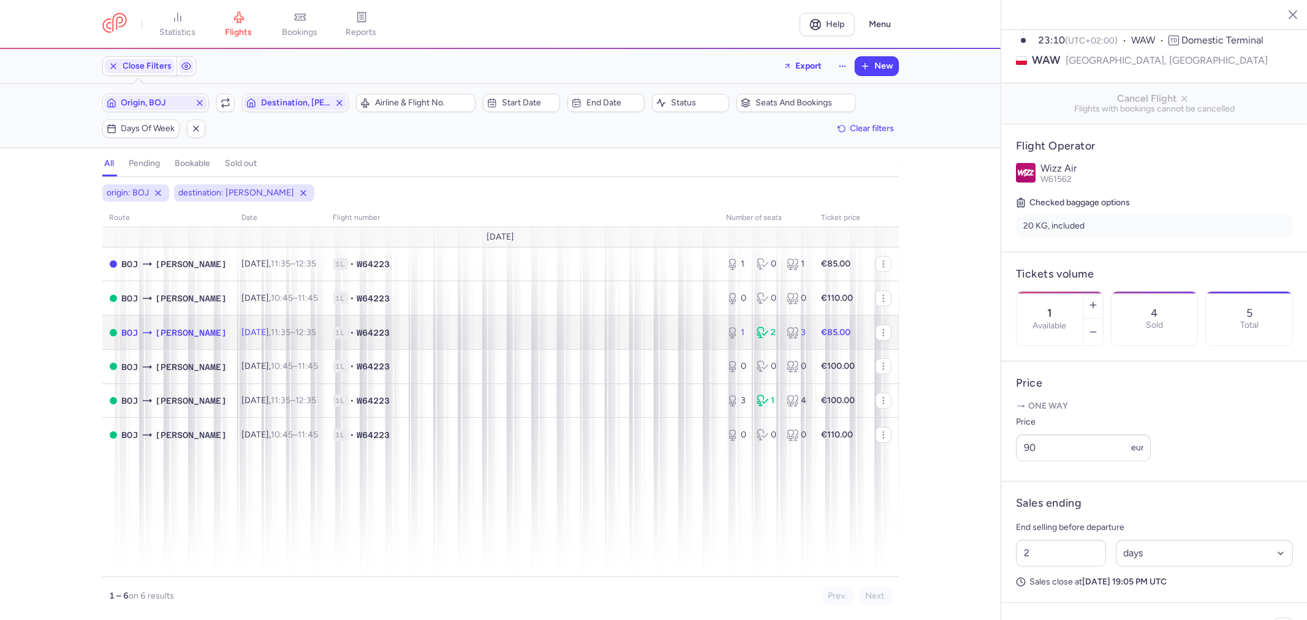
click at [468, 328] on span "1L • W64223" at bounding box center [522, 333] width 379 height 12
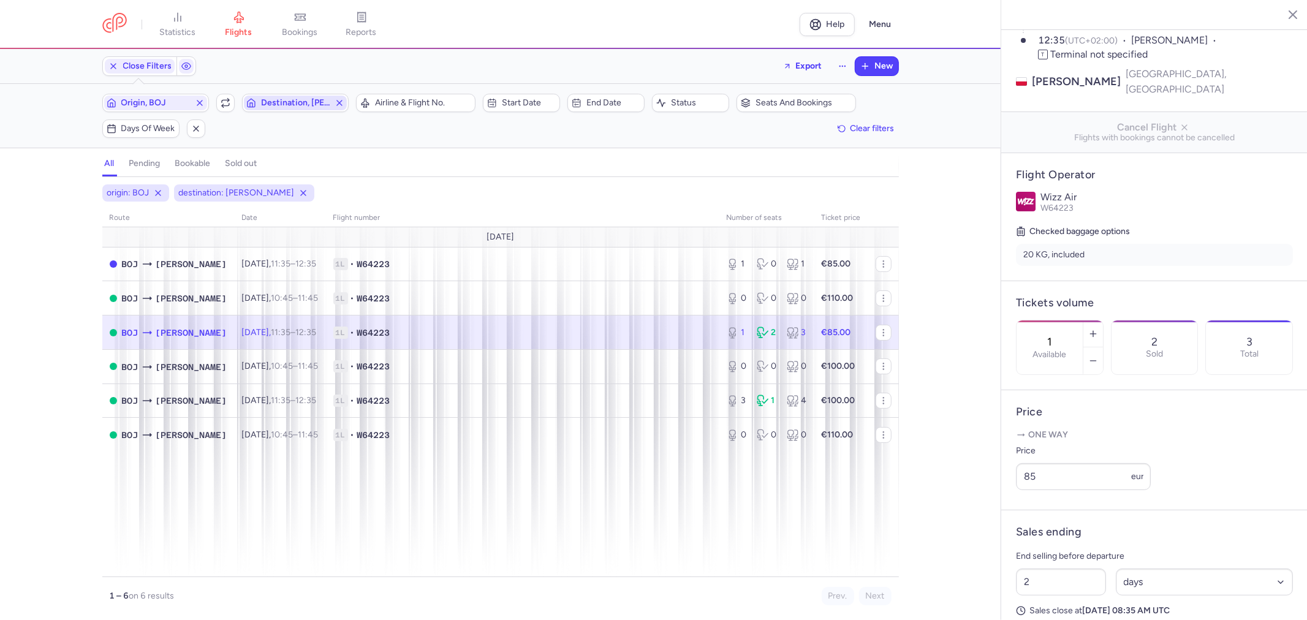
click at [337, 103] on icon "button" at bounding box center [340, 103] width 10 height 10
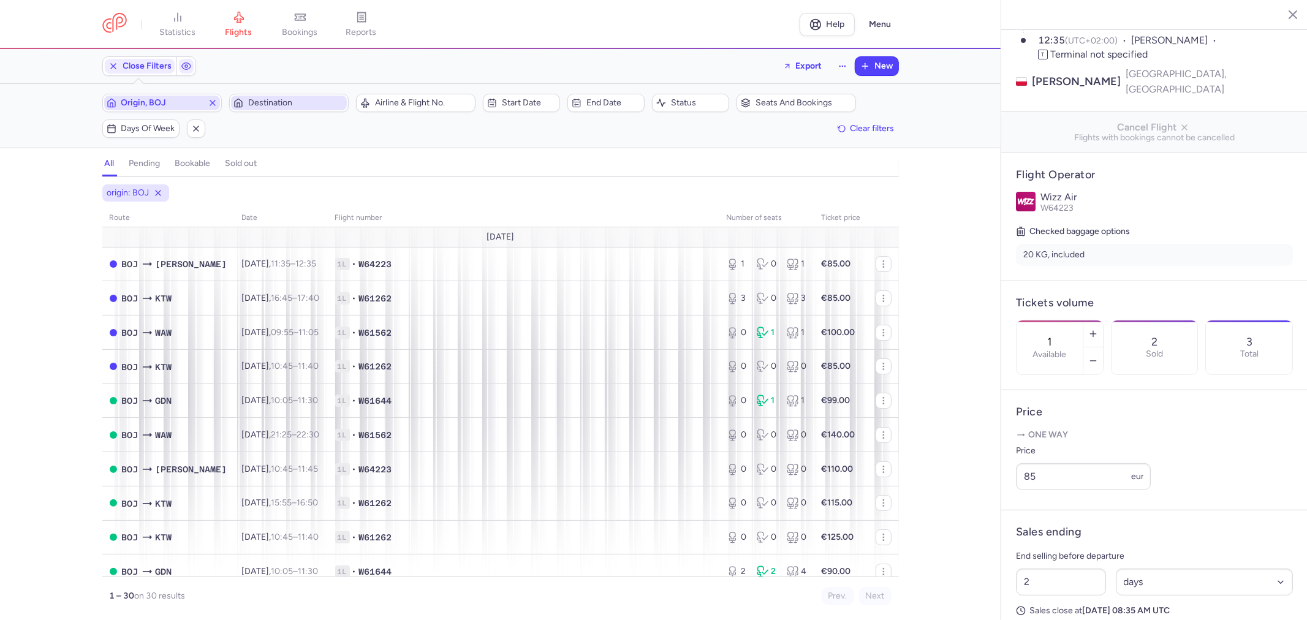
click at [211, 103] on line "button" at bounding box center [212, 102] width 5 height 5
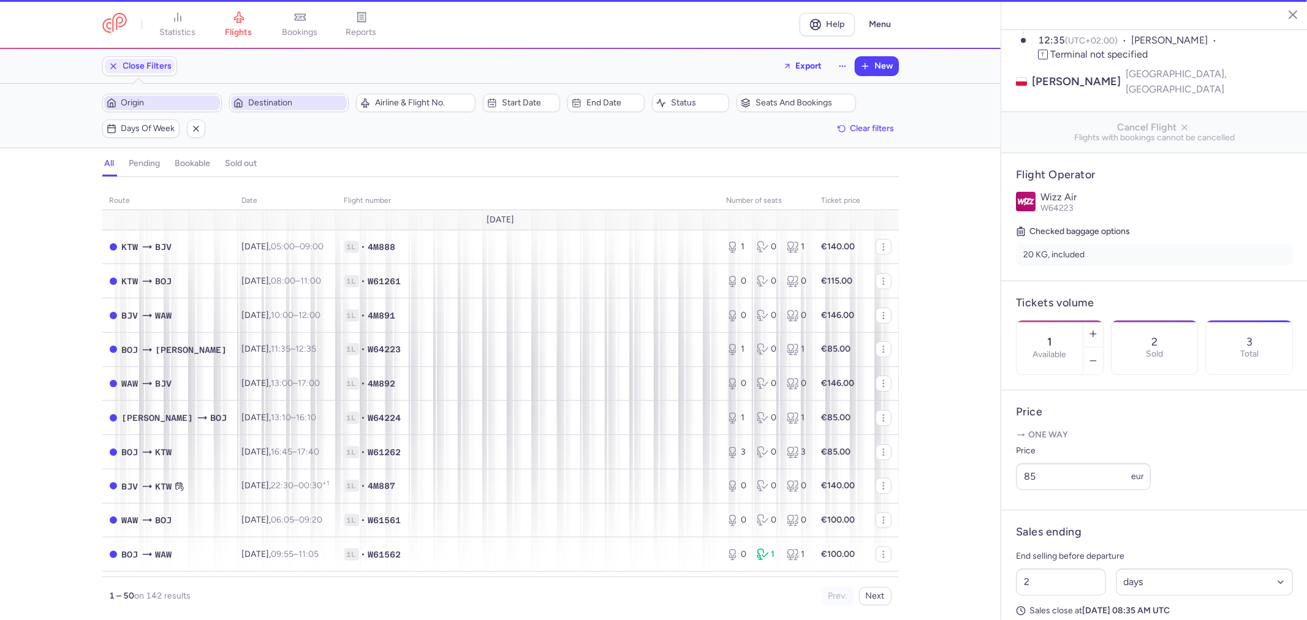
click at [192, 103] on span "Origin" at bounding box center [169, 103] width 96 height 10
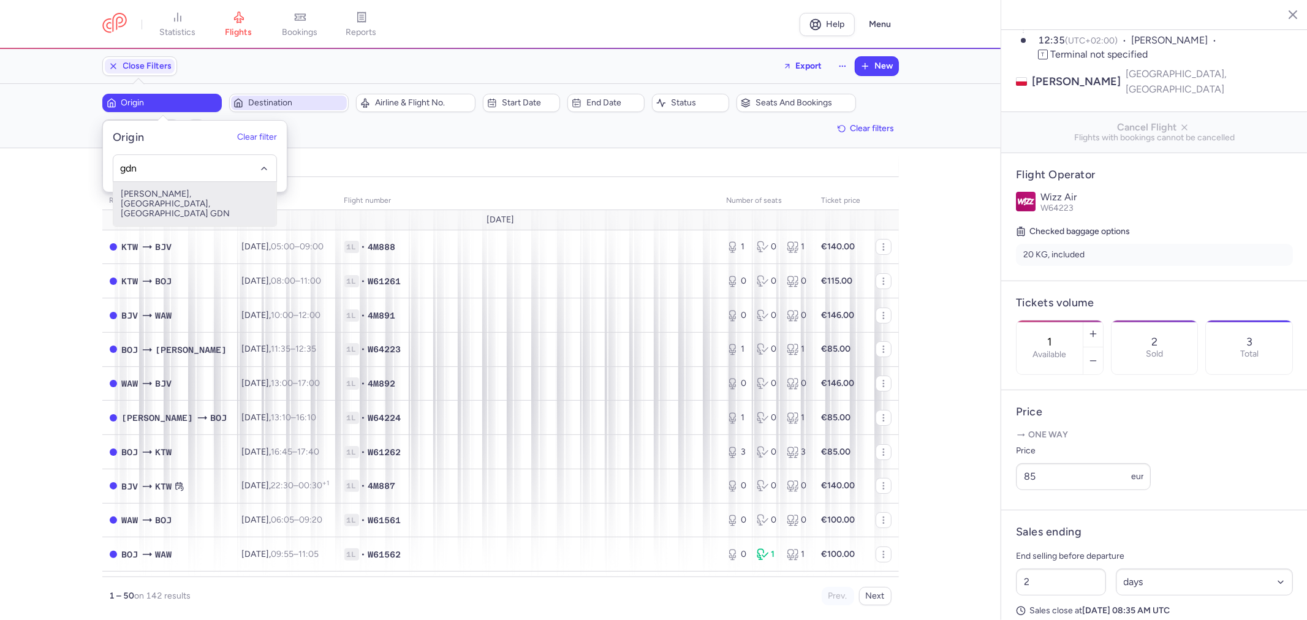
click at [176, 191] on span "[PERSON_NAME], [GEOGRAPHIC_DATA], [GEOGRAPHIC_DATA] GDN" at bounding box center [194, 204] width 163 height 44
type input "gdn"
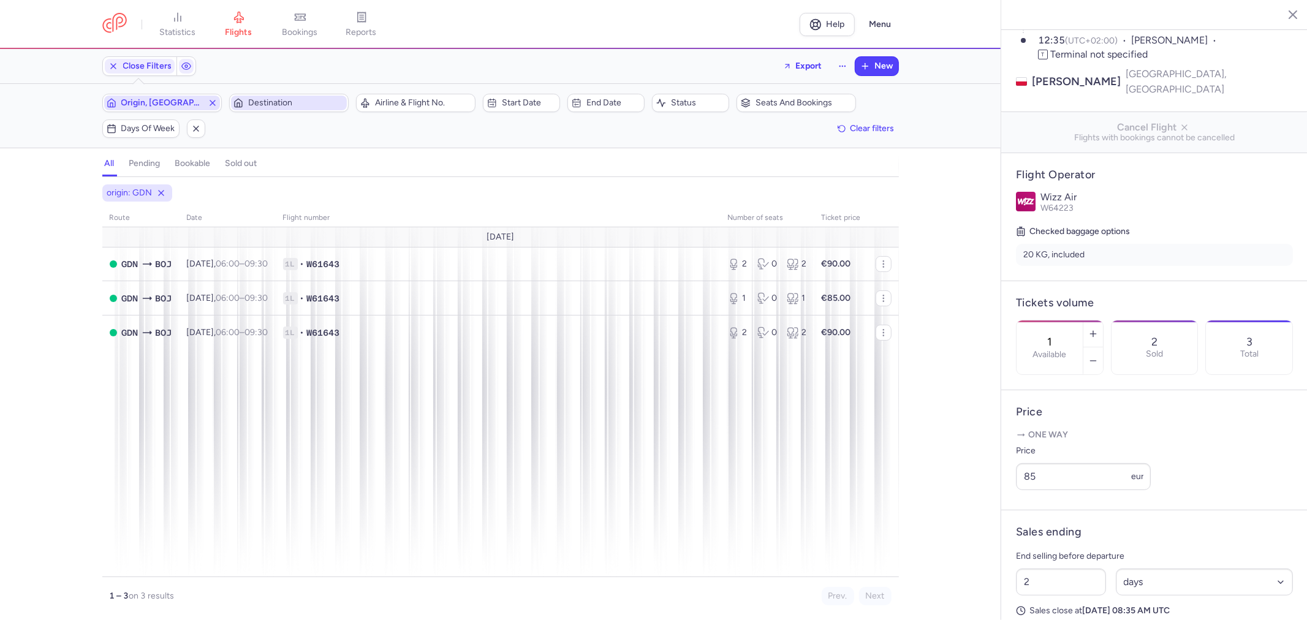
click at [209, 102] on icon "button" at bounding box center [213, 103] width 10 height 10
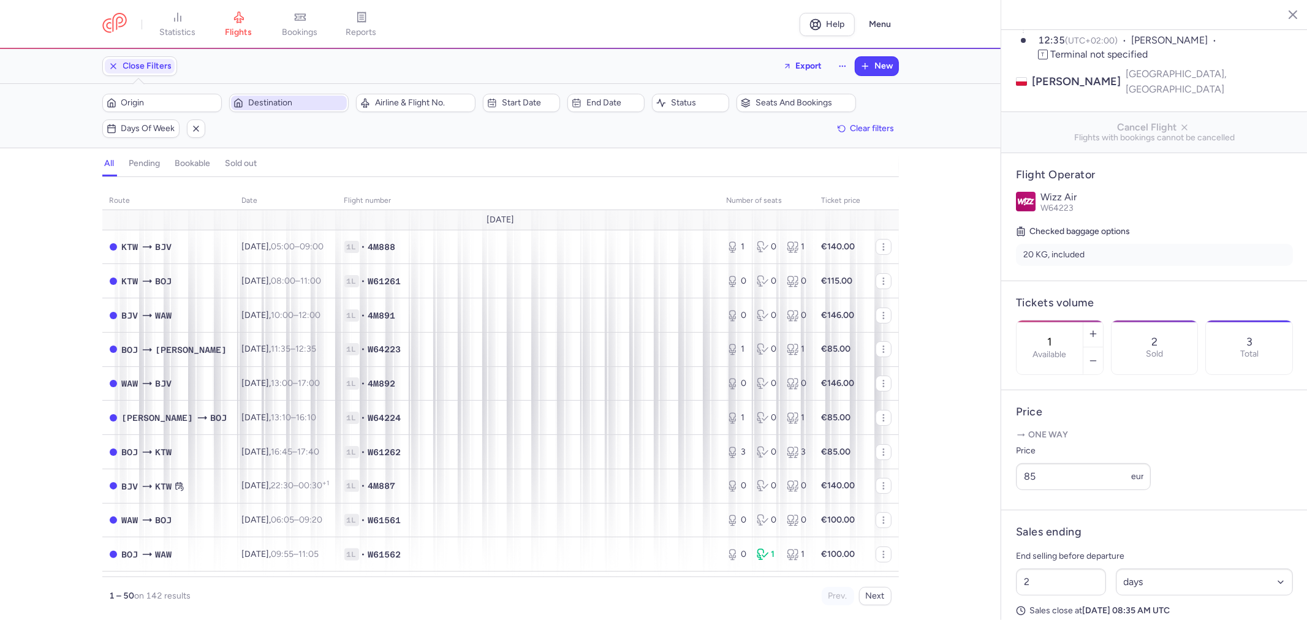
click at [263, 97] on span "Destination" at bounding box center [289, 103] width 116 height 15
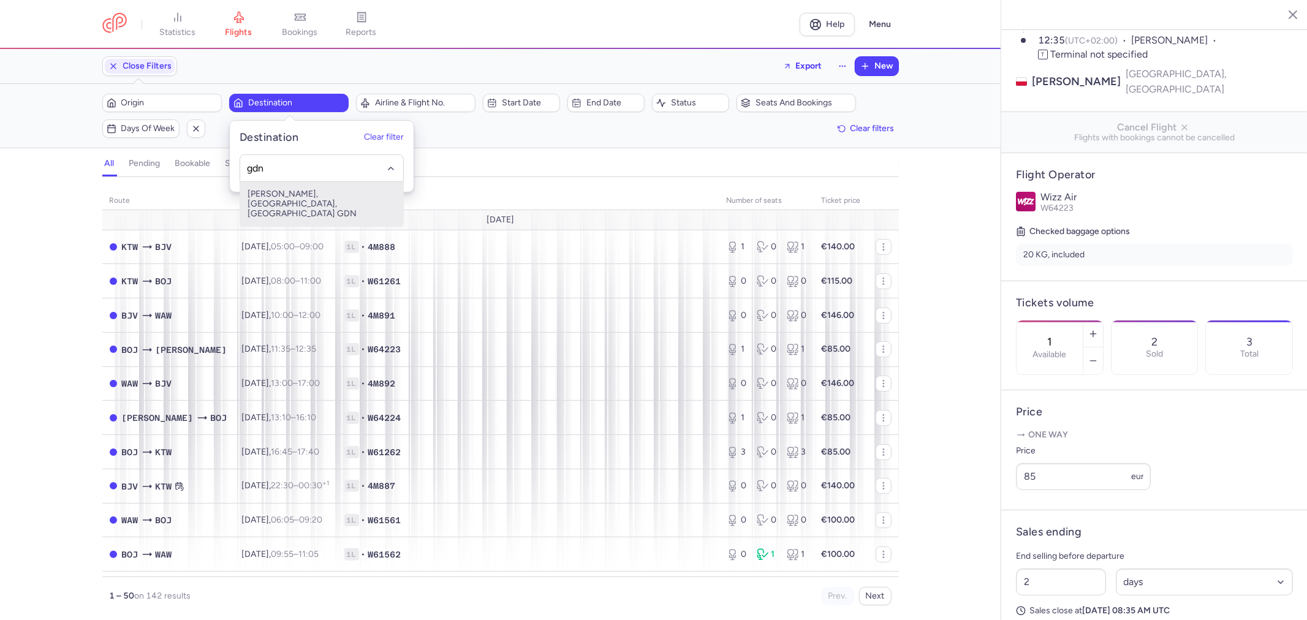
click at [284, 194] on span "[PERSON_NAME], [GEOGRAPHIC_DATA], [GEOGRAPHIC_DATA] GDN" at bounding box center [321, 204] width 163 height 44
type input "gdn"
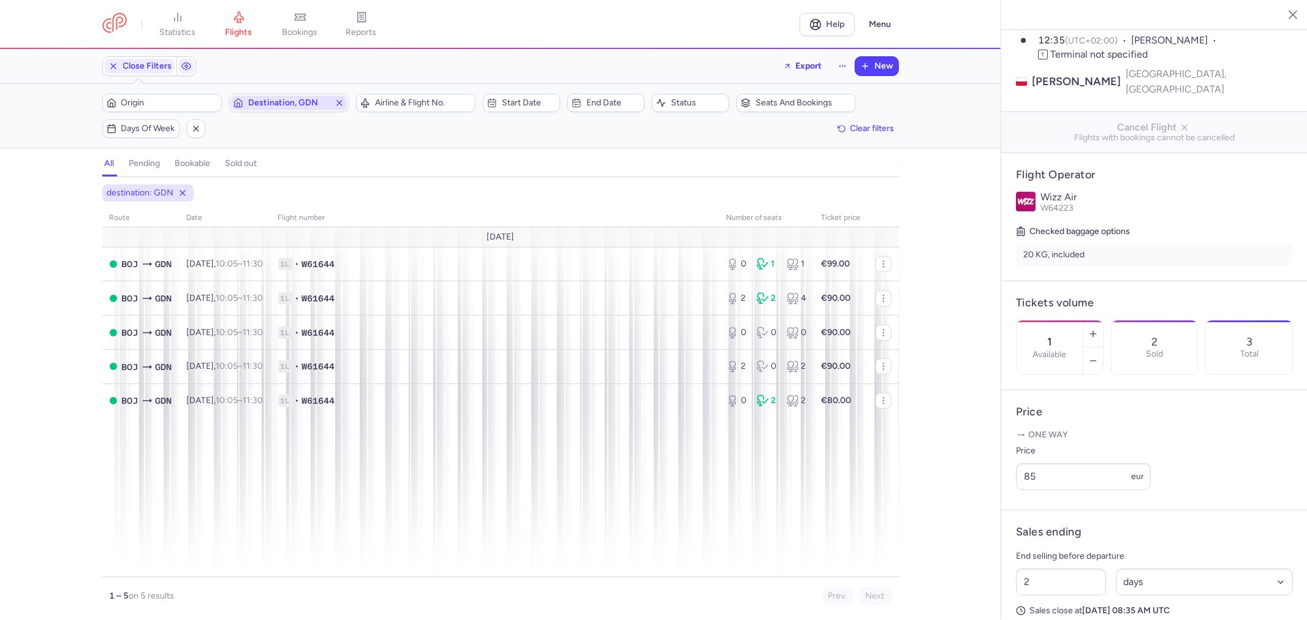
click at [336, 106] on icon "button" at bounding box center [340, 103] width 10 height 10
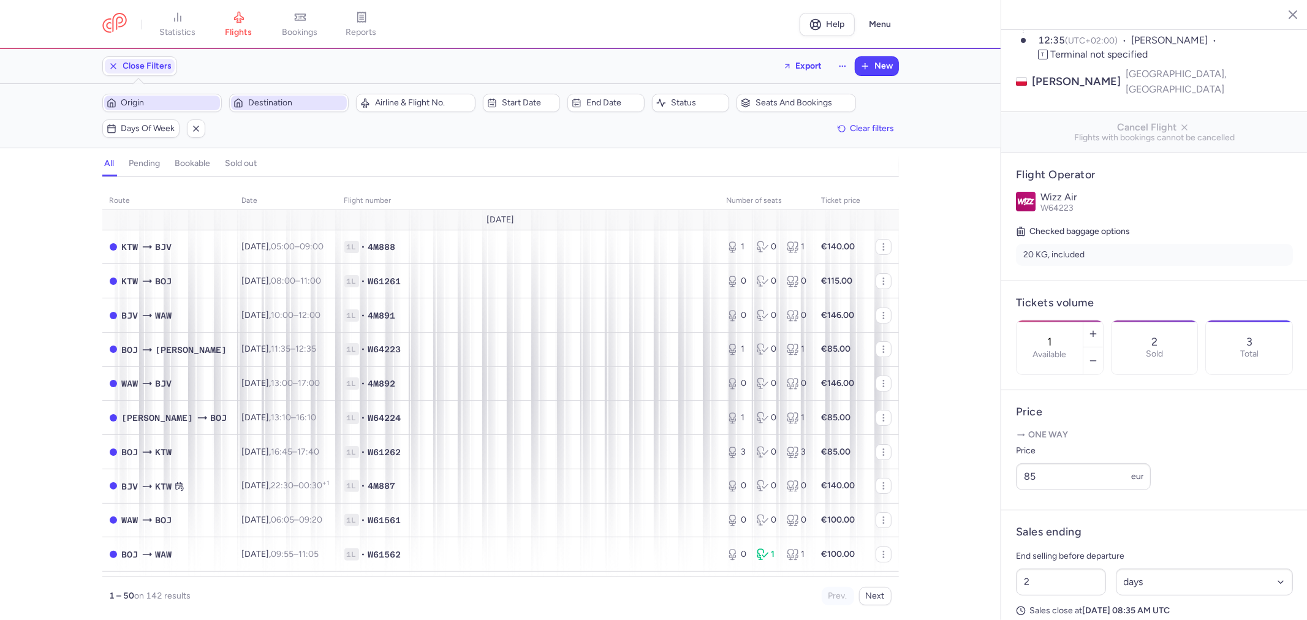
click at [203, 108] on span "Origin" at bounding box center [162, 103] width 116 height 15
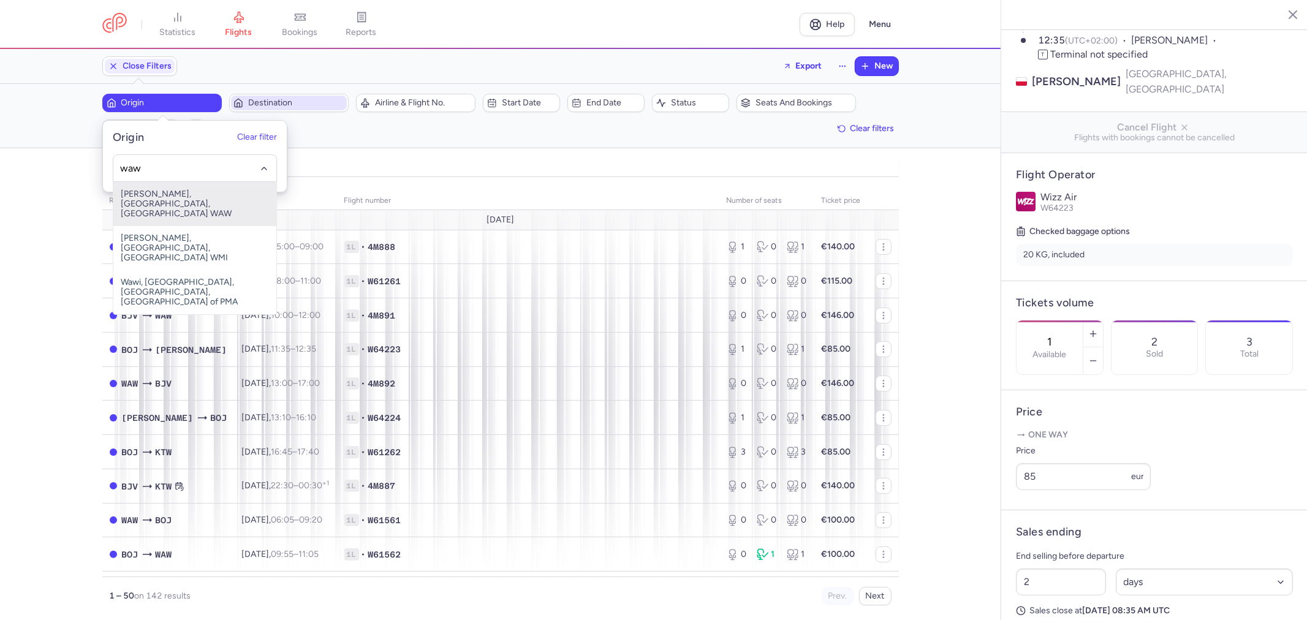
click at [184, 192] on span "[PERSON_NAME], [GEOGRAPHIC_DATA], [GEOGRAPHIC_DATA] WAW" at bounding box center [194, 204] width 163 height 44
type input "waw"
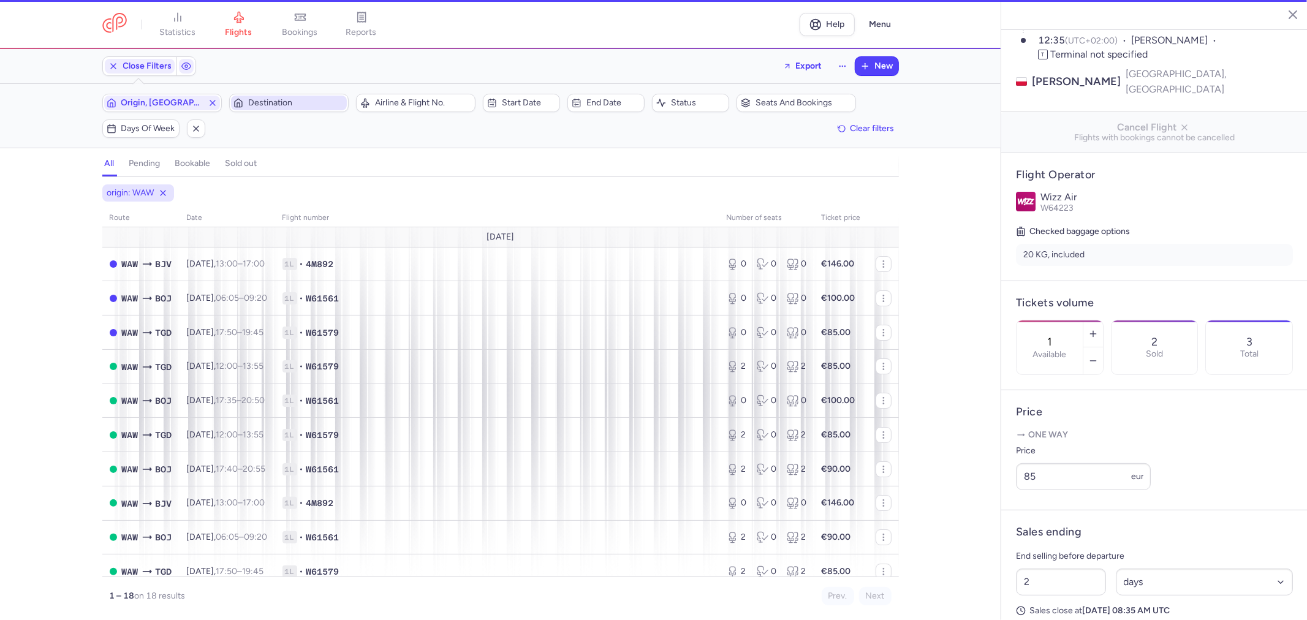
click at [271, 108] on span "Destination" at bounding box center [289, 103] width 116 height 15
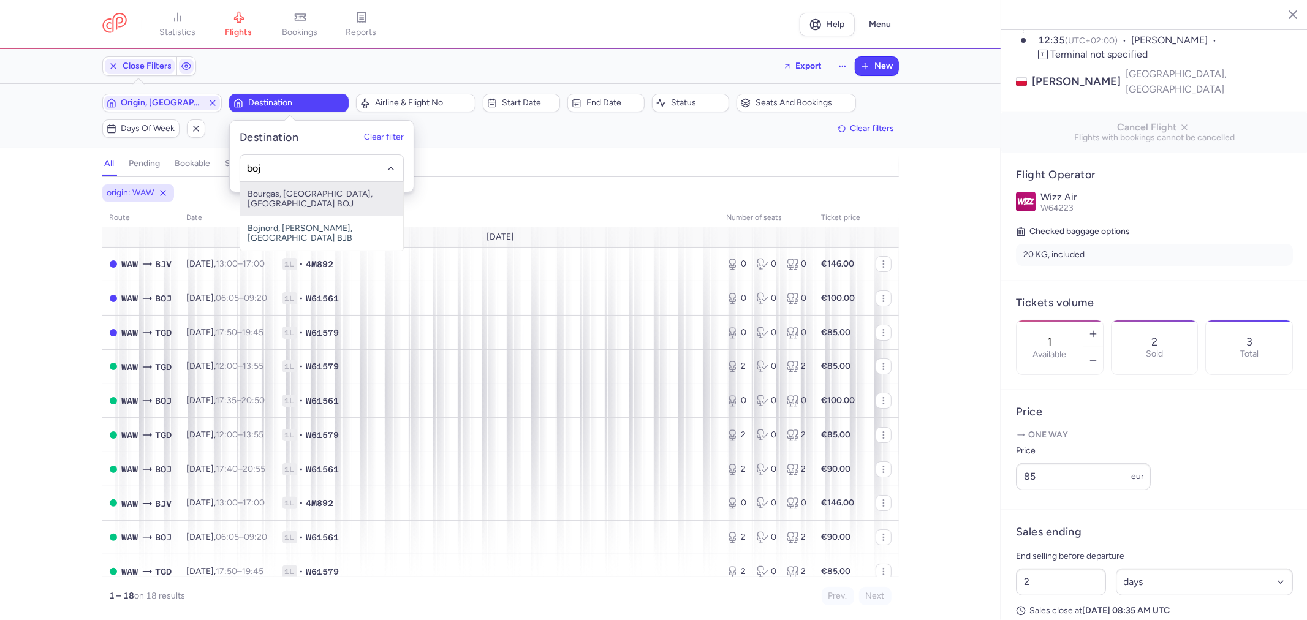
click at [283, 191] on span "Bourgas, [GEOGRAPHIC_DATA], [GEOGRAPHIC_DATA] BOJ" at bounding box center [321, 199] width 163 height 34
type input "boj"
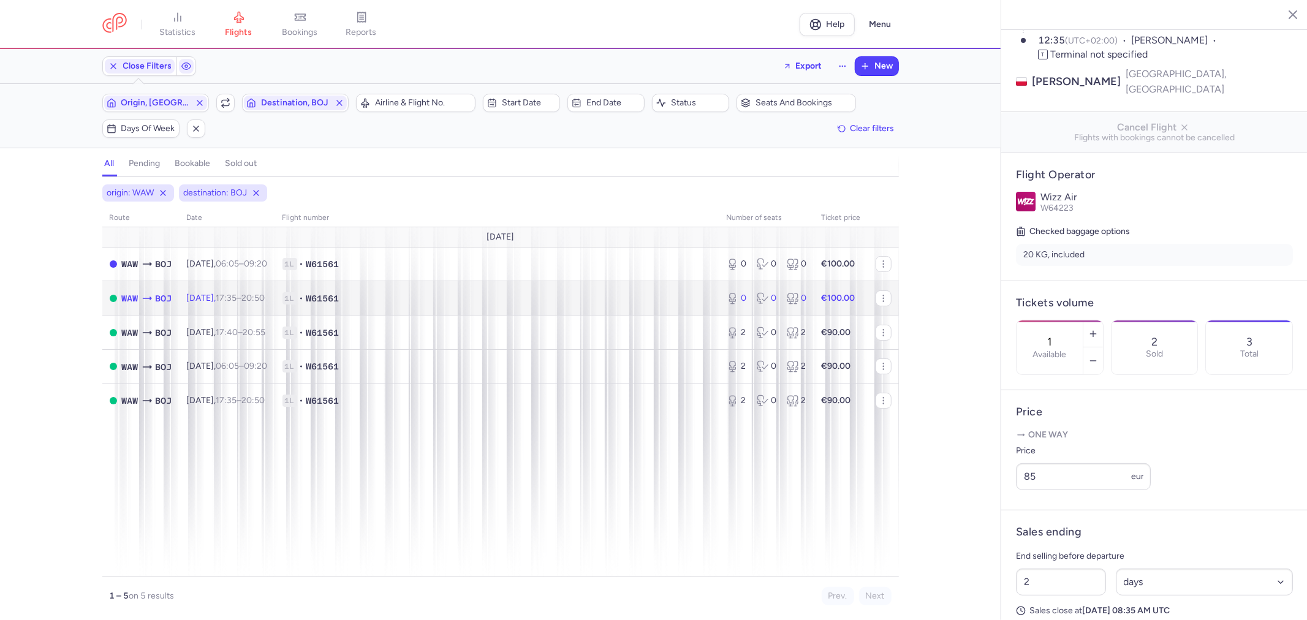
click at [574, 307] on td "1L • W61561" at bounding box center [497, 298] width 444 height 34
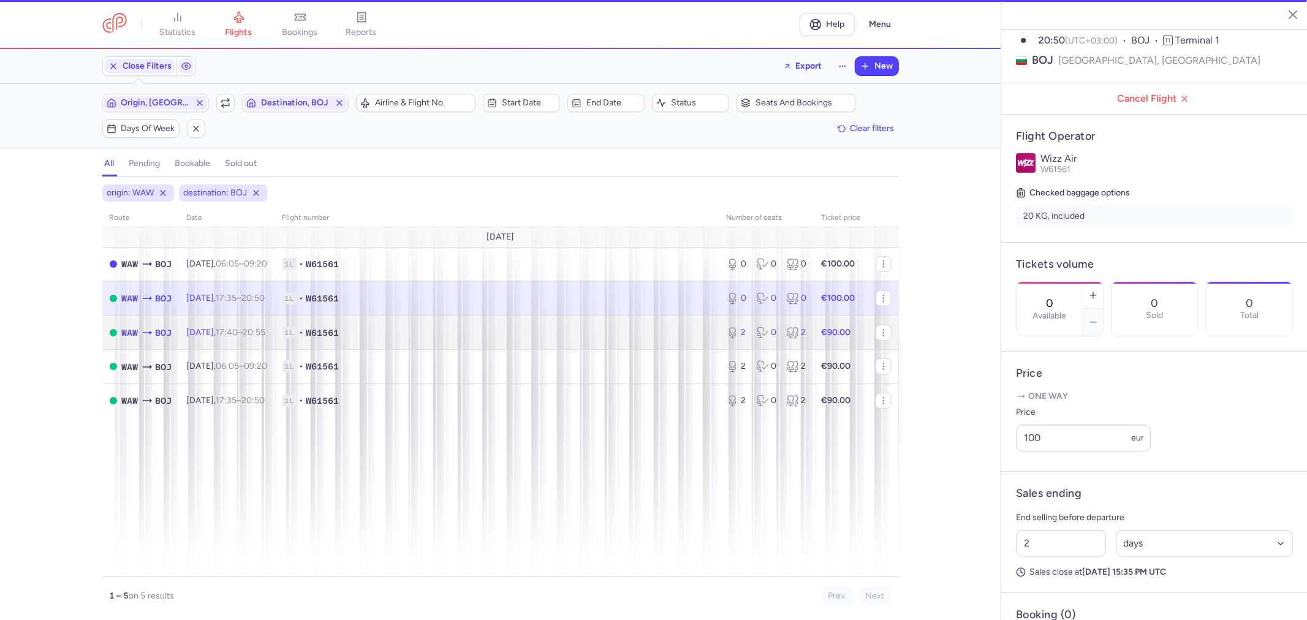
click at [567, 330] on span "1L • W61561" at bounding box center [497, 333] width 430 height 12
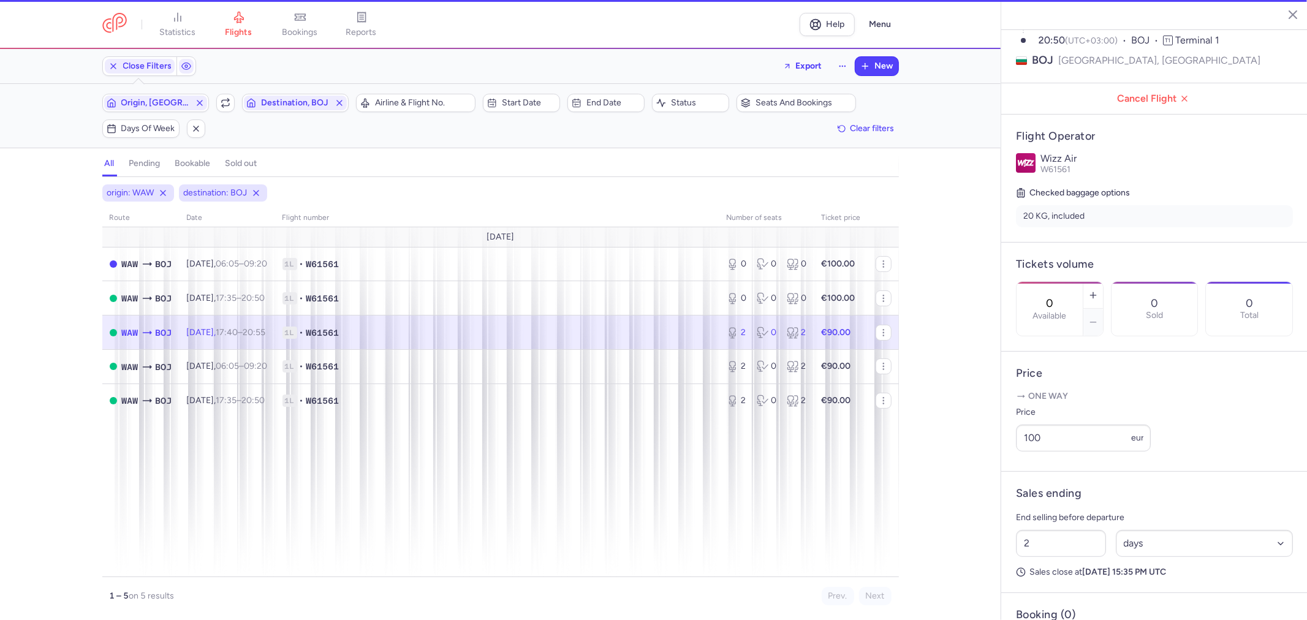
type input "2"
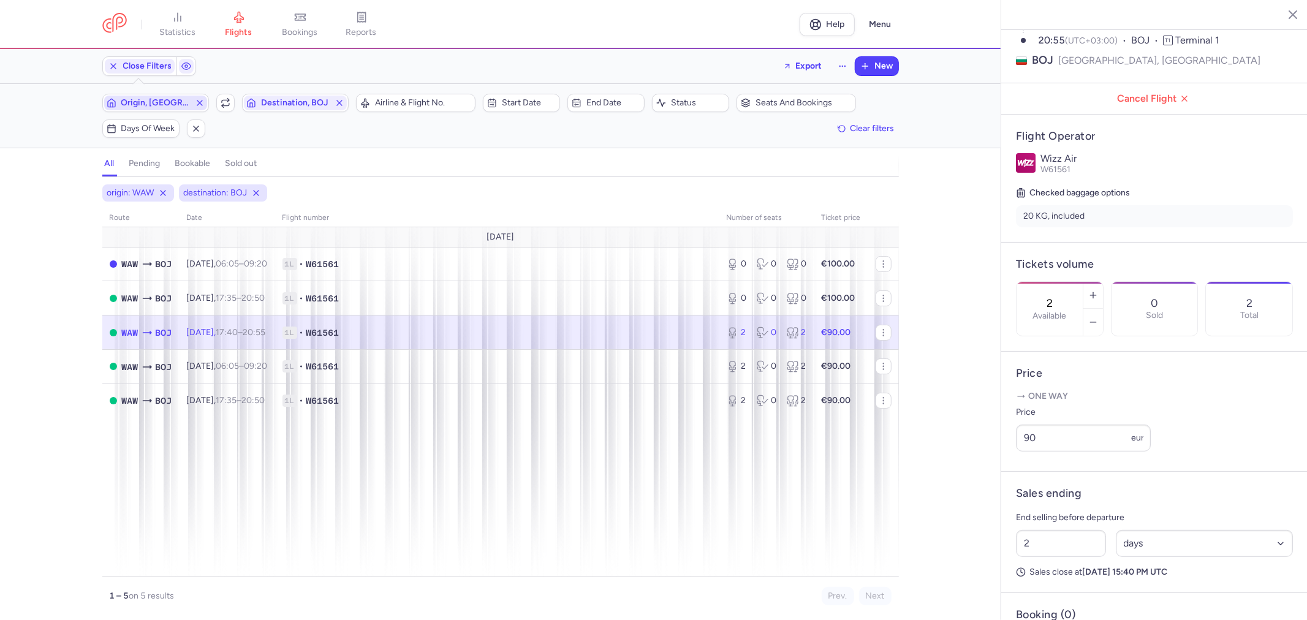
click at [197, 100] on icon "button" at bounding box center [200, 103] width 10 height 10
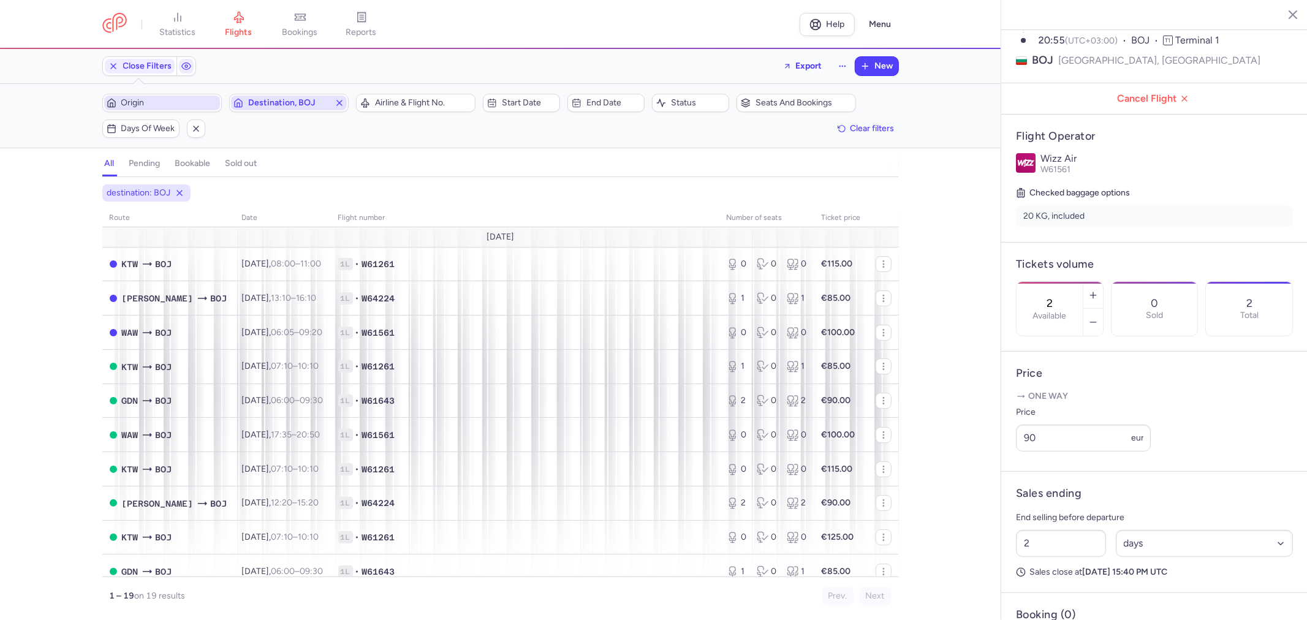
click at [337, 104] on icon "button" at bounding box center [340, 103] width 10 height 10
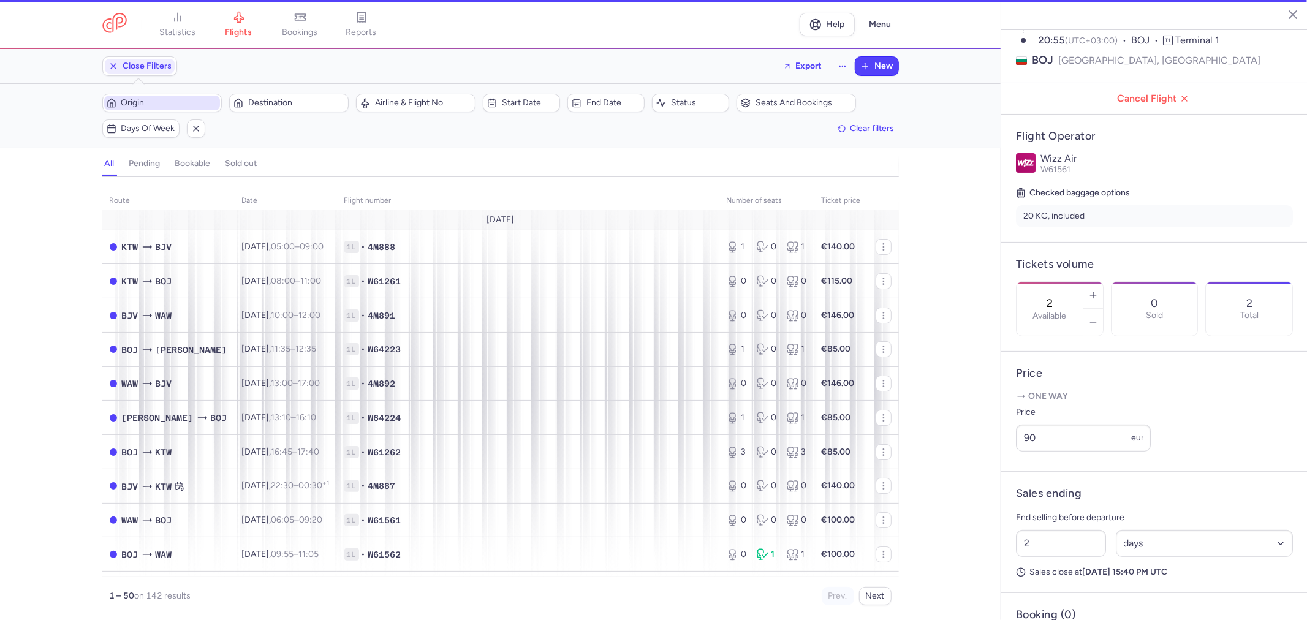
click at [180, 107] on span "Origin" at bounding box center [169, 103] width 96 height 10
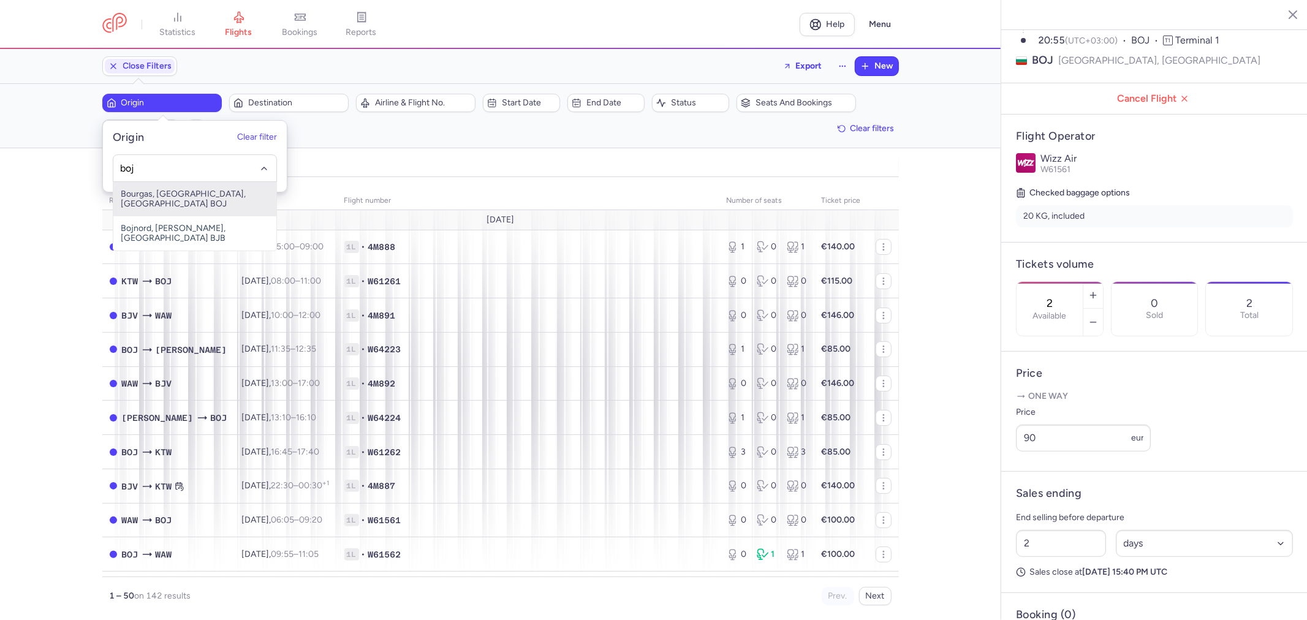
click at [187, 193] on span "Bourgas, [GEOGRAPHIC_DATA], [GEOGRAPHIC_DATA] BOJ" at bounding box center [194, 199] width 163 height 34
type input "boj"
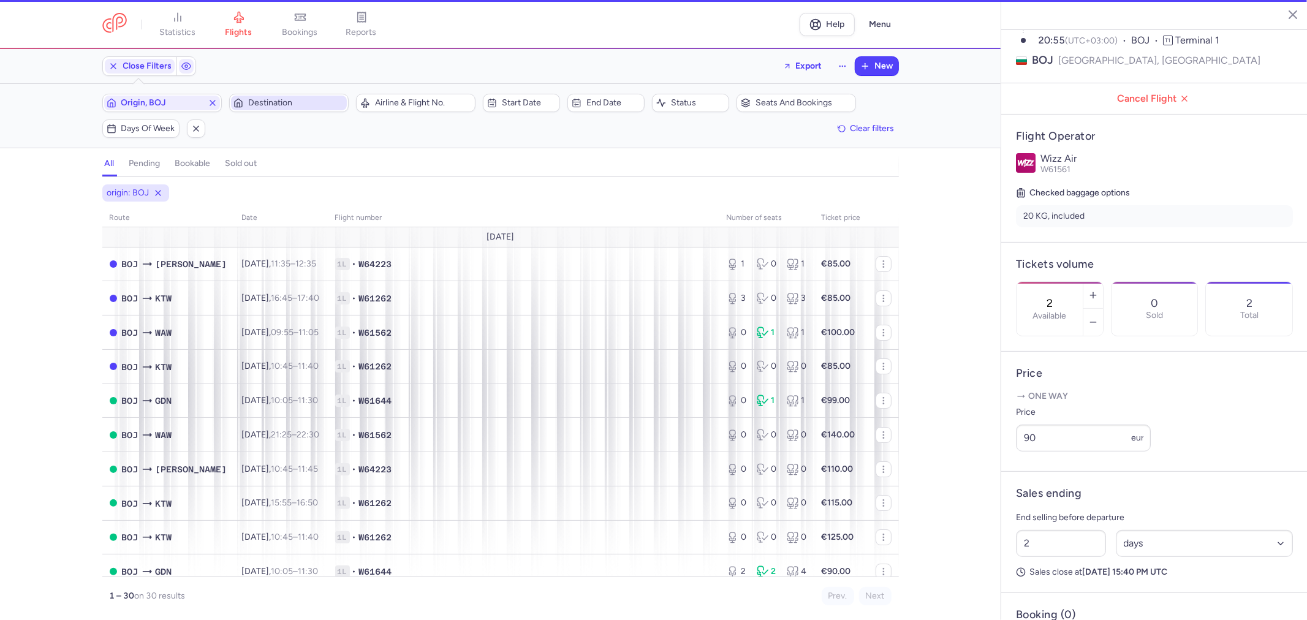
click at [256, 105] on span "Destination" at bounding box center [296, 103] width 96 height 10
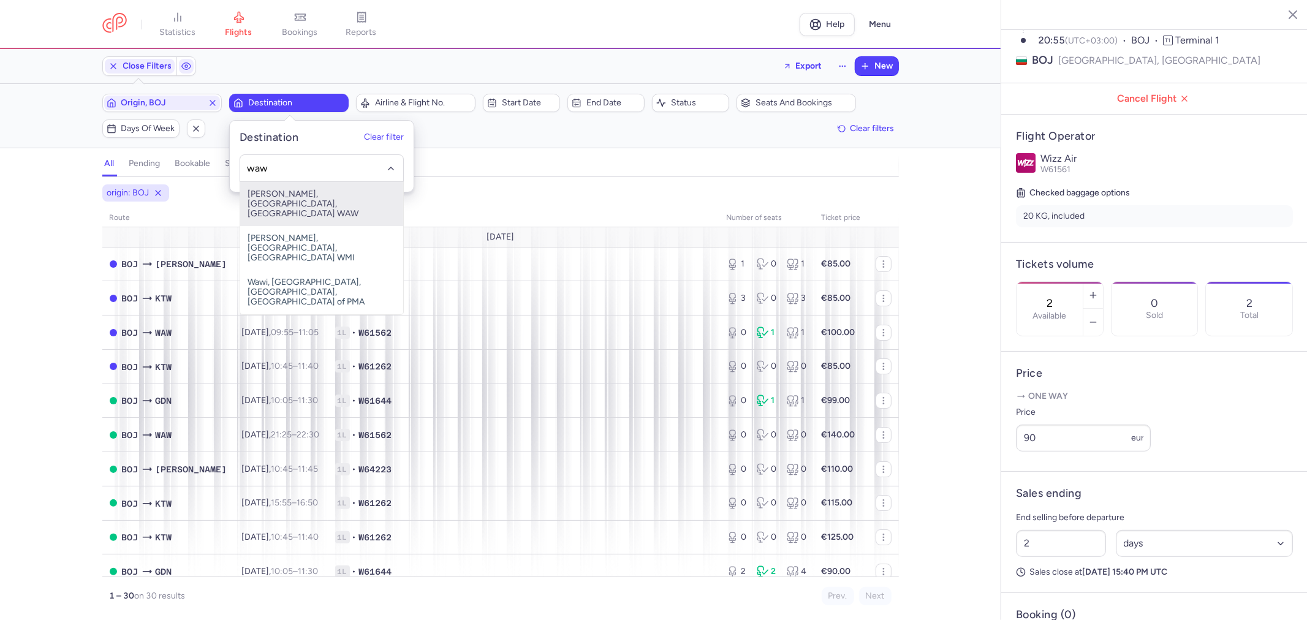
click at [282, 187] on span "[PERSON_NAME], [GEOGRAPHIC_DATA], [GEOGRAPHIC_DATA] WAW" at bounding box center [321, 204] width 163 height 44
type input "waw"
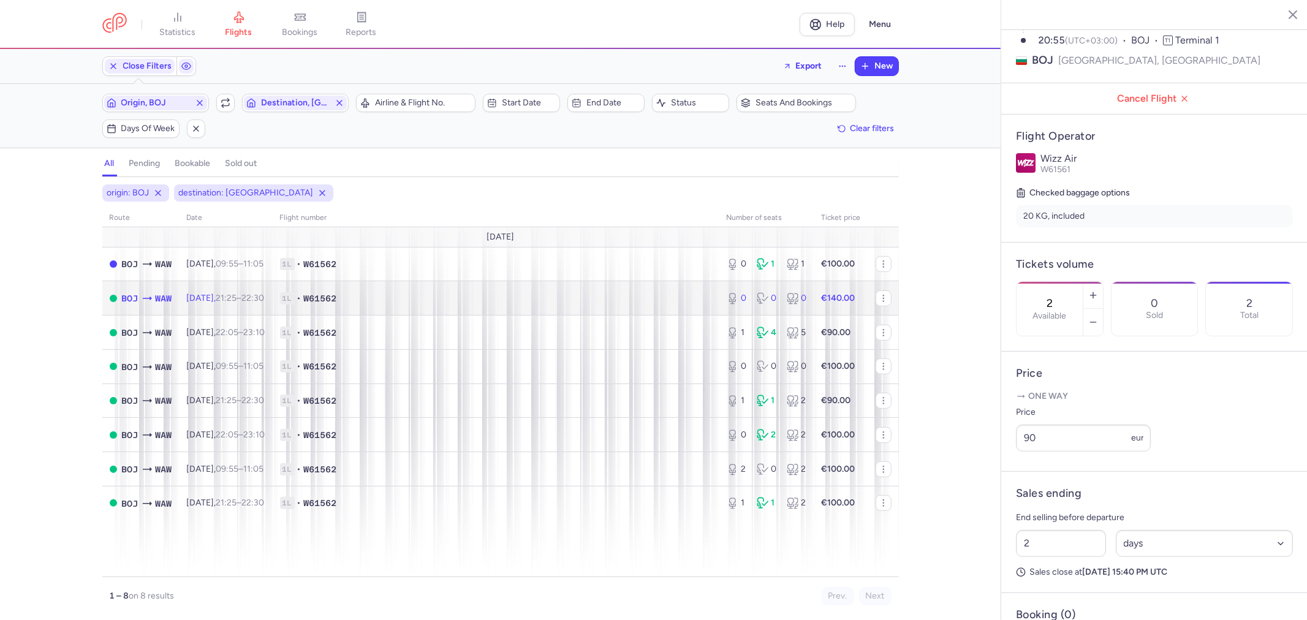
click at [426, 303] on span "1L • W61562" at bounding box center [496, 298] width 432 height 12
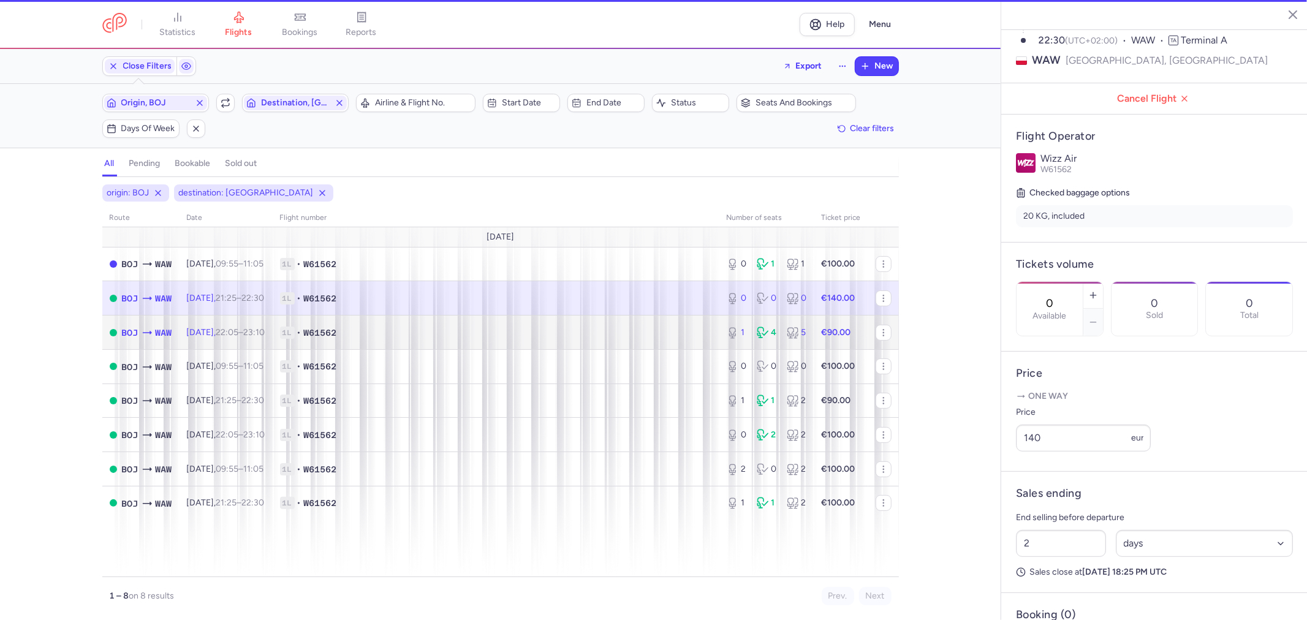
click at [438, 333] on span "1L • W61562" at bounding box center [496, 333] width 432 height 12
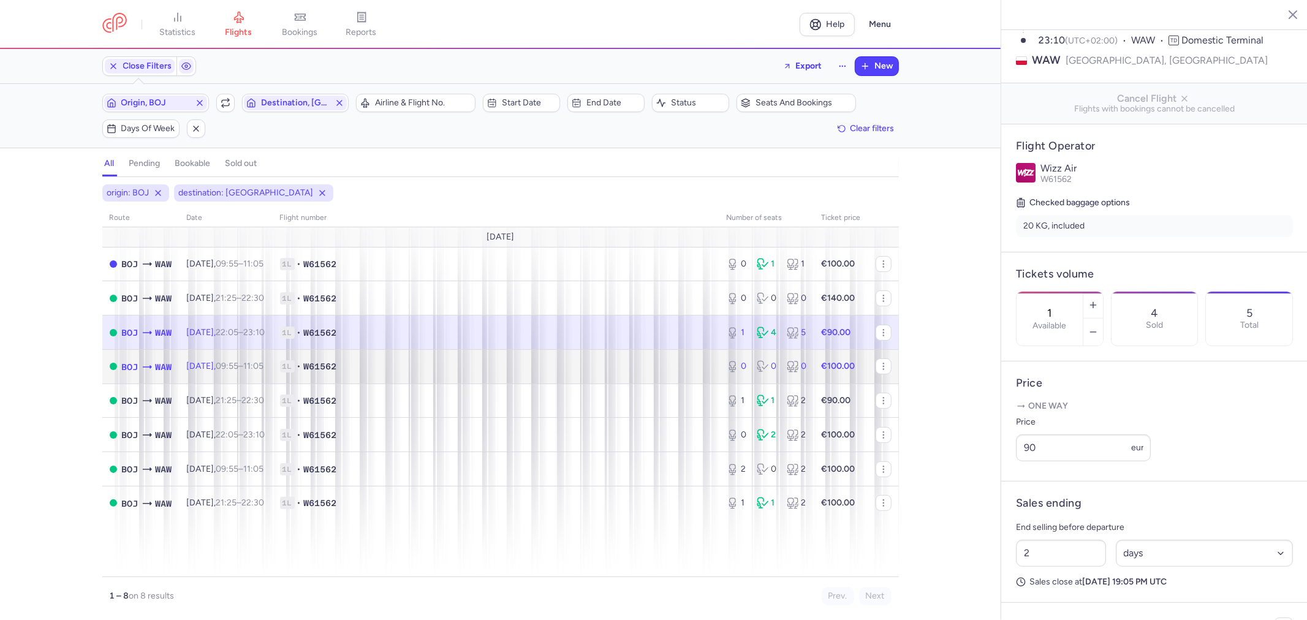
click at [420, 373] on span "1L • W61562" at bounding box center [496, 366] width 432 height 12
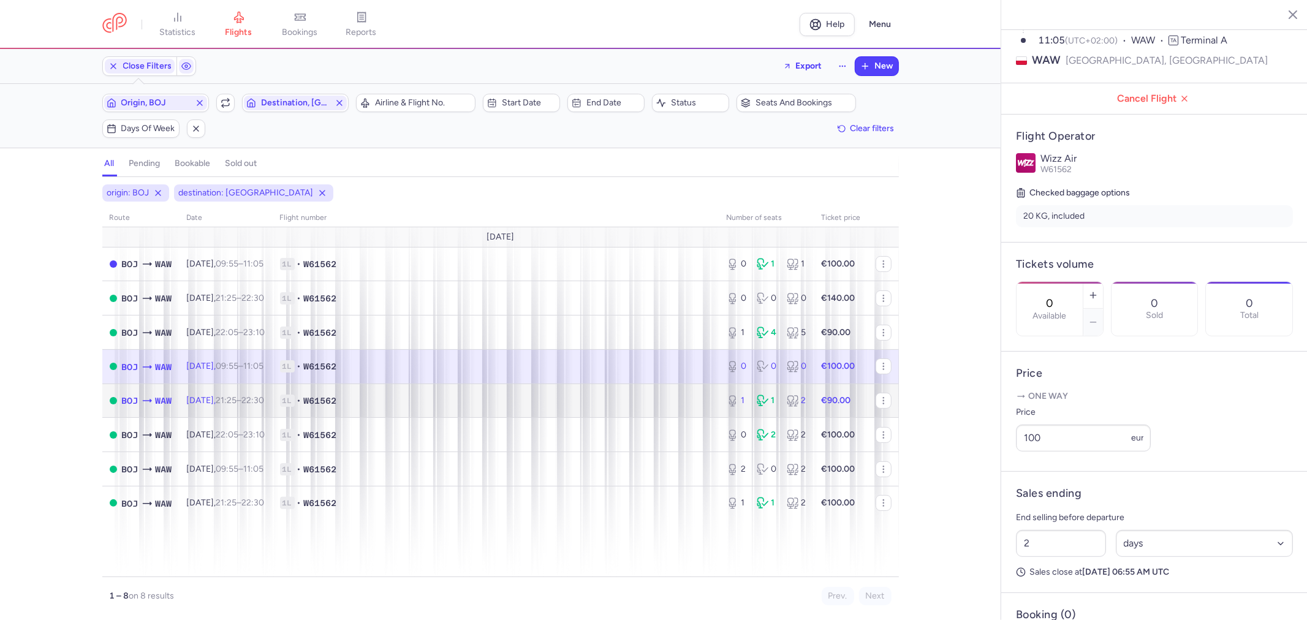
click at [444, 407] on span "1L • W61562" at bounding box center [496, 401] width 432 height 12
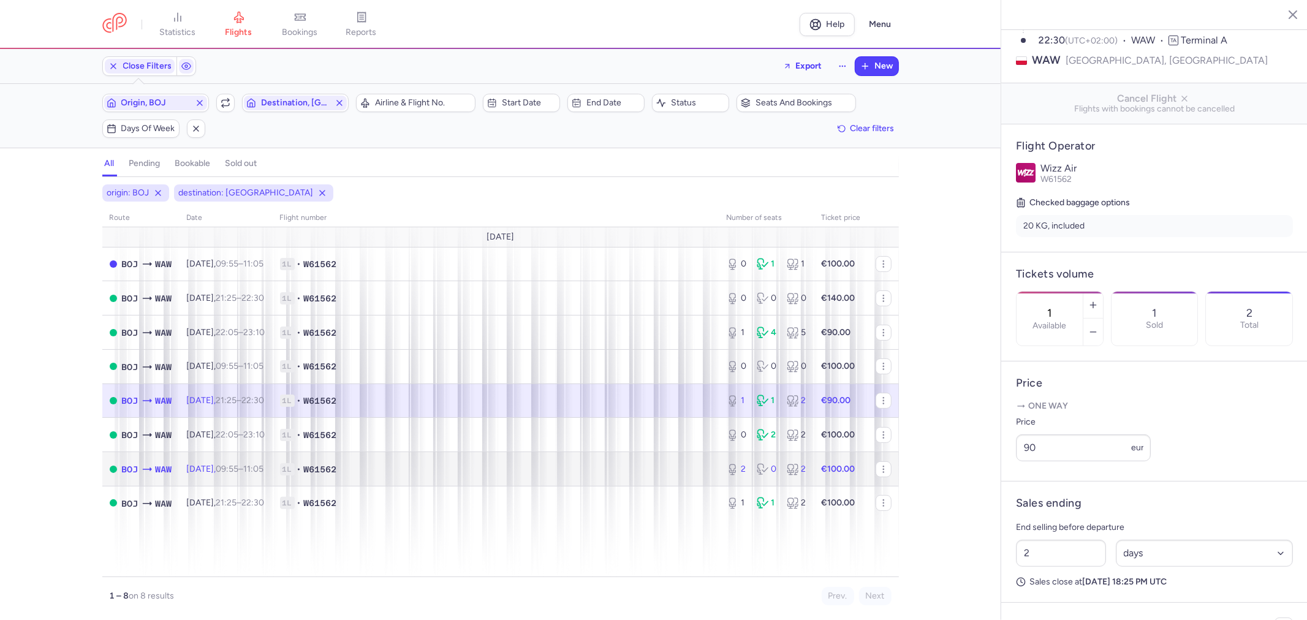
click at [462, 457] on td "1L • W61562" at bounding box center [496, 469] width 447 height 34
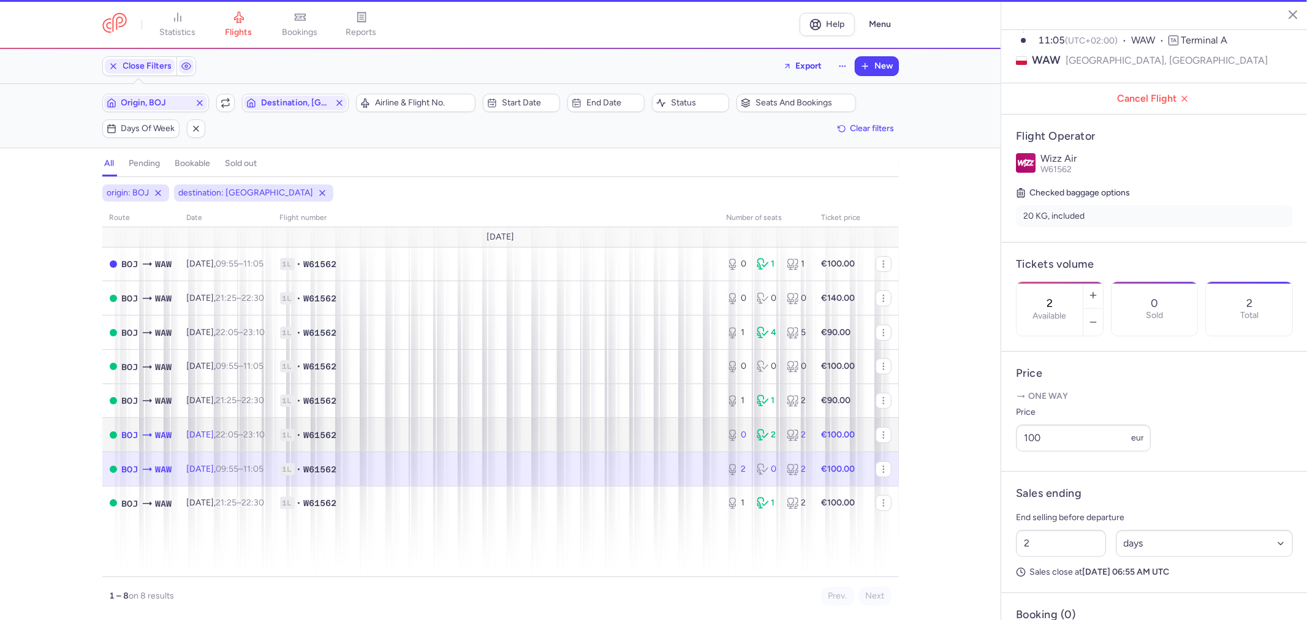
click at [453, 445] on td "1L • W61562" at bounding box center [496, 435] width 447 height 34
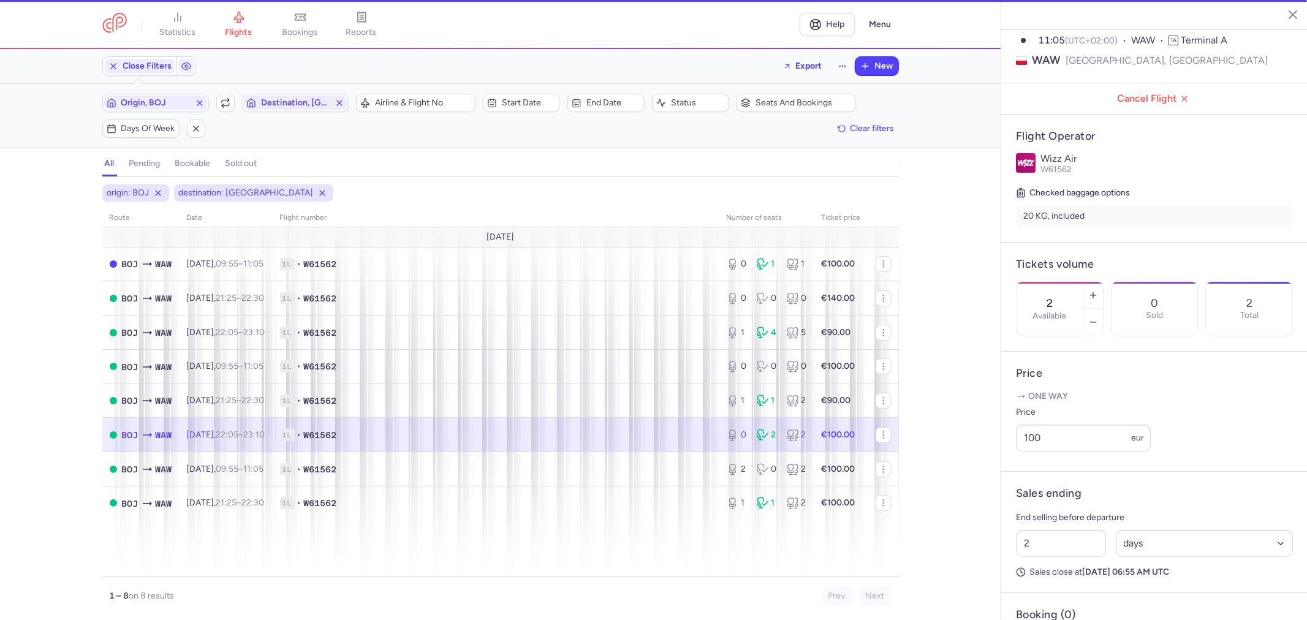
type input "0"
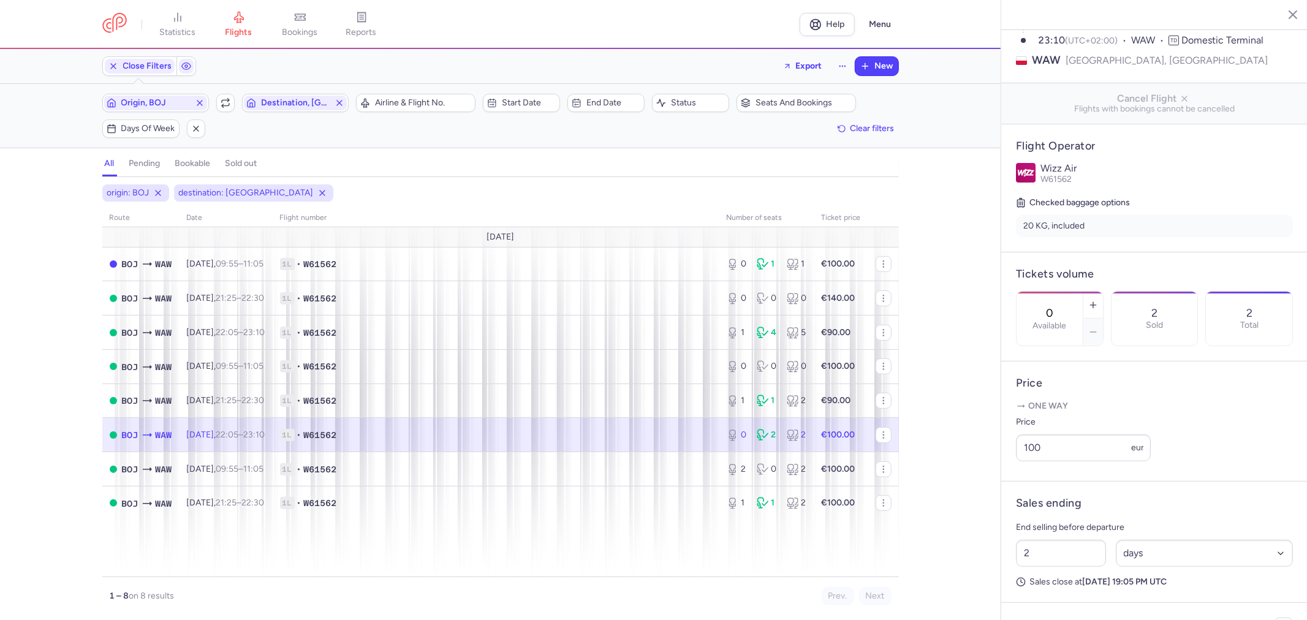
click at [814, 445] on td "1L • W61562" at bounding box center [841, 435] width 54 height 34
click at [814, 430] on td "1L • W61562" at bounding box center [841, 435] width 54 height 34
click at [814, 427] on td "1L • W61562" at bounding box center [841, 435] width 54 height 34
click at [426, 436] on span "1L • W61562" at bounding box center [496, 435] width 432 height 12
